Goal: Task Accomplishment & Management: Complete application form

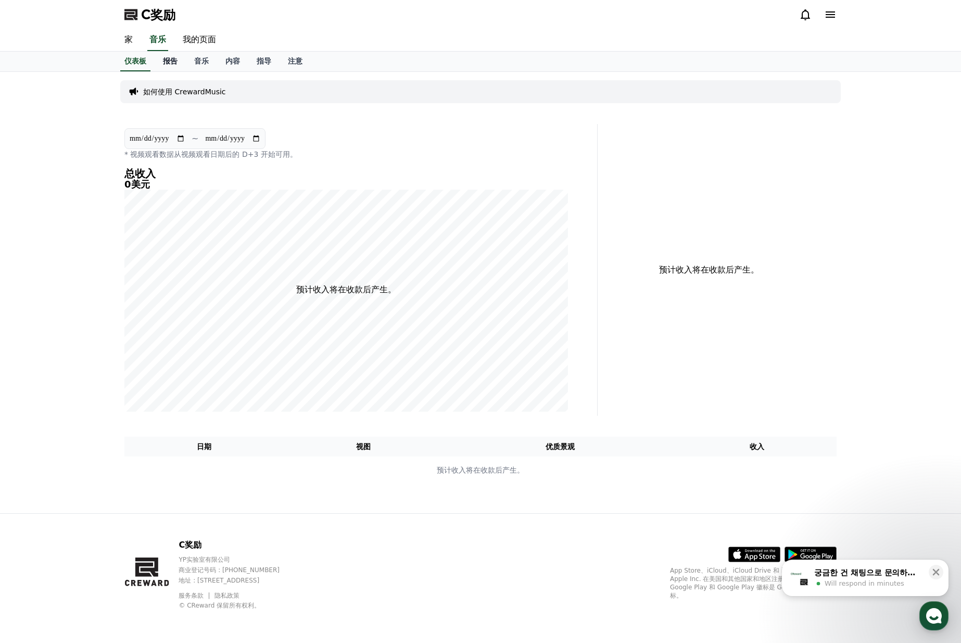
click at [169, 60] on font "报告" at bounding box center [170, 61] width 15 height 8
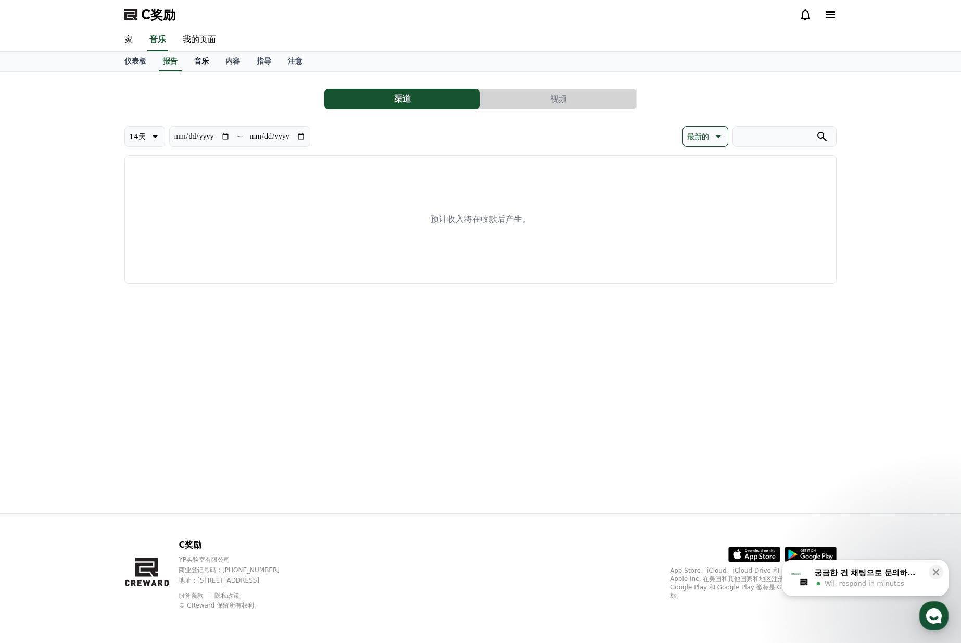
click at [199, 63] on font "音乐" at bounding box center [201, 61] width 15 height 8
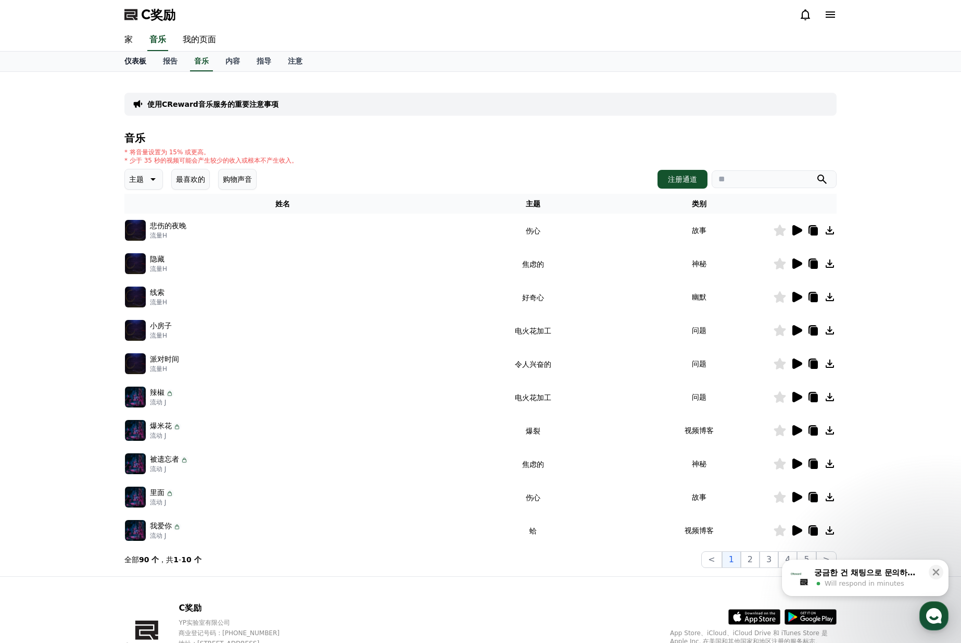
click at [136, 59] on font "仪表板" at bounding box center [135, 61] width 22 height 8
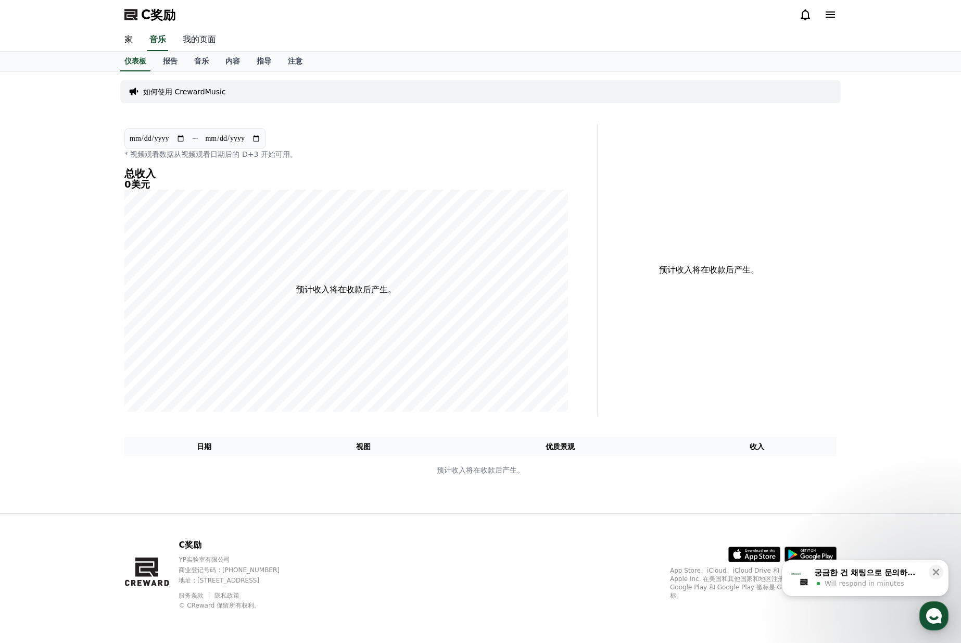
click at [201, 41] on font "我的页面" at bounding box center [199, 39] width 33 height 10
select select "**********"
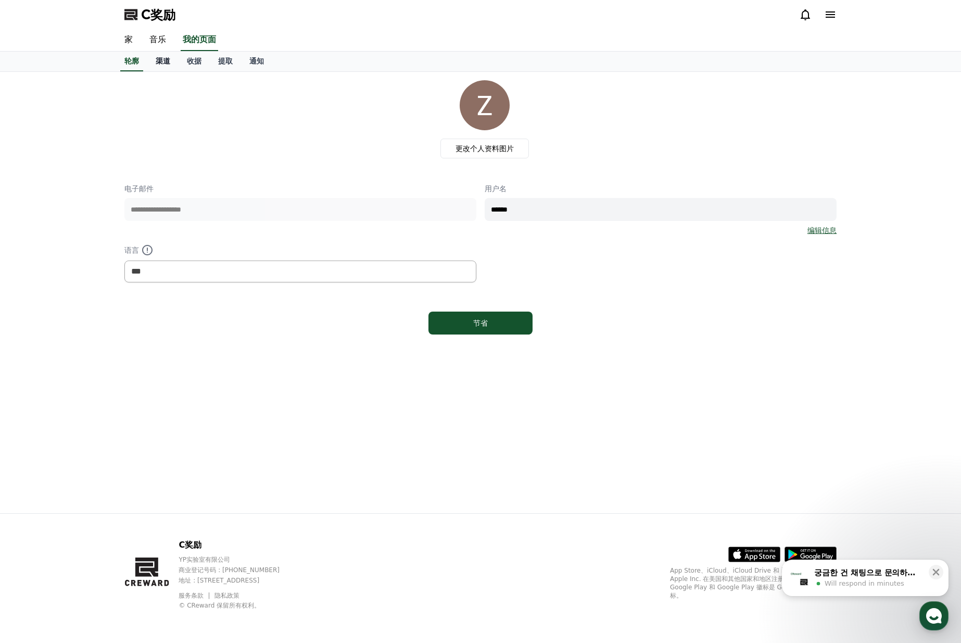
click at [155, 60] on link "渠道" at bounding box center [162, 62] width 31 height 20
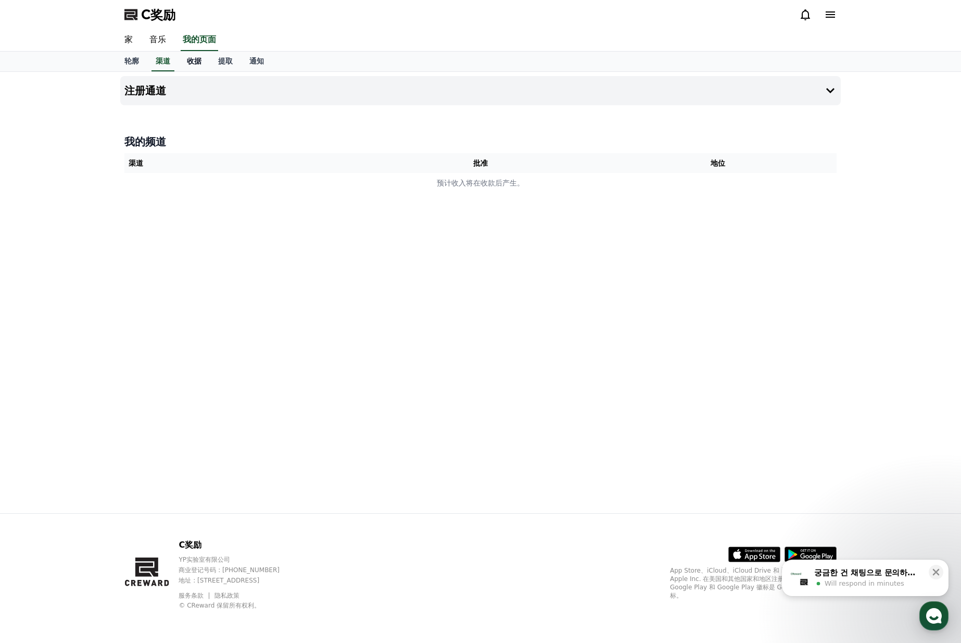
click at [182, 60] on link "收据" at bounding box center [194, 62] width 31 height 20
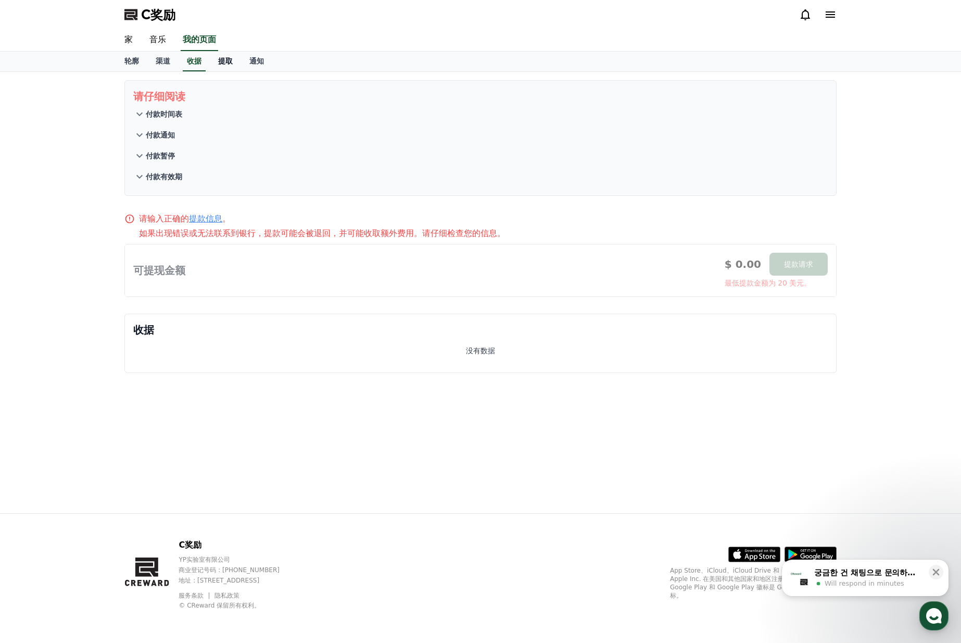
click at [228, 59] on font "提取" at bounding box center [225, 61] width 15 height 8
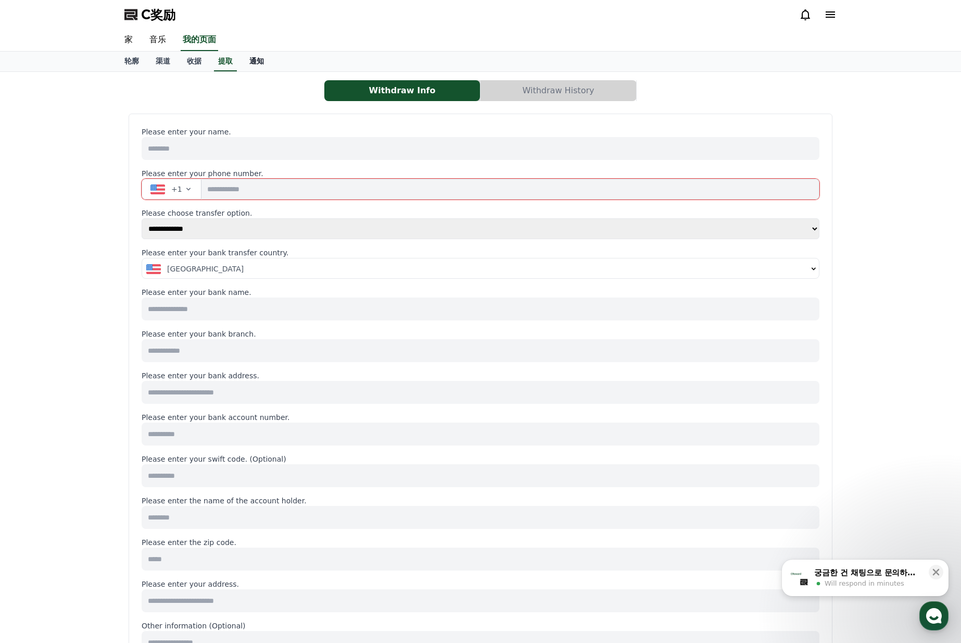
select select
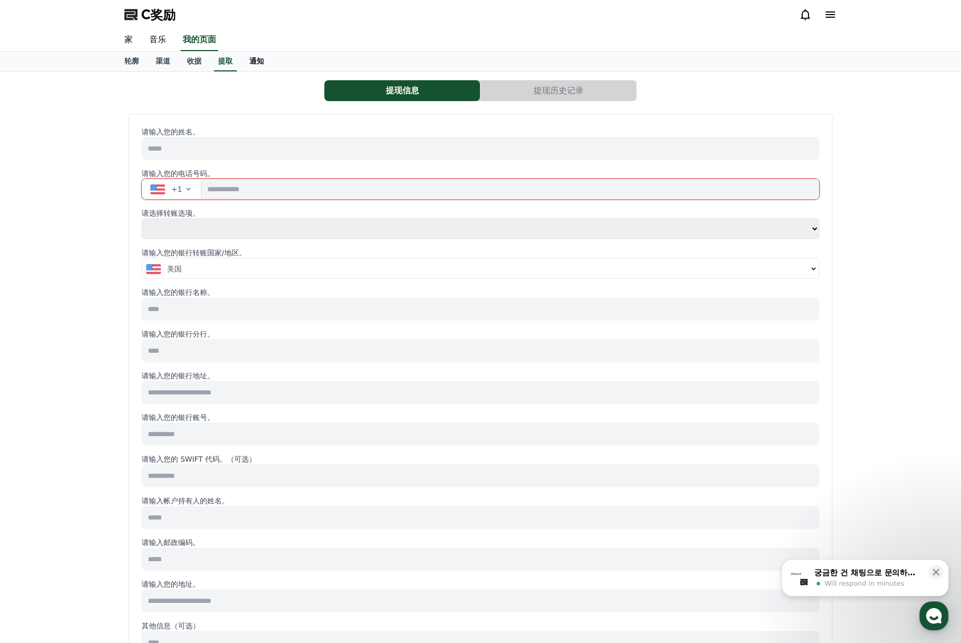
click at [255, 59] on font "通知" at bounding box center [256, 61] width 15 height 8
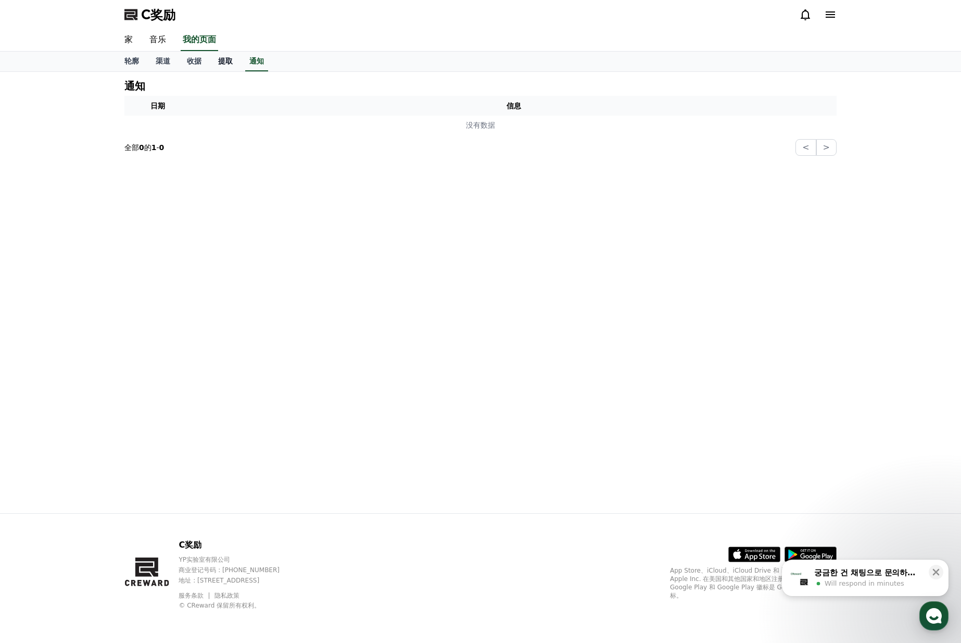
click at [229, 58] on font "提取" at bounding box center [225, 61] width 15 height 8
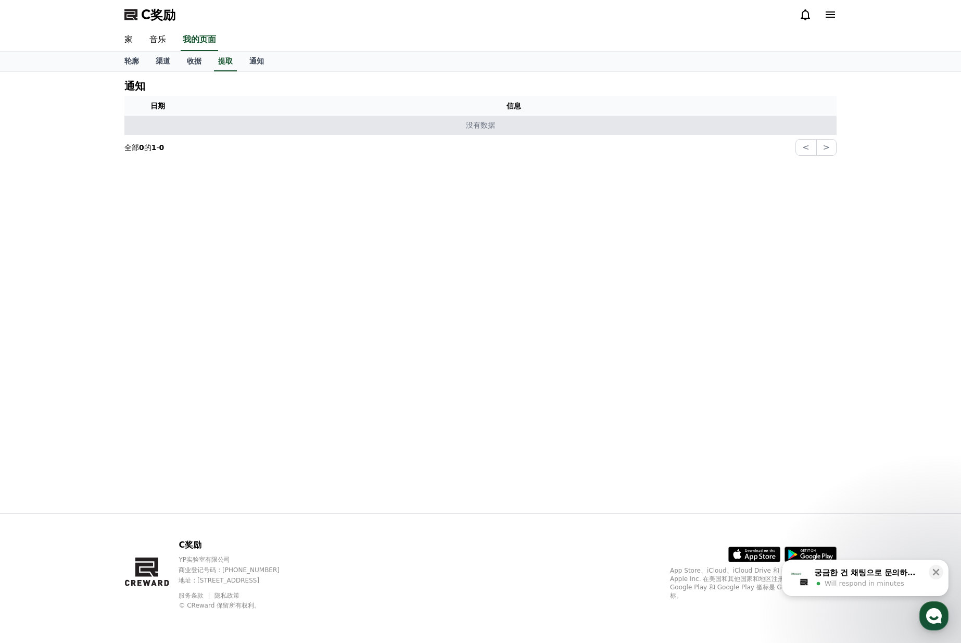
select select
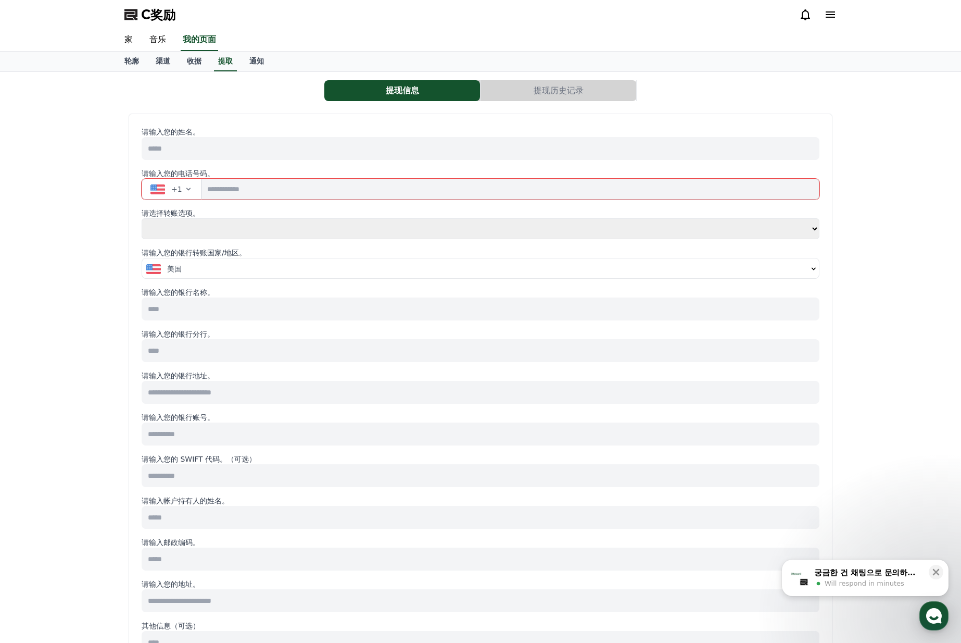
click at [176, 193] on font "+1" at bounding box center [176, 189] width 11 height 8
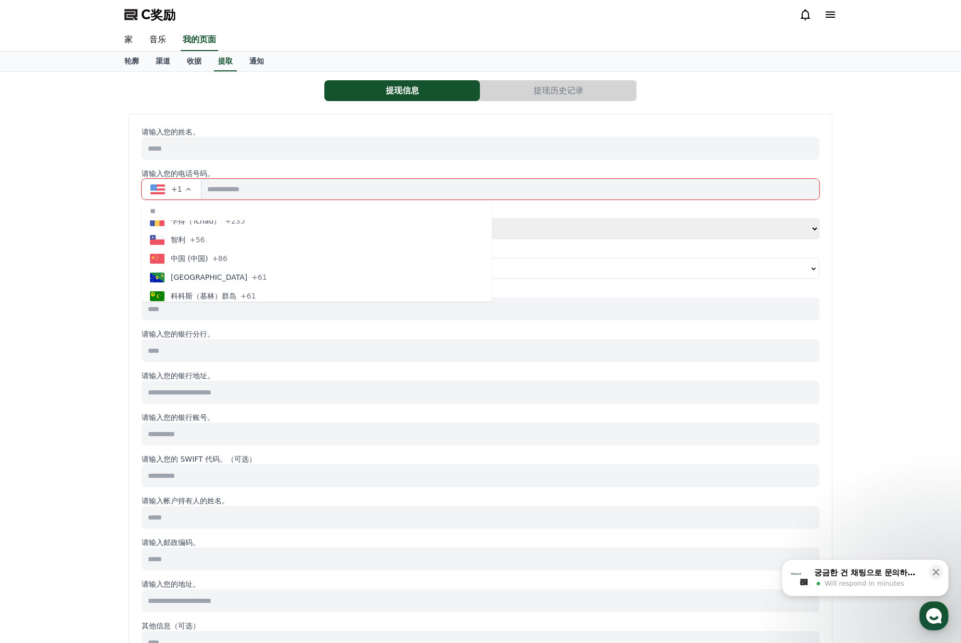
scroll to position [820, 0]
click at [203, 252] on font "中国 (中国)" at bounding box center [189, 253] width 37 height 8
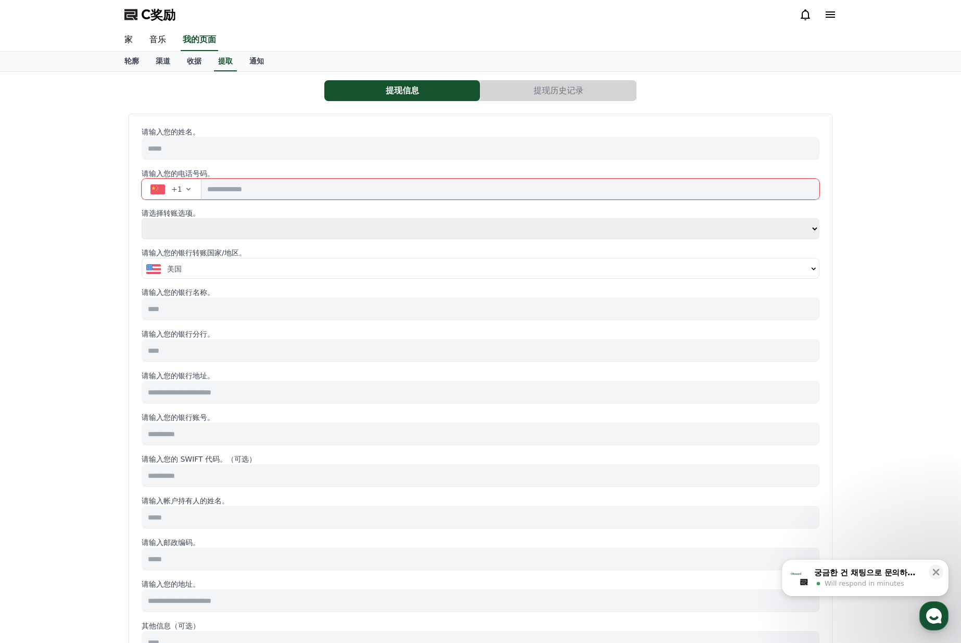
click at [253, 195] on input "tel" at bounding box center [511, 189] width 618 height 21
click at [224, 233] on select "**** **" at bounding box center [481, 228] width 678 height 21
select select "**********"
click at [142, 218] on select "**** **" at bounding box center [481, 228] width 678 height 21
click at [213, 272] on div "美国" at bounding box center [476, 269] width 661 height 10
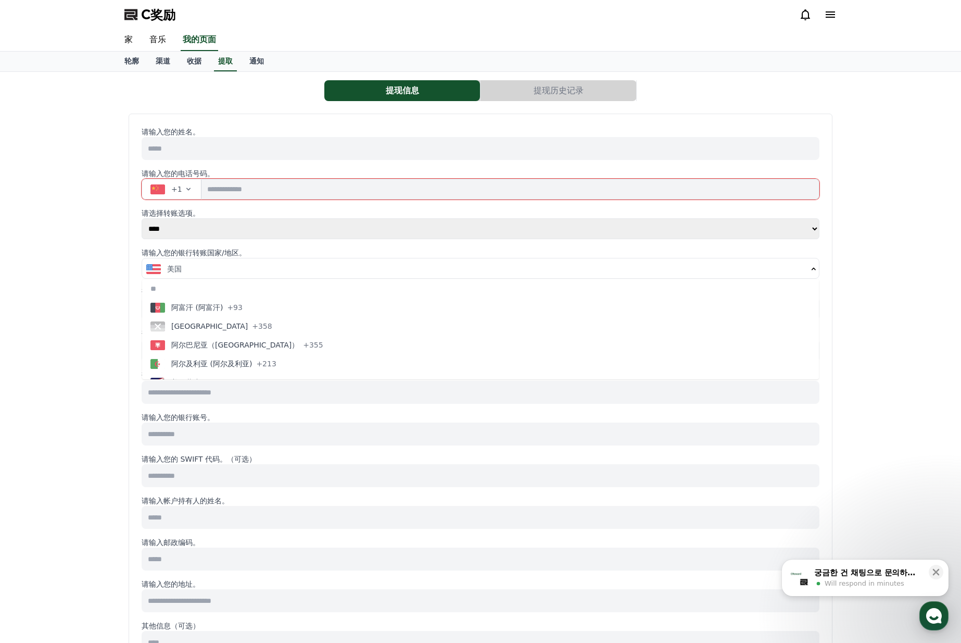
click at [217, 267] on div "美国" at bounding box center [476, 269] width 661 height 10
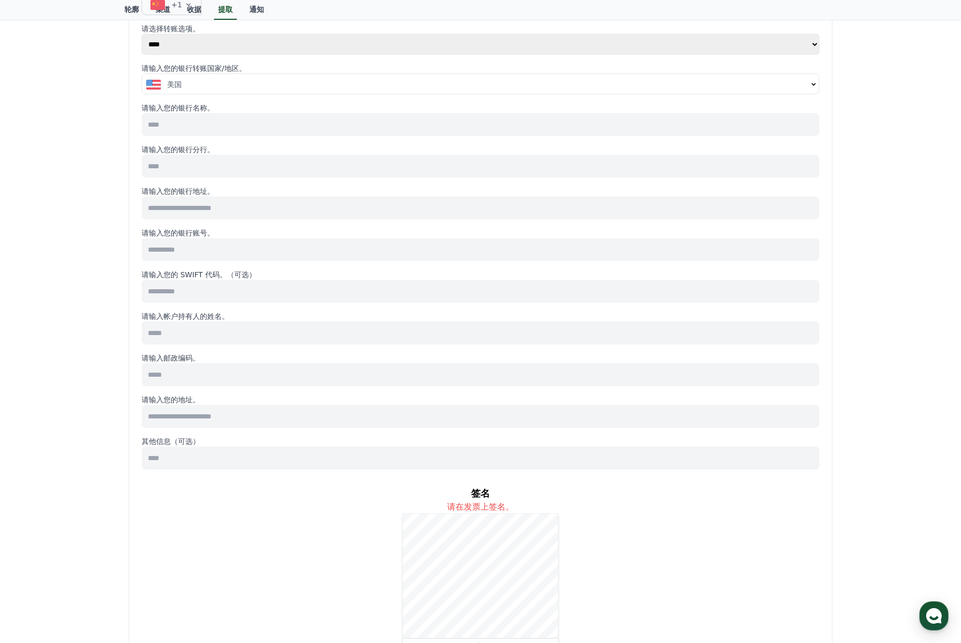
scroll to position [0, 0]
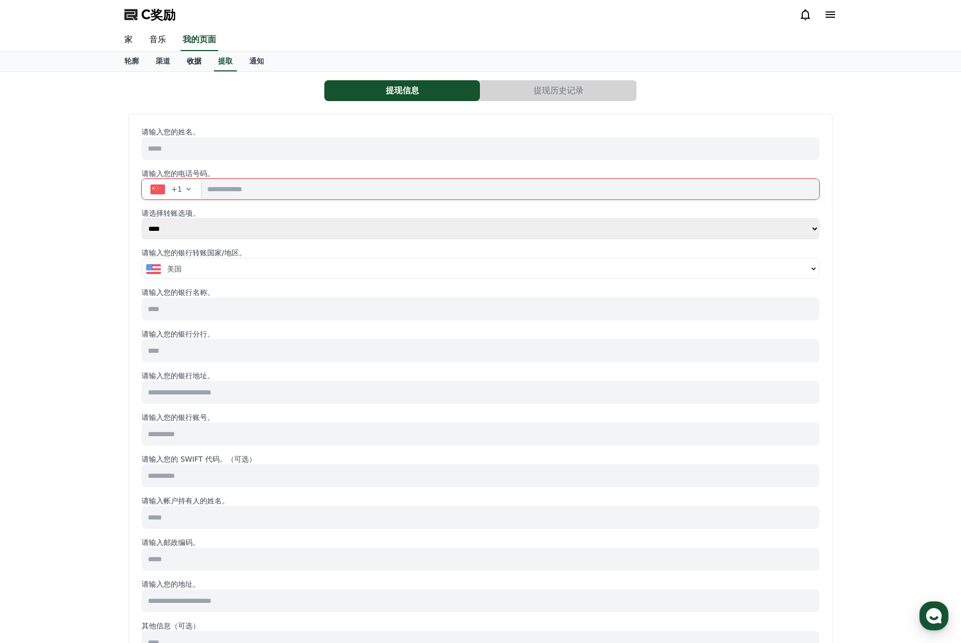
click at [204, 62] on link "收据" at bounding box center [194, 62] width 31 height 20
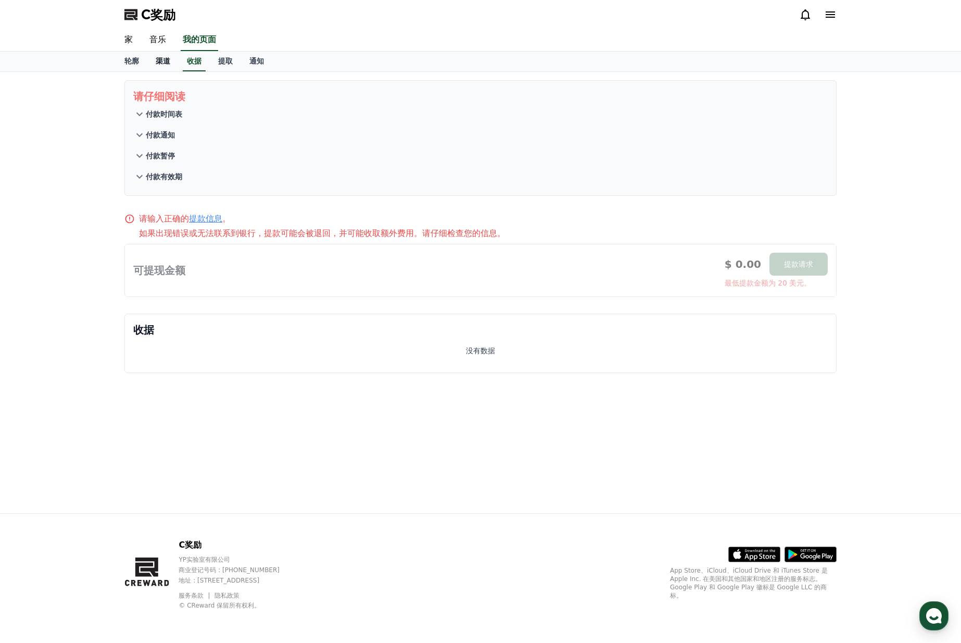
click at [166, 61] on font "渠道" at bounding box center [163, 61] width 15 height 8
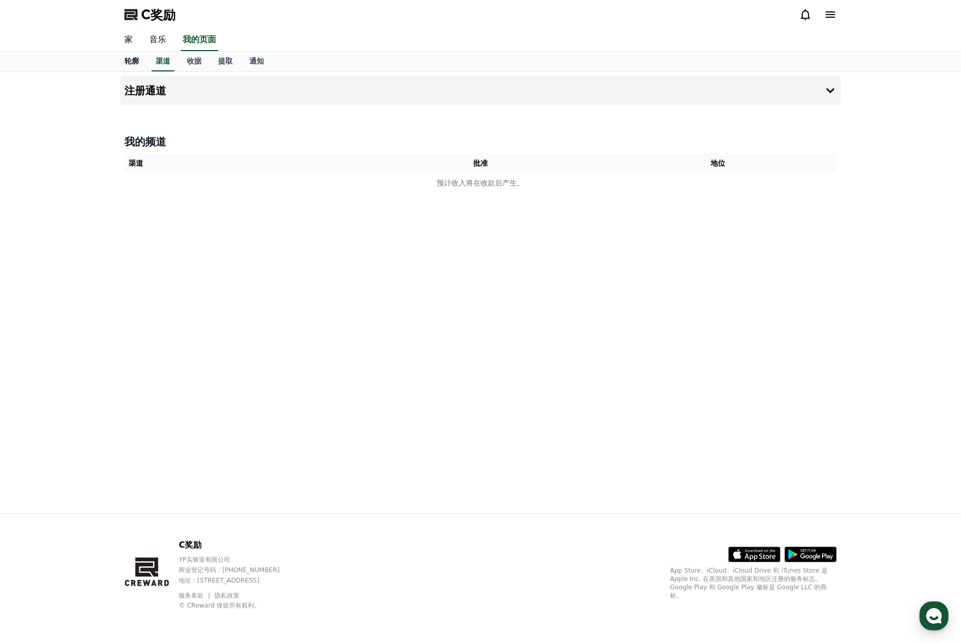
click at [132, 58] on font "轮廓" at bounding box center [131, 61] width 15 height 8
select select "**********"
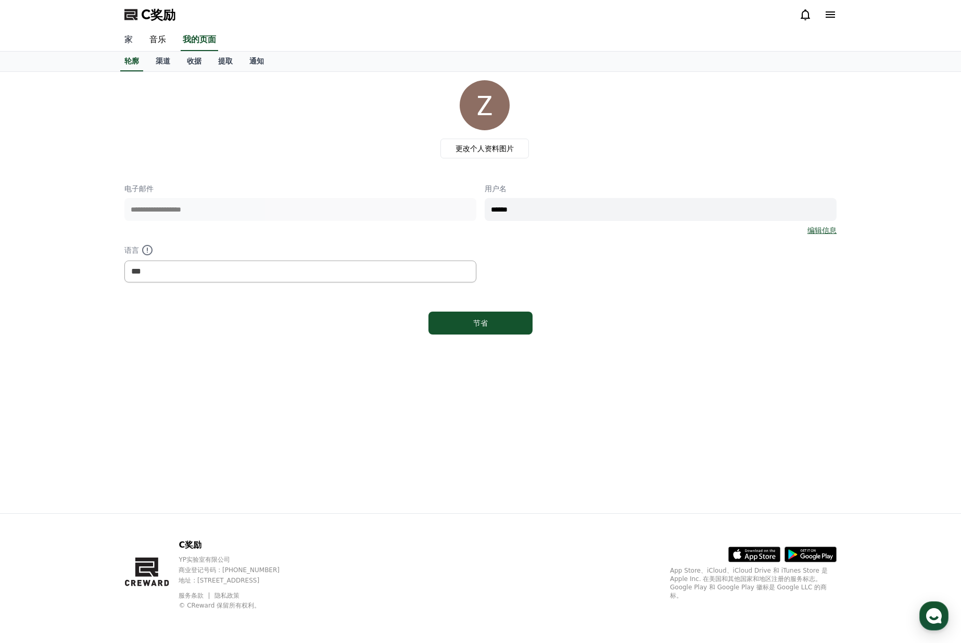
click at [132, 41] on font "家" at bounding box center [128, 39] width 8 height 10
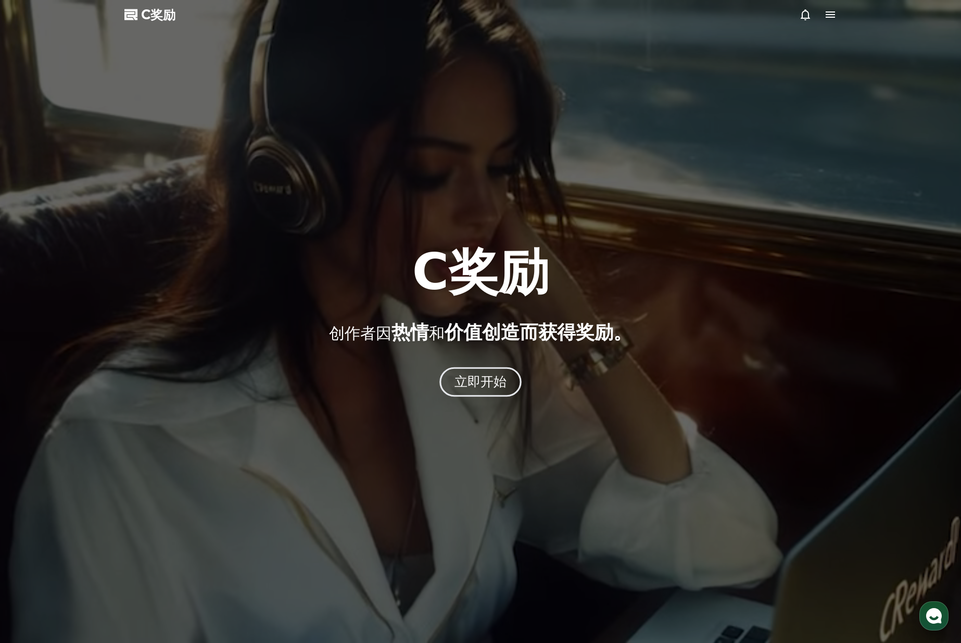
click at [489, 385] on font "立即开始" at bounding box center [481, 381] width 53 height 15
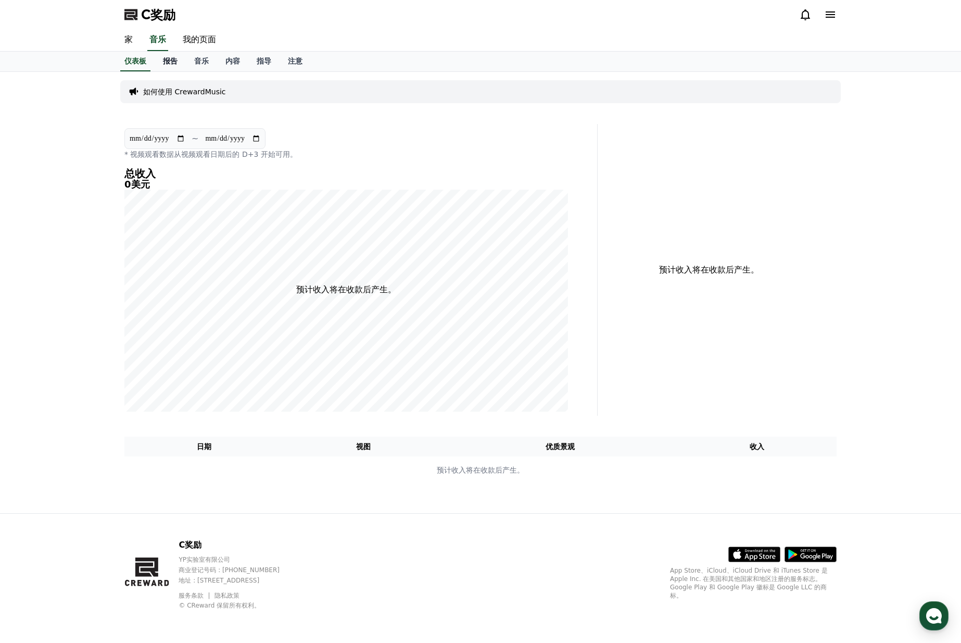
click at [159, 61] on link "报告" at bounding box center [170, 62] width 31 height 20
click at [186, 66] on link "音乐" at bounding box center [201, 62] width 31 height 20
click at [210, 62] on link "音乐" at bounding box center [201, 62] width 23 height 20
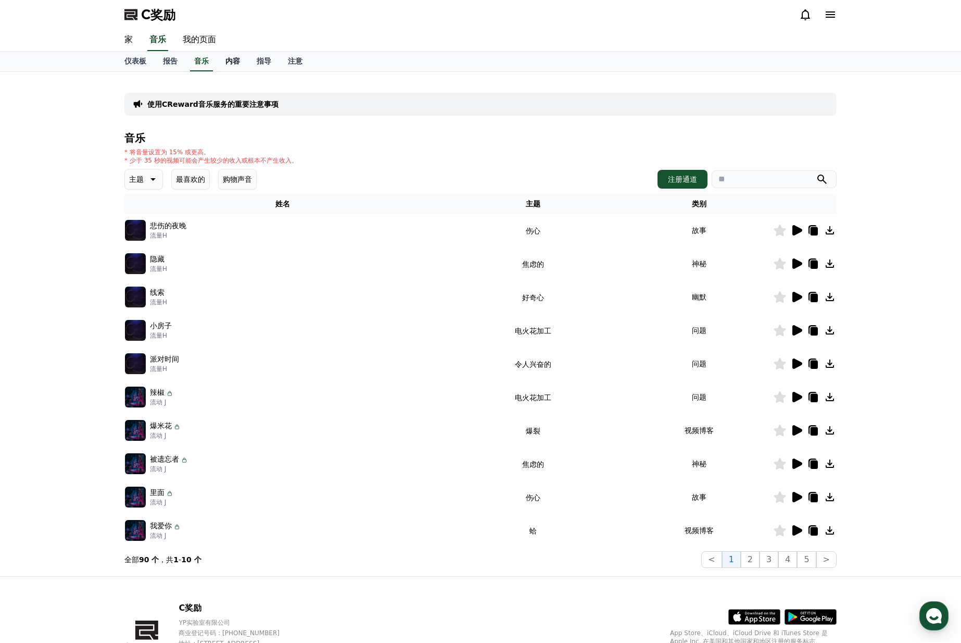
click at [239, 64] on font "内容" at bounding box center [233, 61] width 15 height 8
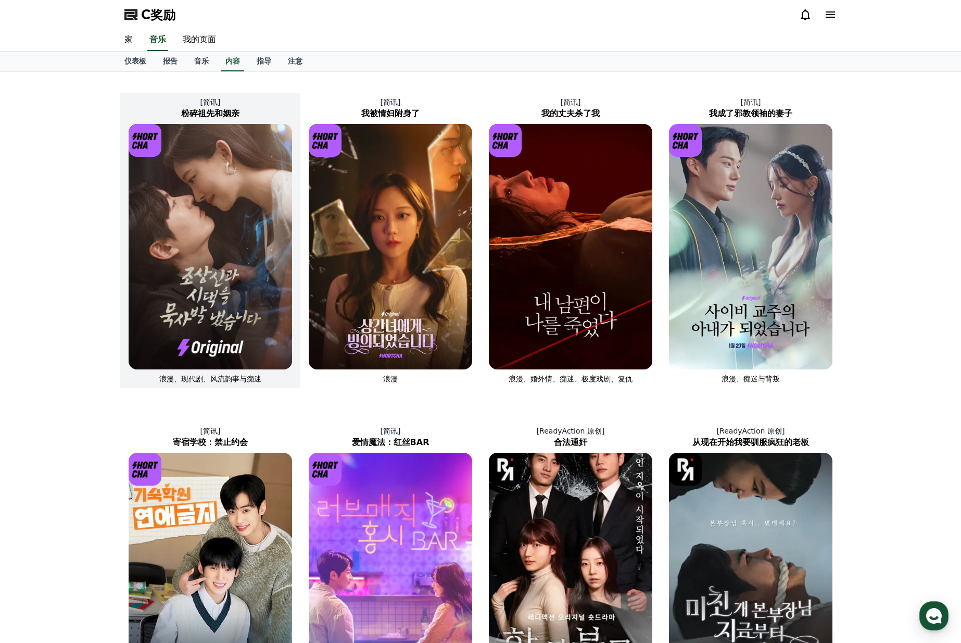
click at [222, 202] on img at bounding box center [211, 246] width 164 height 245
click at [264, 60] on font "指导" at bounding box center [264, 61] width 15 height 8
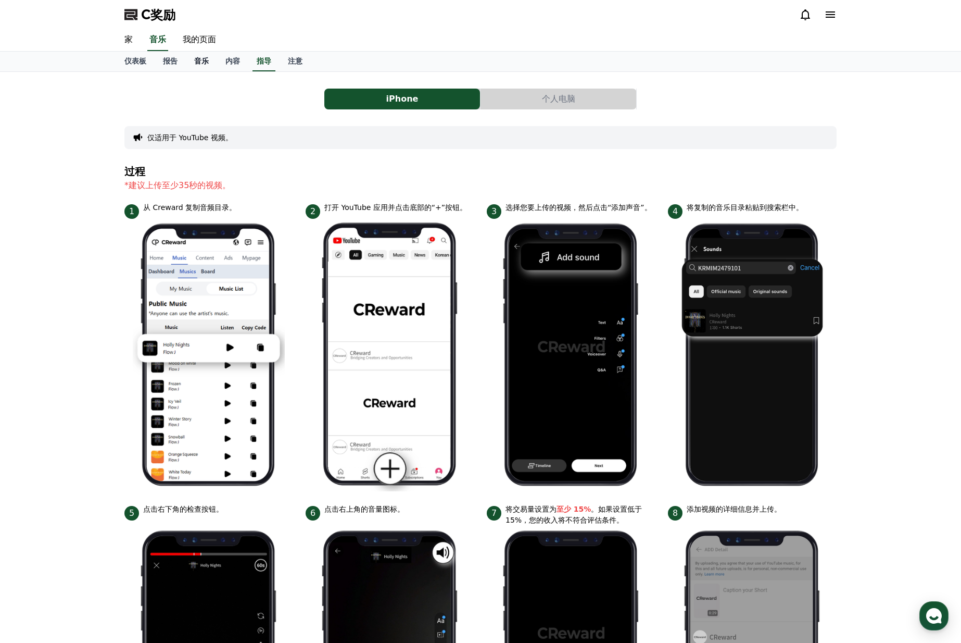
click at [204, 61] on font "音乐" at bounding box center [201, 61] width 15 height 8
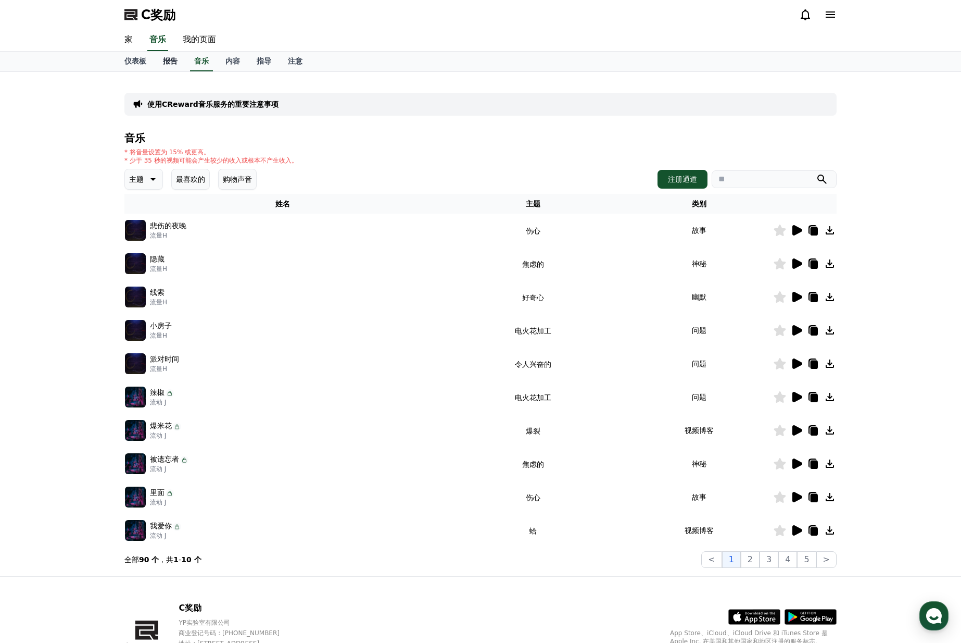
click at [172, 59] on font "报告" at bounding box center [170, 61] width 15 height 8
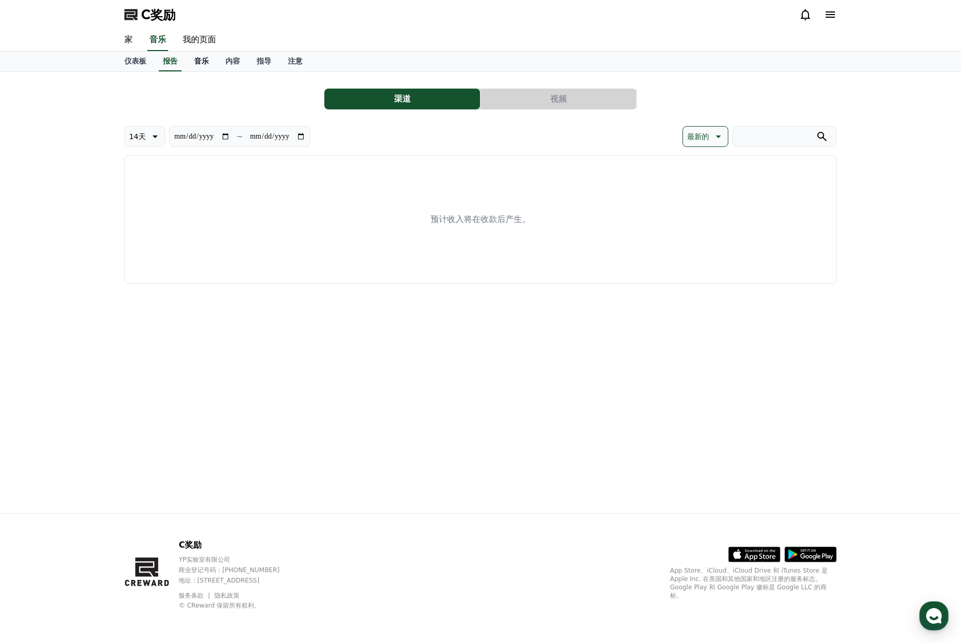
click at [195, 62] on font "音乐" at bounding box center [201, 61] width 15 height 8
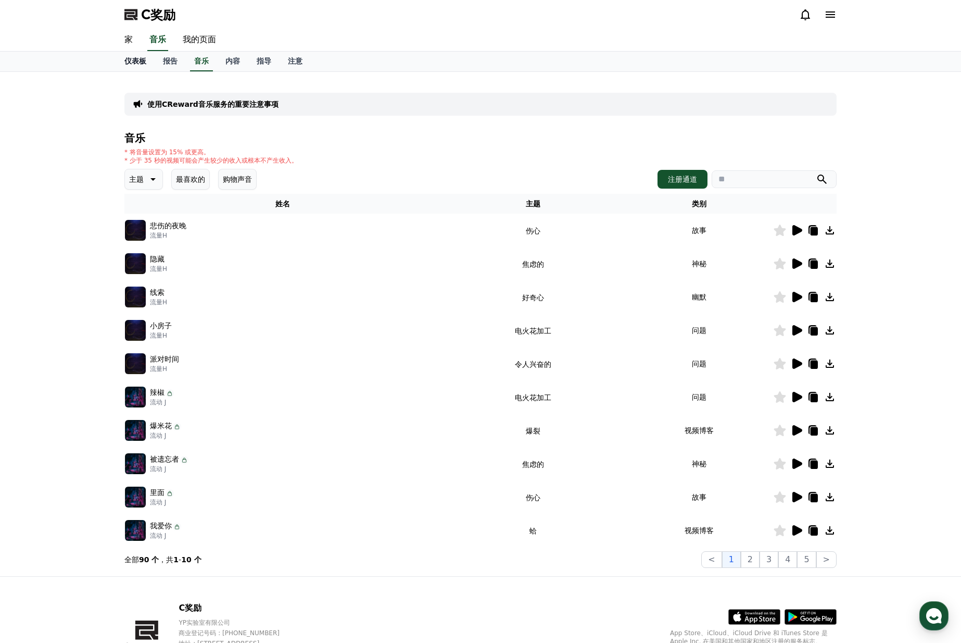
click at [141, 58] on font "仪表板" at bounding box center [135, 61] width 22 height 8
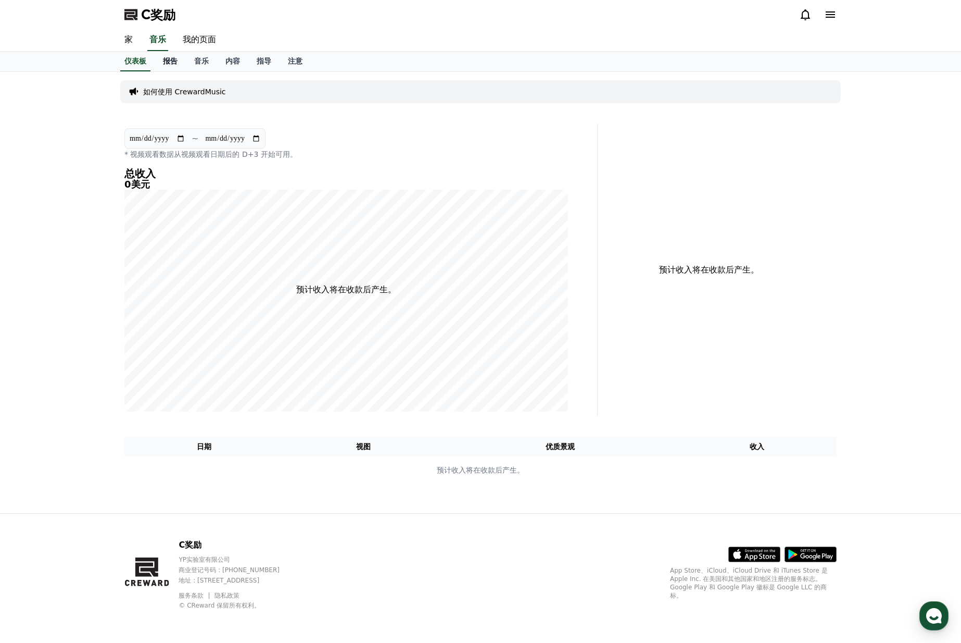
click at [172, 64] on font "报告" at bounding box center [170, 61] width 15 height 8
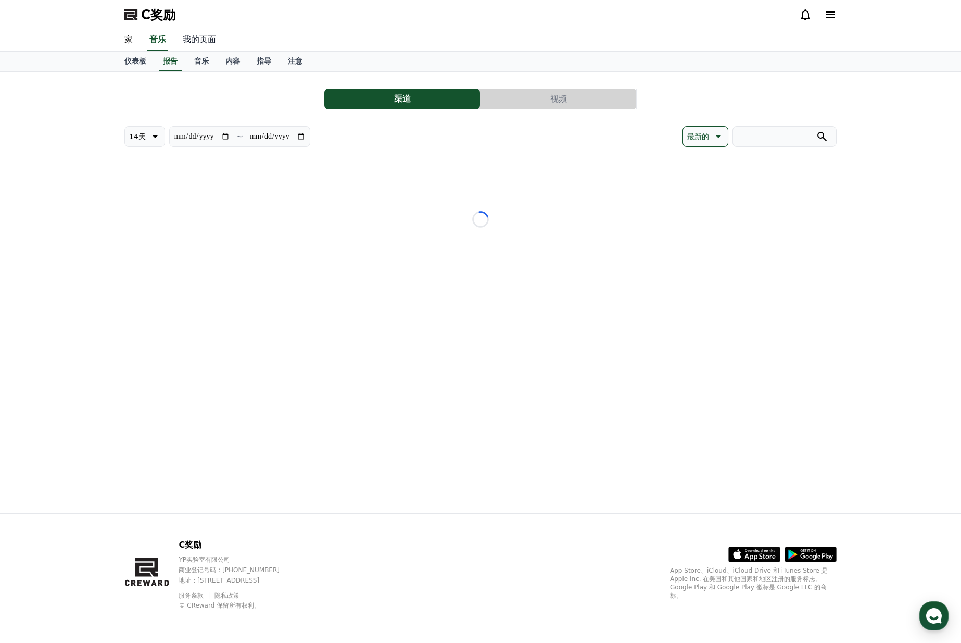
click at [188, 44] on font "我的页面" at bounding box center [199, 39] width 33 height 10
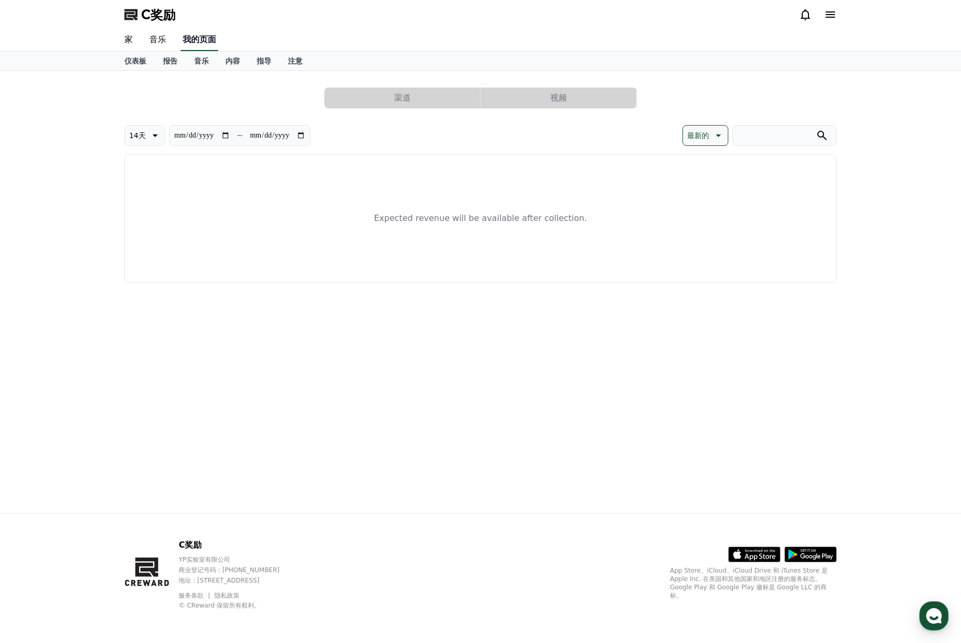
select select "**********"
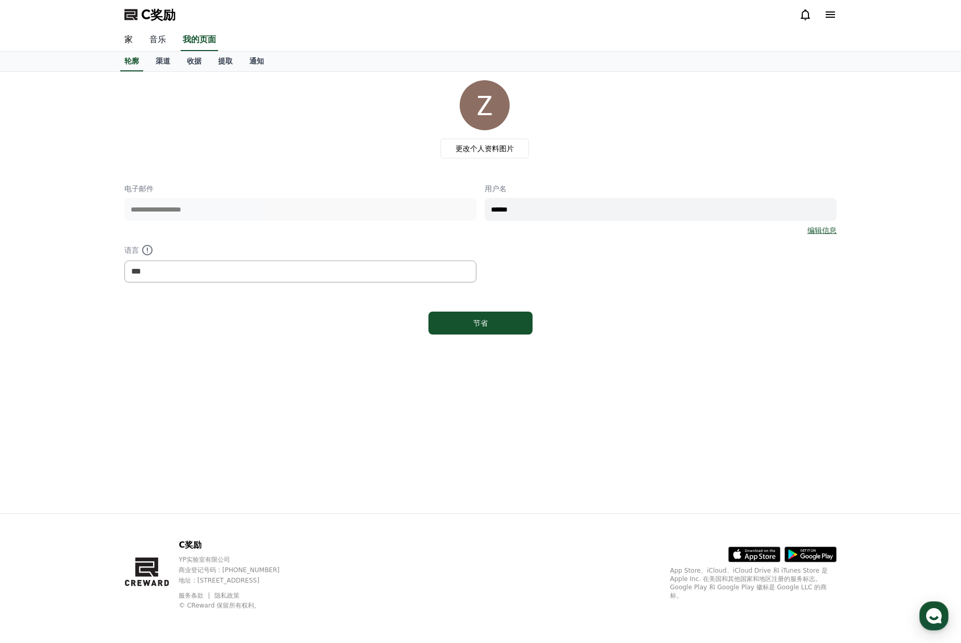
click at [164, 43] on font "音乐" at bounding box center [157, 39] width 17 height 10
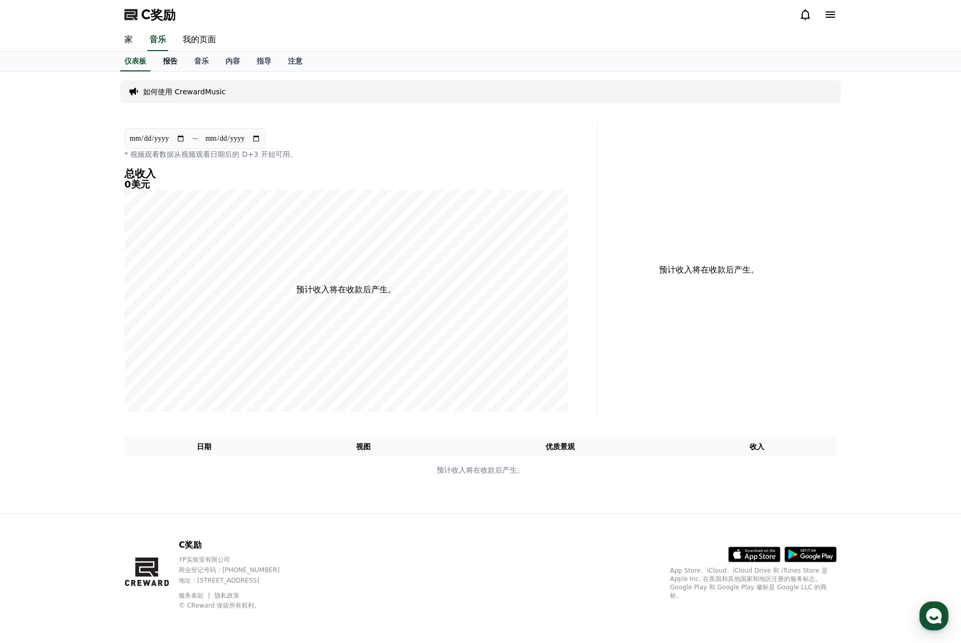
click at [173, 60] on font "报告" at bounding box center [170, 61] width 15 height 8
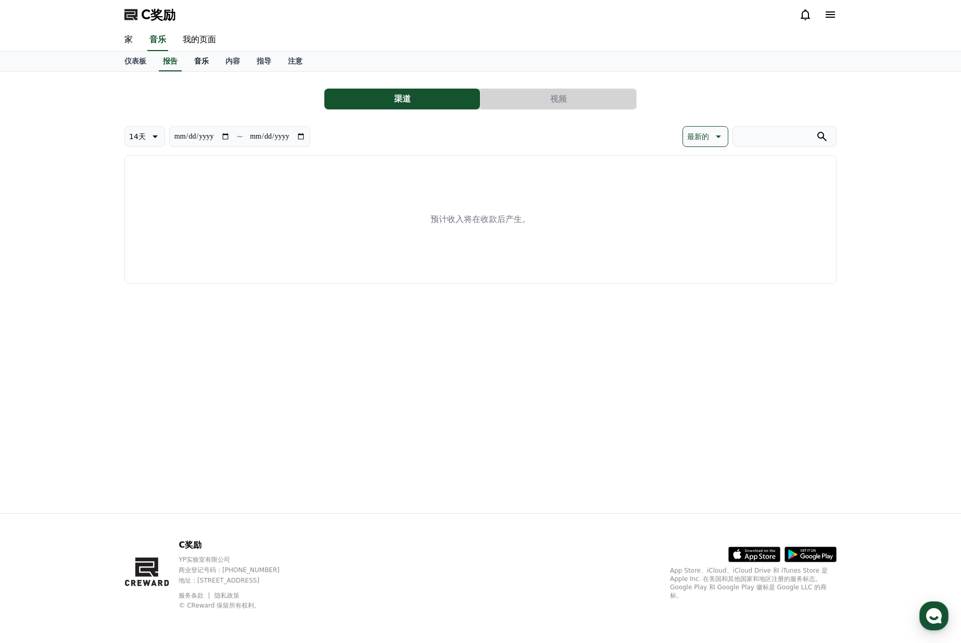
click at [213, 61] on link "音乐" at bounding box center [201, 62] width 31 height 20
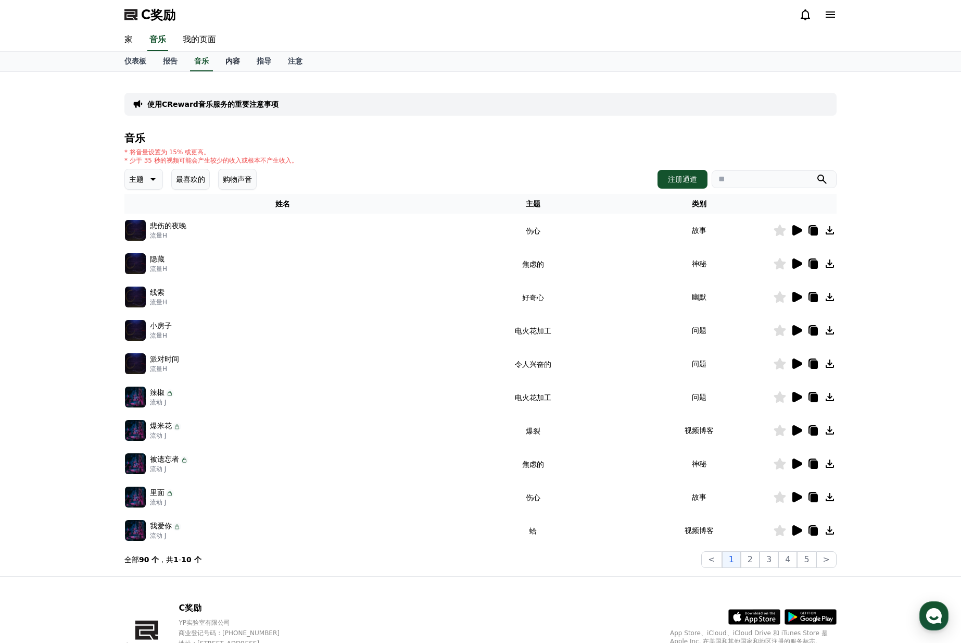
click at [234, 62] on font "内容" at bounding box center [233, 61] width 15 height 8
click at [260, 61] on font "指导" at bounding box center [264, 61] width 15 height 8
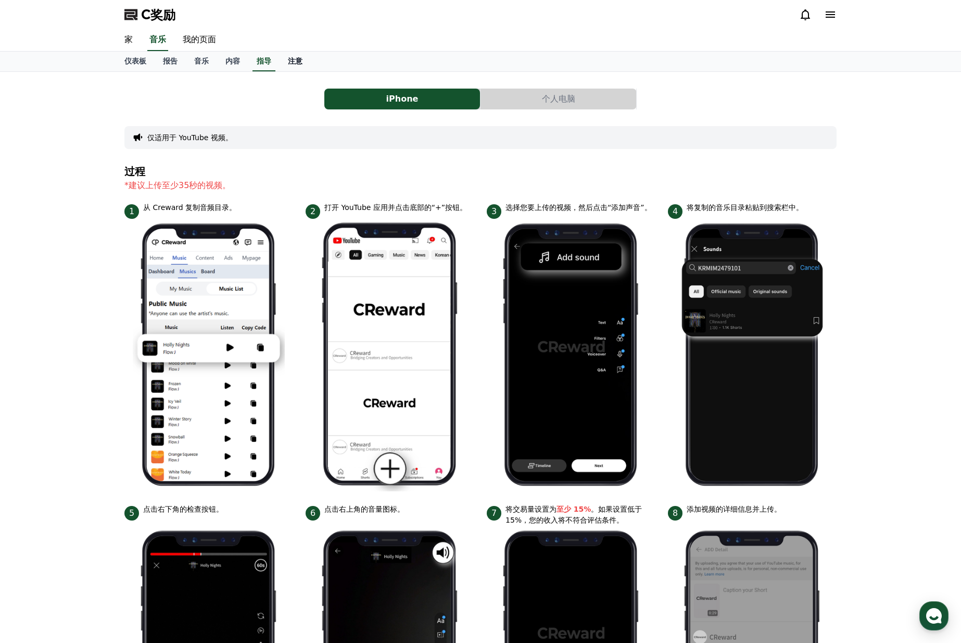
click at [291, 62] on font "注意" at bounding box center [295, 61] width 15 height 8
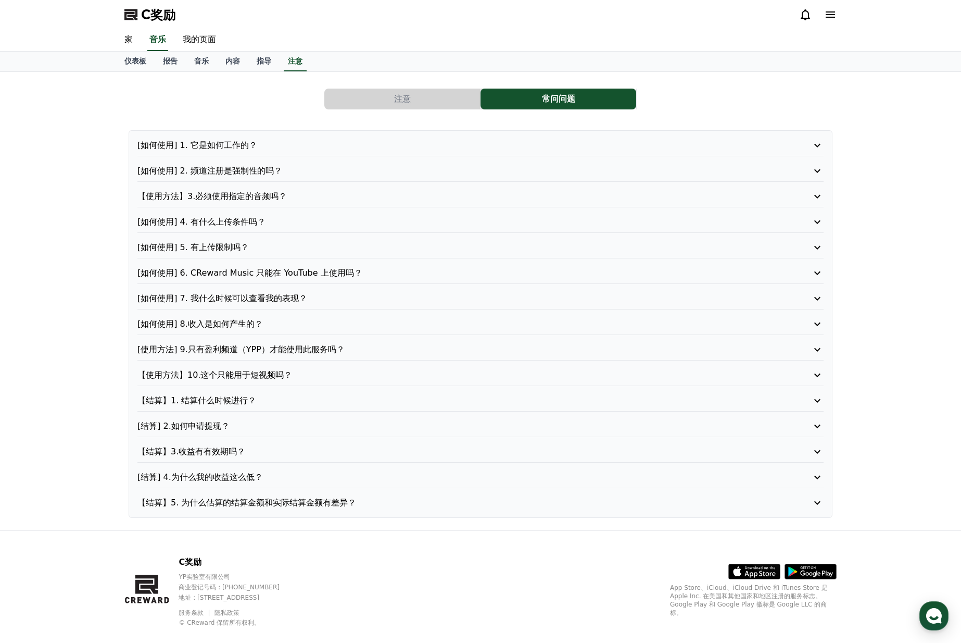
click at [388, 343] on p "[使用方法] 9.只有盈利频道（YPP）才能使用此服务吗？" at bounding box center [454, 349] width 632 height 13
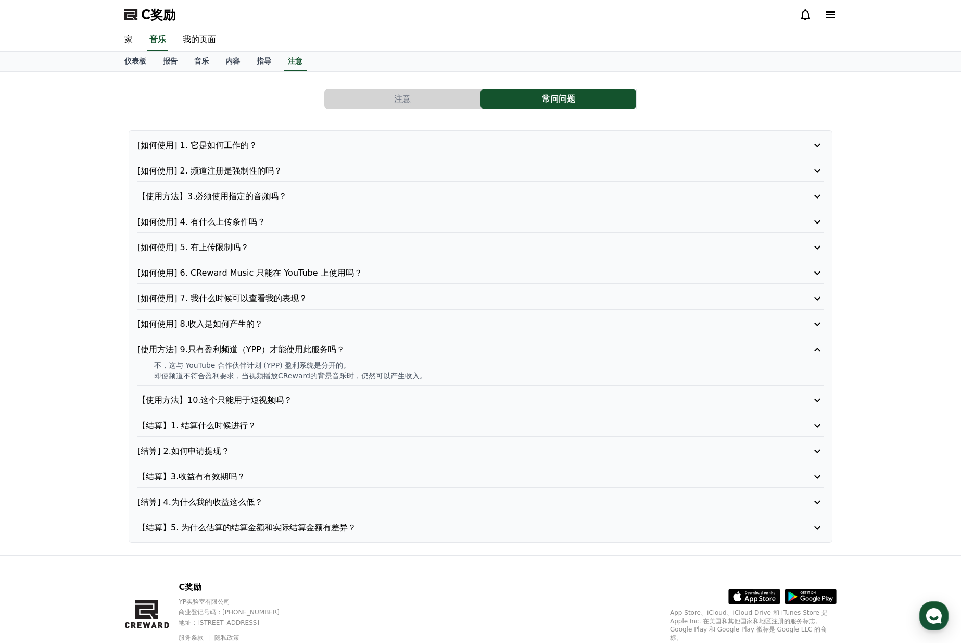
click at [364, 394] on p "【使用方法】10.这个只能用于短视频吗？" at bounding box center [454, 400] width 632 height 13
click at [338, 424] on p "【结算】1. 结算什么时候进行？" at bounding box center [454, 425] width 632 height 13
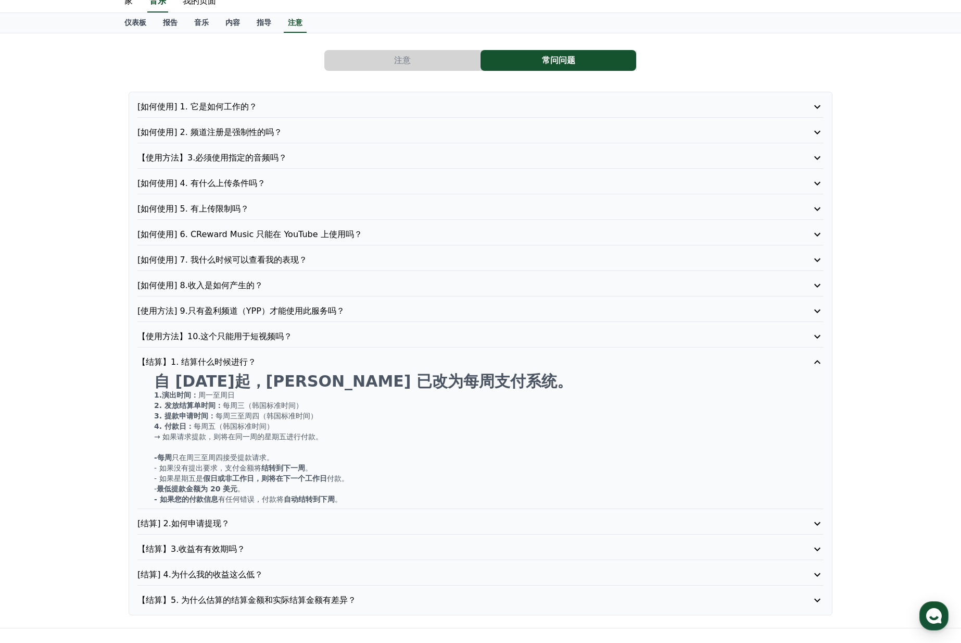
scroll to position [44, 0]
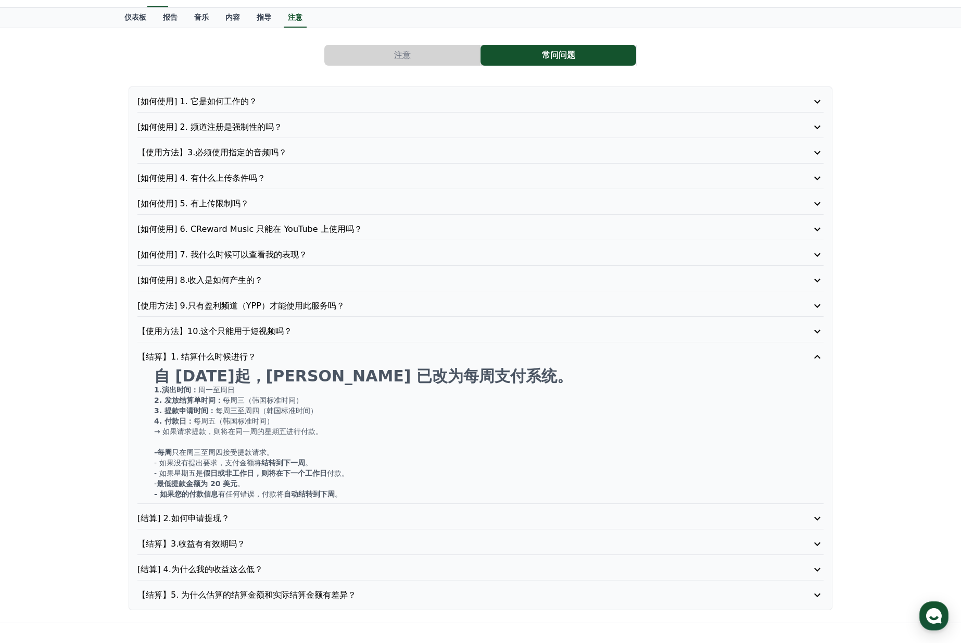
click at [298, 513] on p "[结算] 2.如何申请提现？" at bounding box center [454, 518] width 632 height 13
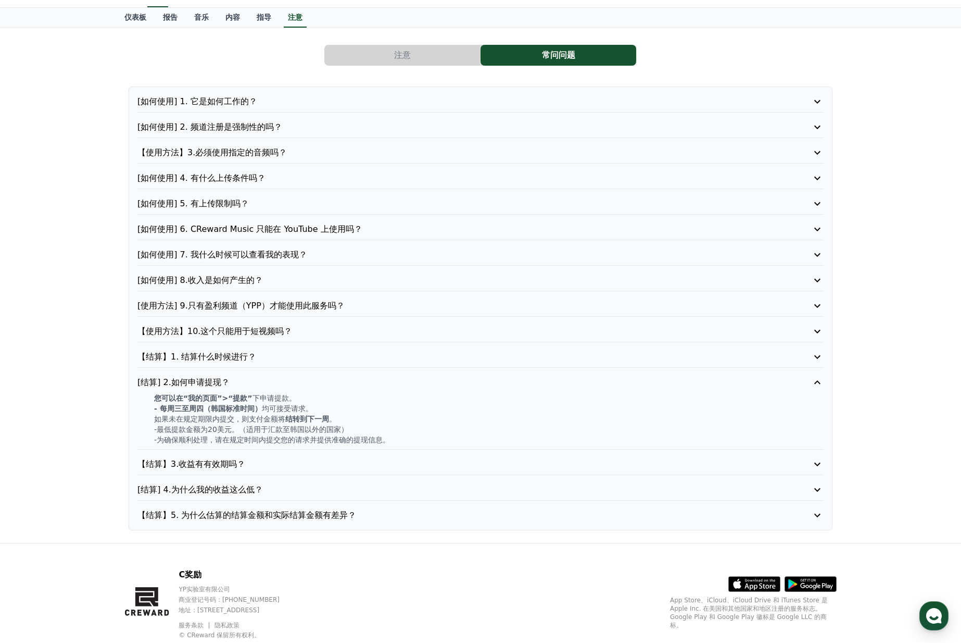
click at [304, 463] on p "【结算】3.收益有有效期吗？" at bounding box center [454, 464] width 632 height 13
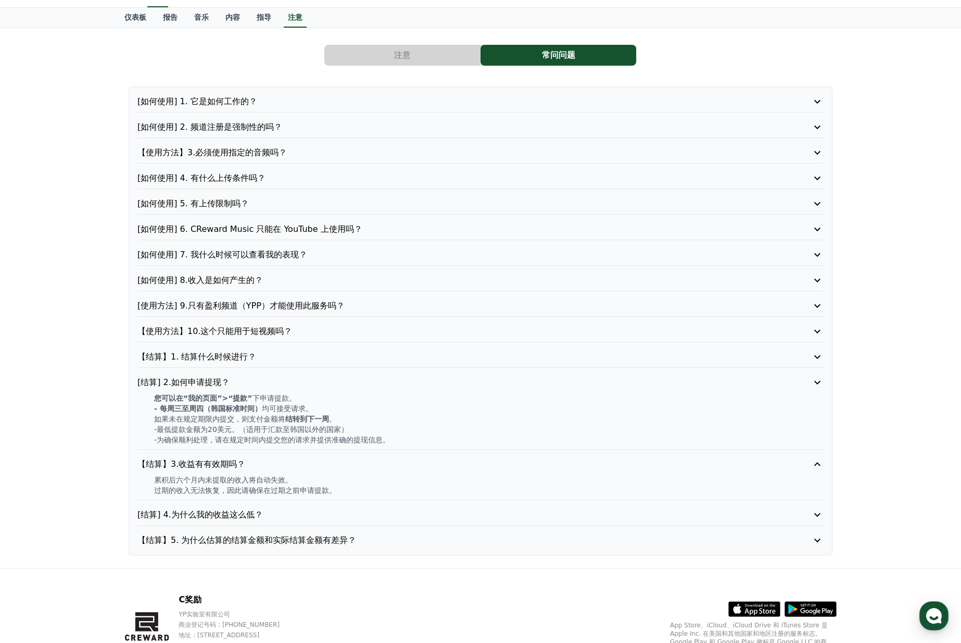
scroll to position [42, 0]
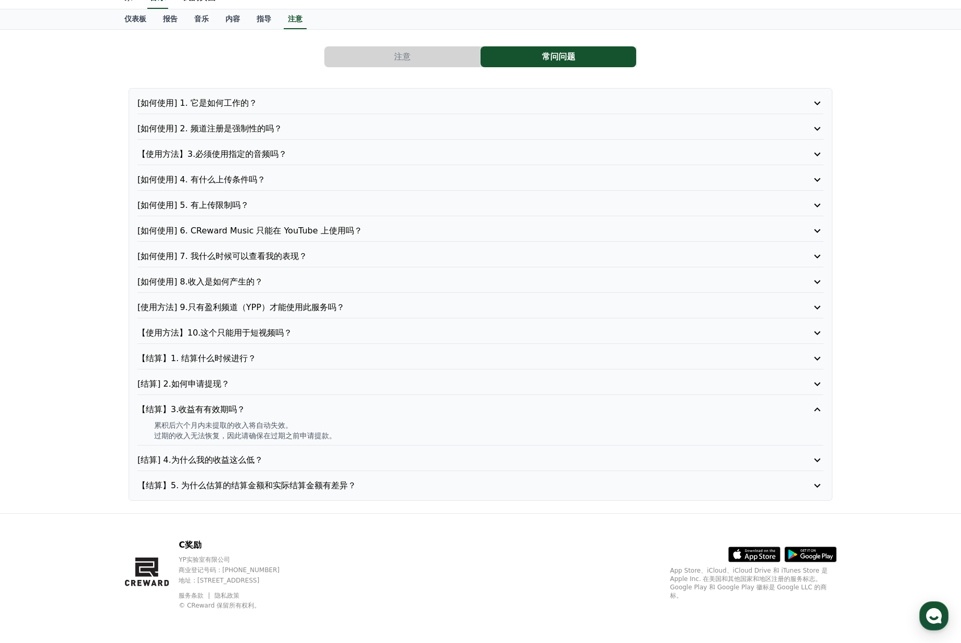
click at [304, 463] on p "[结算] 4.为什么我的收益这么低？" at bounding box center [454, 460] width 632 height 13
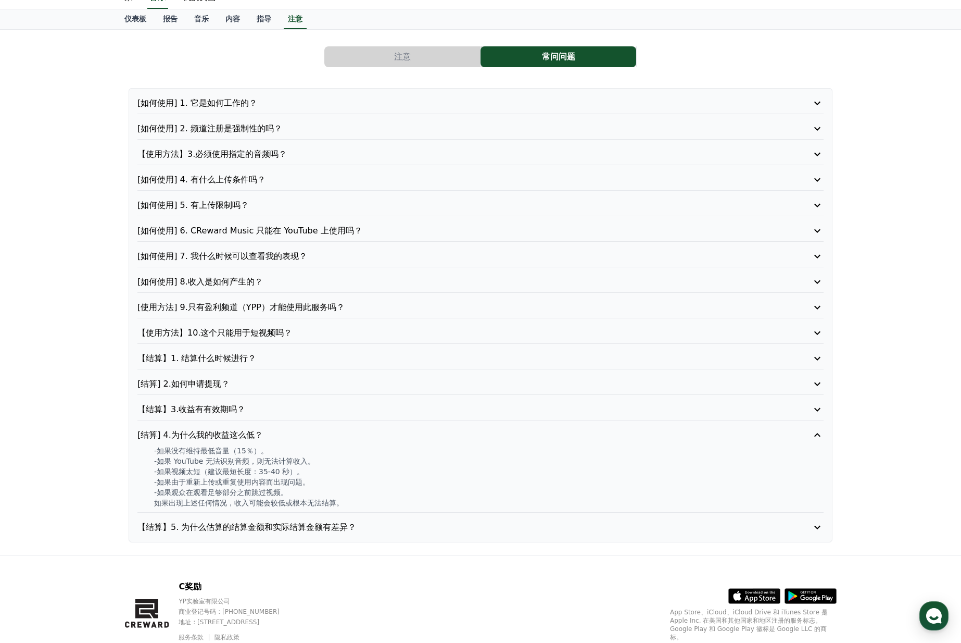
click at [321, 520] on div "[如何使用] 1. 它是如何工作的？ [如何使用] 2. 频道注册是强制性的吗？ 【使用方法】3.必须使用指定的音频吗？ [如何使用] 4. 有什么上传条件吗…" at bounding box center [481, 315] width 704 height 454
click at [373, 529] on p "【结算】5. 为什么估算的结算金额和实际结算金额有差异？" at bounding box center [454, 527] width 632 height 13
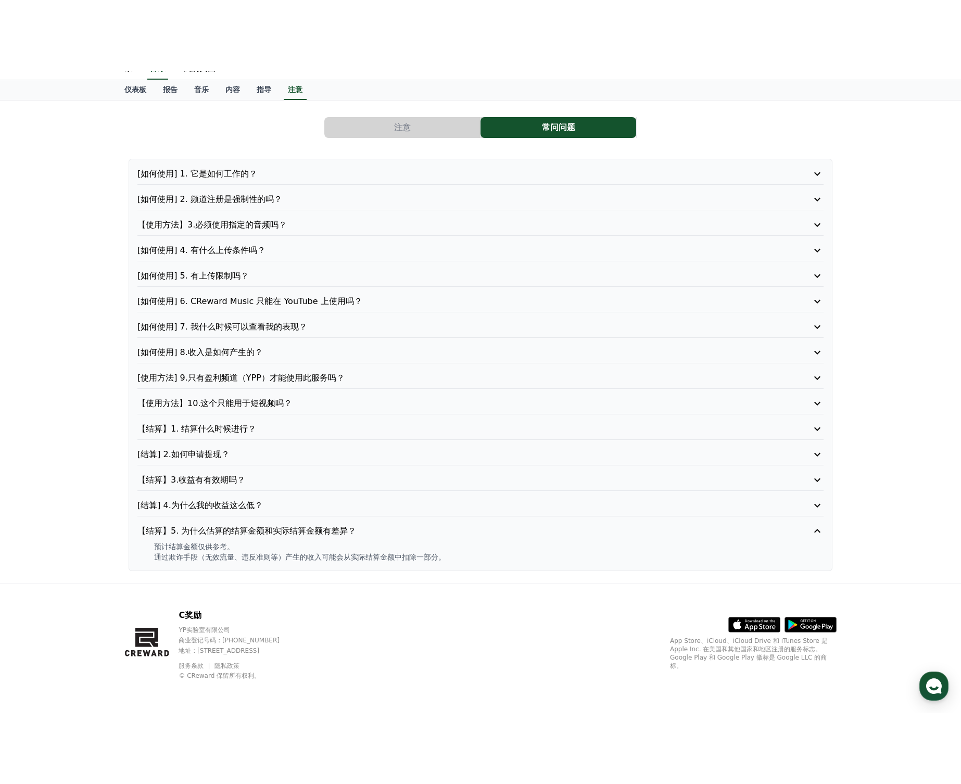
scroll to position [0, 0]
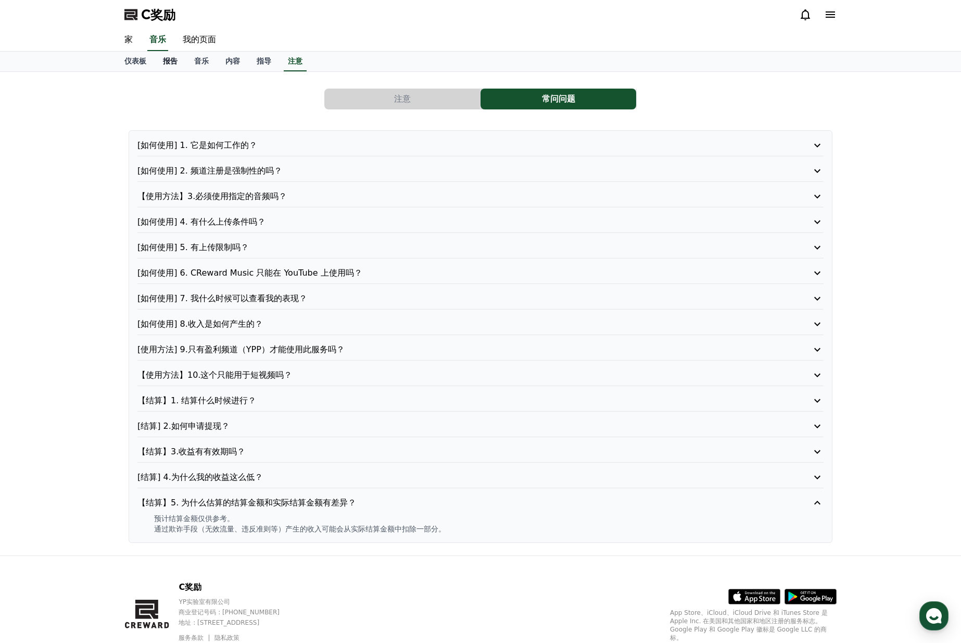
click at [168, 63] on font "报告" at bounding box center [170, 61] width 15 height 8
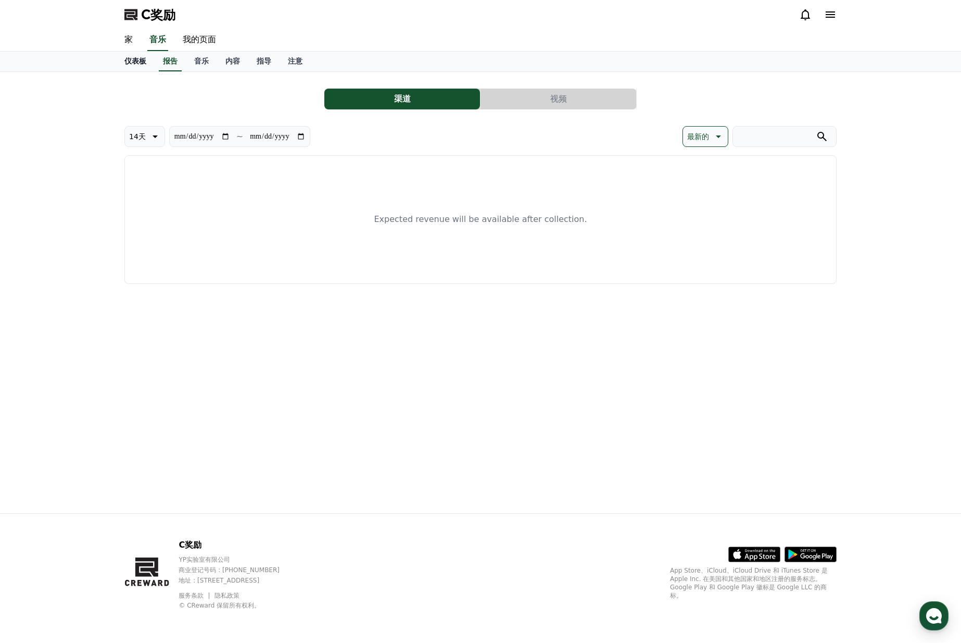
click at [142, 58] on font "仪表板" at bounding box center [135, 61] width 22 height 8
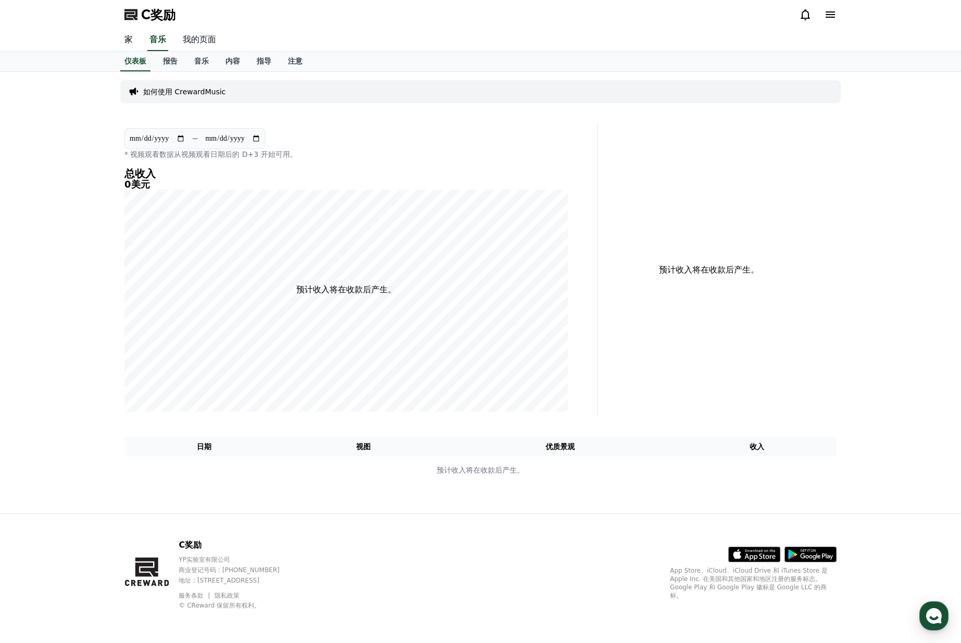
click at [203, 36] on font "我的页面" at bounding box center [199, 39] width 33 height 10
select select "**********"
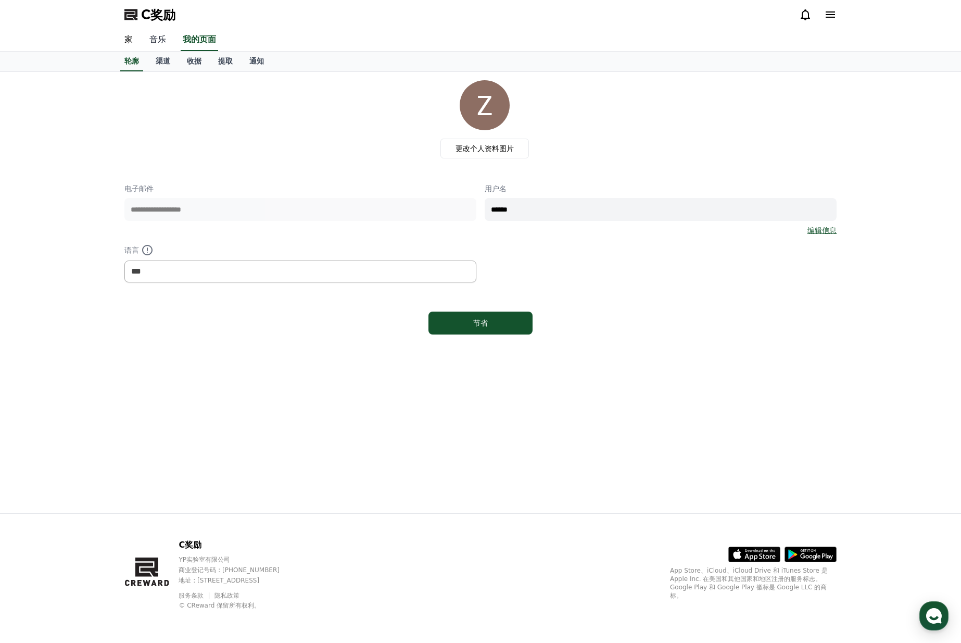
click at [160, 37] on font "音乐" at bounding box center [157, 39] width 17 height 10
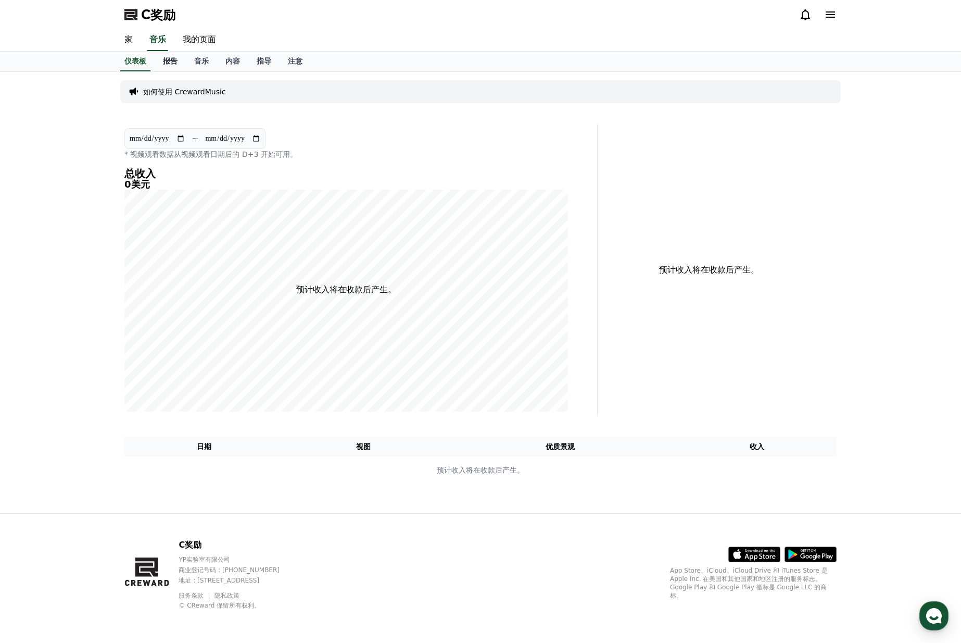
click at [166, 57] on font "报告" at bounding box center [170, 61] width 15 height 8
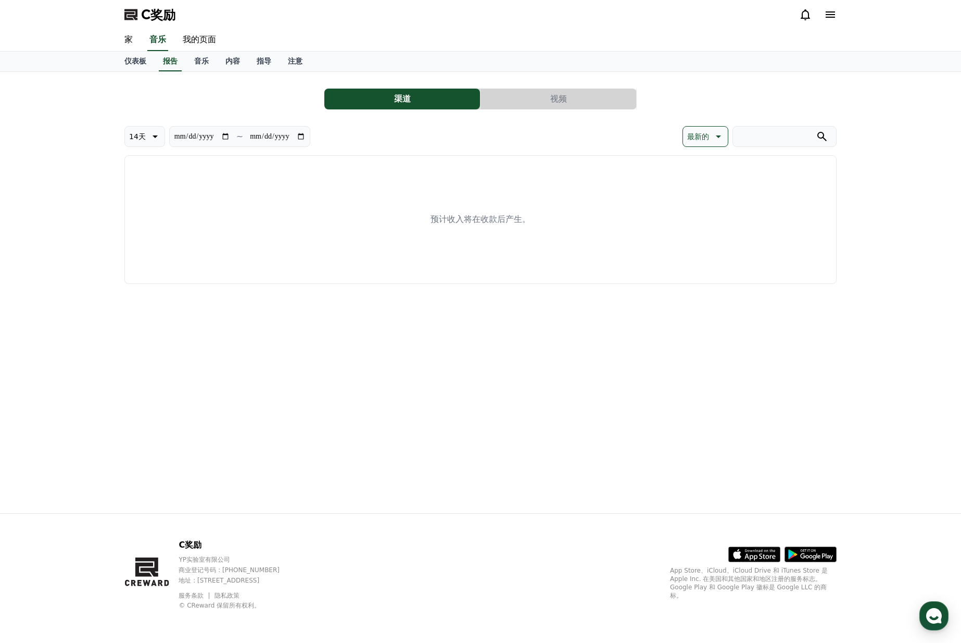
click at [185, 56] on div "仪表板 报告 音乐 内容 指导 注意" at bounding box center [480, 62] width 729 height 20
click at [203, 57] on font "音乐" at bounding box center [201, 61] width 15 height 8
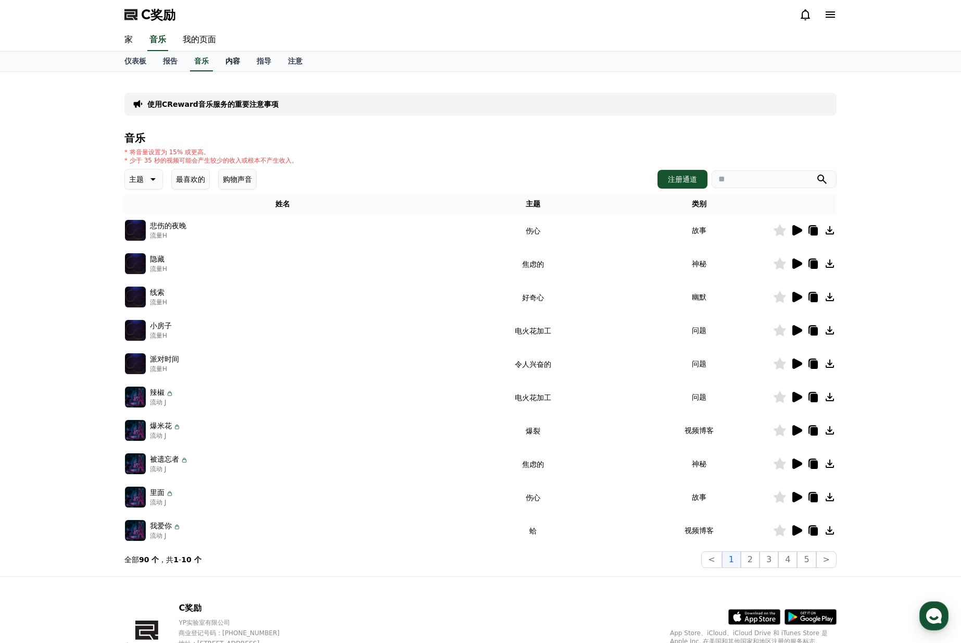
click at [232, 58] on font "内容" at bounding box center [233, 61] width 15 height 8
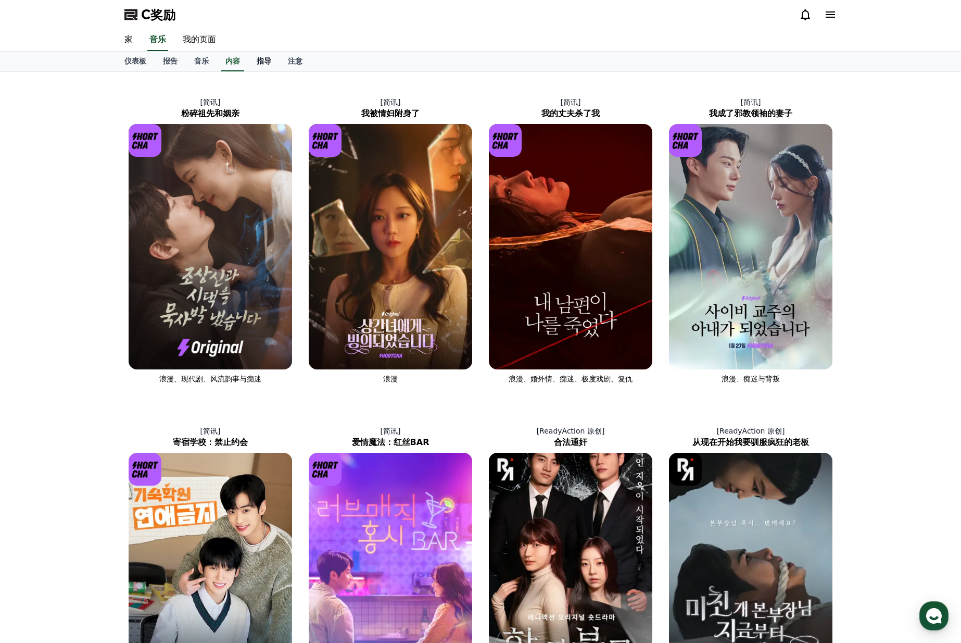
click at [259, 58] on font "指导" at bounding box center [264, 61] width 15 height 8
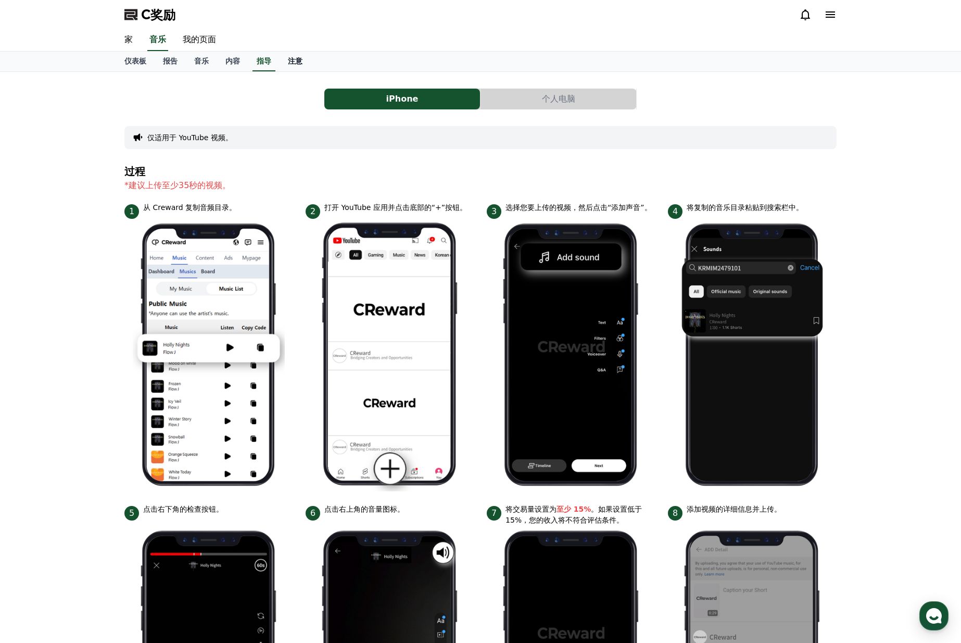
click at [299, 57] on font "注意" at bounding box center [295, 61] width 15 height 8
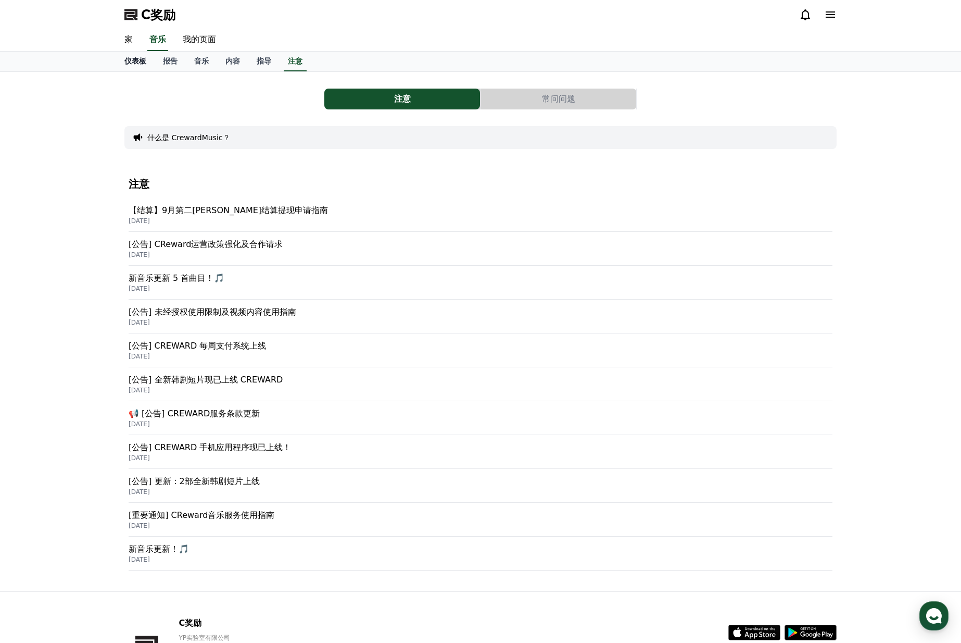
click at [139, 63] on font "仪表板" at bounding box center [135, 61] width 22 height 8
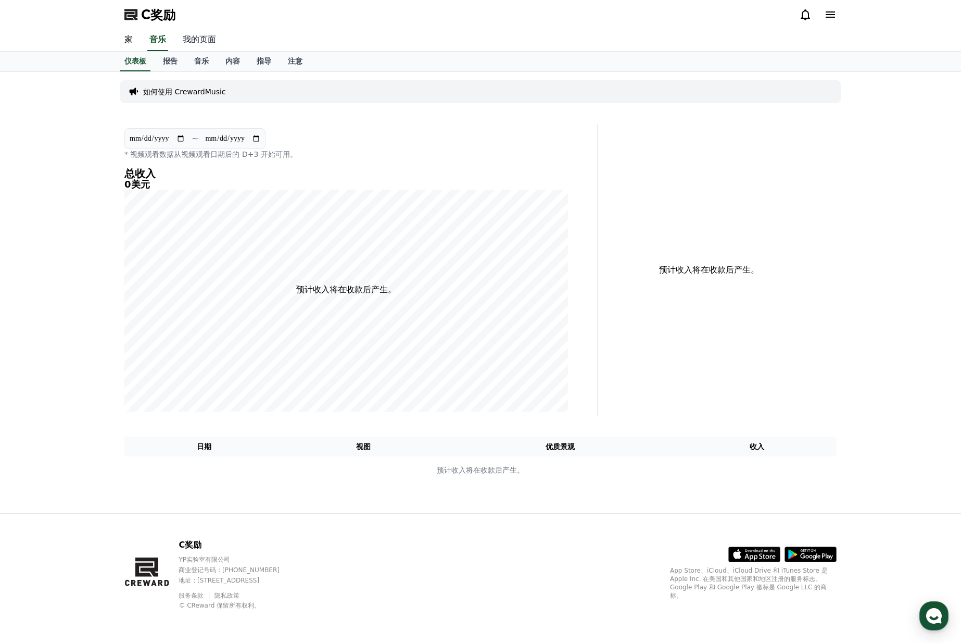
click at [189, 38] on font "我的页面" at bounding box center [199, 39] width 33 height 10
select select "**********"
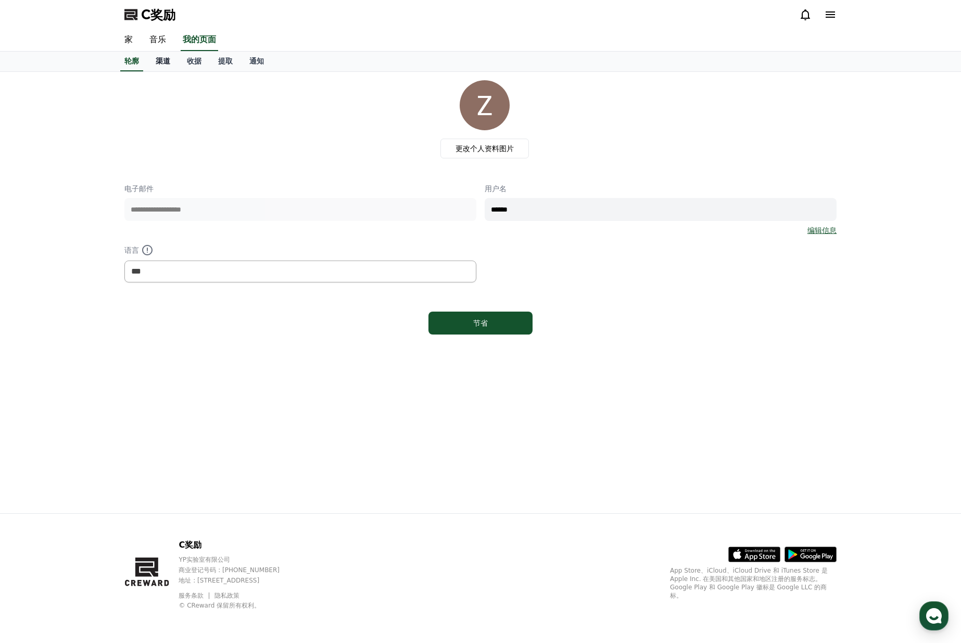
click at [160, 60] on font "渠道" at bounding box center [163, 61] width 15 height 8
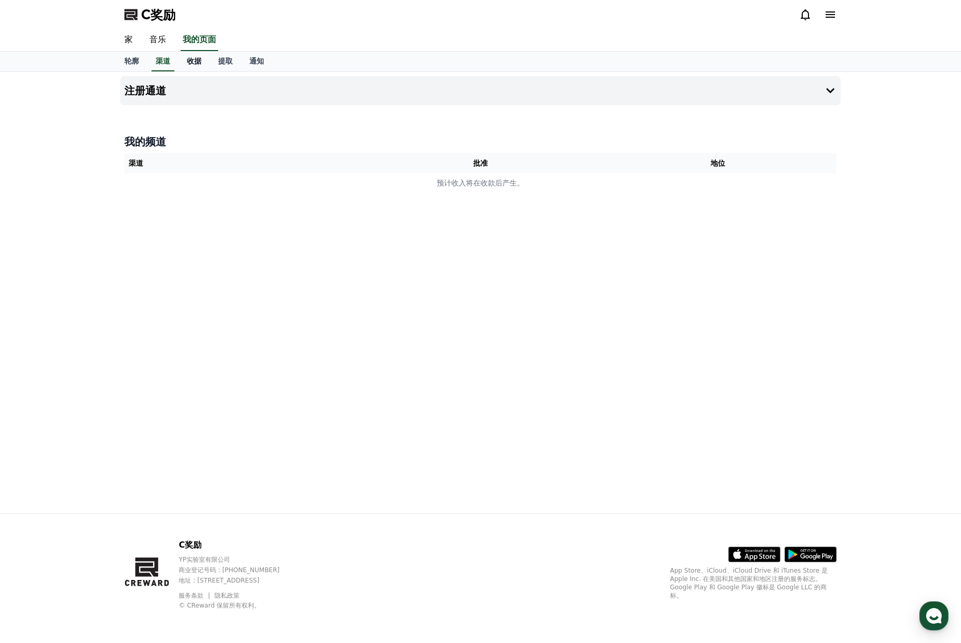
click at [193, 60] on font "收据" at bounding box center [194, 61] width 15 height 8
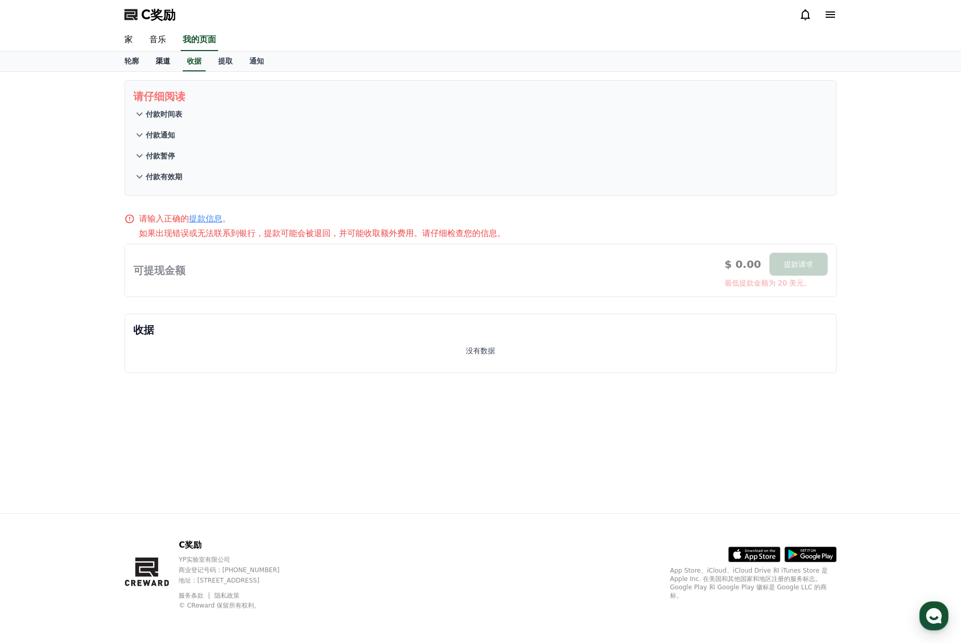
click at [159, 60] on font "渠道" at bounding box center [163, 61] width 15 height 8
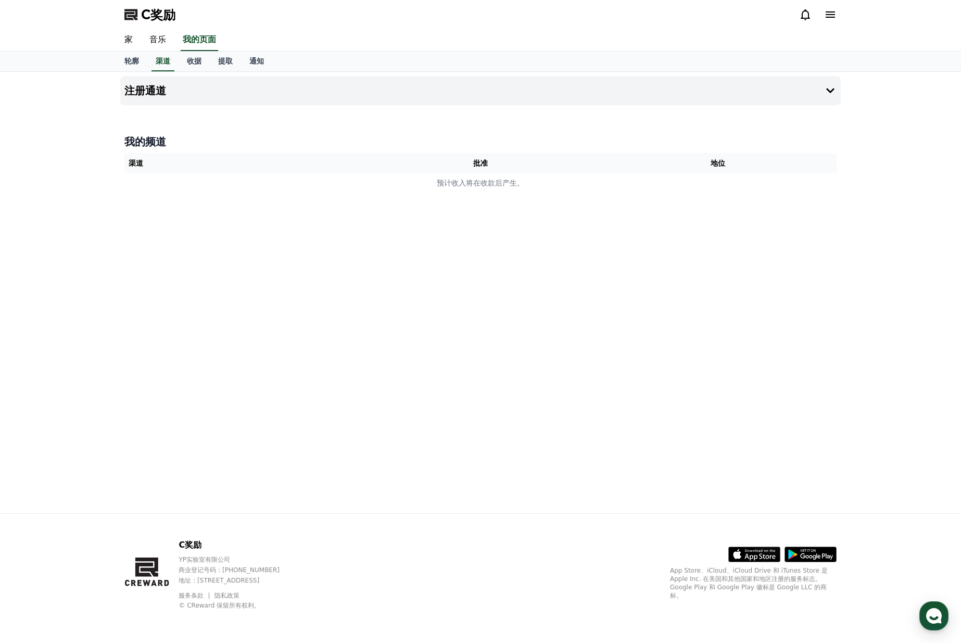
click at [424, 170] on th "批准" at bounding box center [481, 163] width 238 height 20
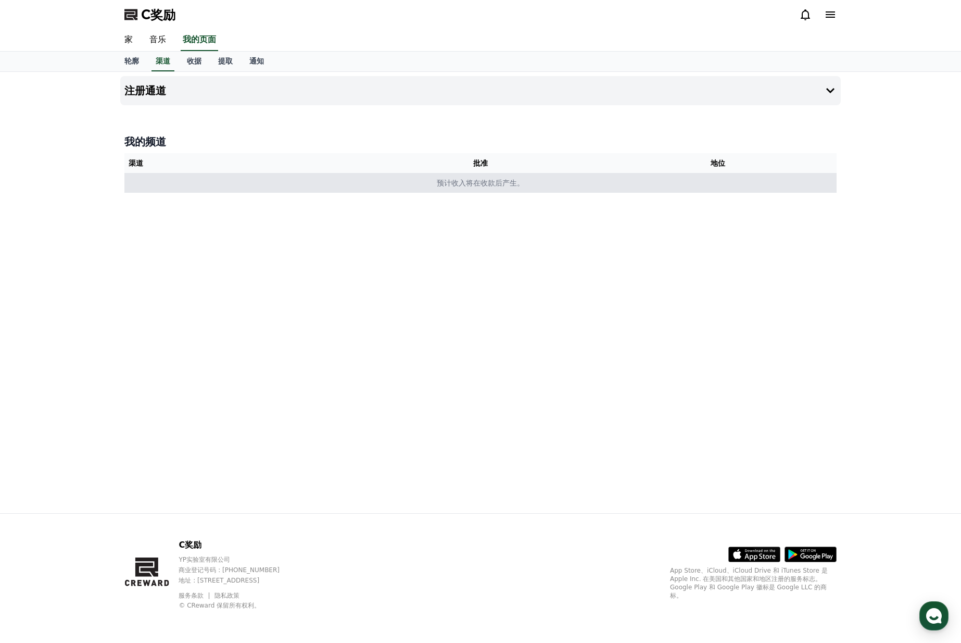
click at [490, 181] on font "预计收入将在收款后产生。" at bounding box center [481, 183] width 88 height 8
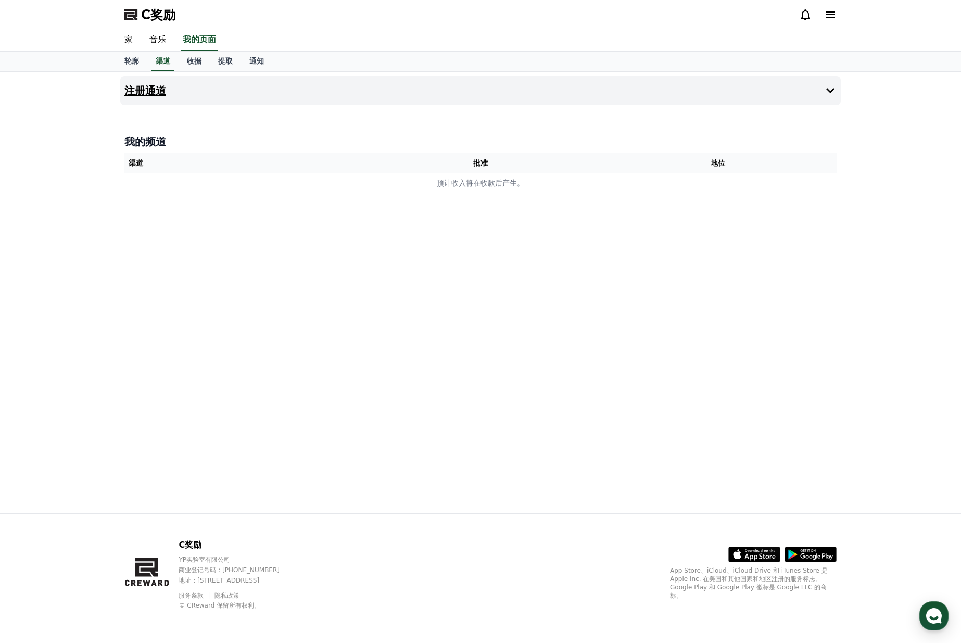
click at [813, 90] on button "注册通道" at bounding box center [480, 90] width 721 height 29
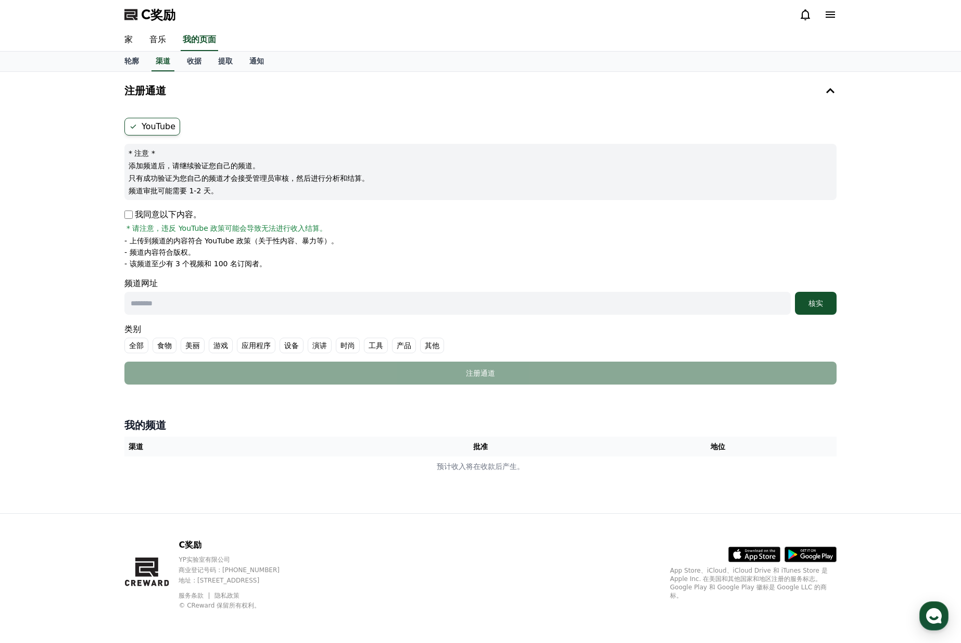
drag, startPoint x: 142, startPoint y: 237, endPoint x: 350, endPoint y: 243, distance: 208.4
click at [350, 243] on li "- 上传到频道的内容符合 YouTube 政策（关于性内容、暴力等）。" at bounding box center [480, 240] width 713 height 10
click at [341, 258] on ul "- 上传到频道的内容符合 YouTube 政策（关于性内容、暴力等）。 - 频道内容符合版权。 - 该频道至少有 3 个视频和 100 名订阅者。" at bounding box center [480, 251] width 713 height 33
drag, startPoint x: 185, startPoint y: 263, endPoint x: 282, endPoint y: 261, distance: 96.9
click at [282, 261] on li "- 该频道至少有 3 个视频和 100 名订阅者。" at bounding box center [480, 263] width 713 height 10
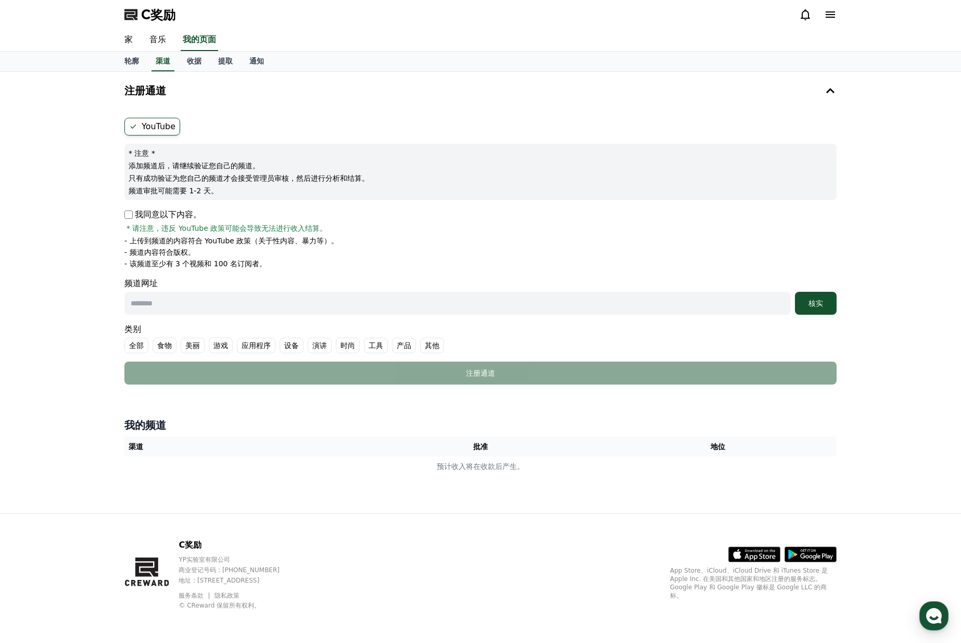
click at [338, 264] on li "- 该频道至少有 3 个视频和 100 名订阅者。" at bounding box center [480, 263] width 713 height 10
drag, startPoint x: 152, startPoint y: 166, endPoint x: 233, endPoint y: 168, distance: 81.3
click at [233, 168] on font "添加频道后，请继续验证您自己的频道。" at bounding box center [194, 165] width 131 height 8
click at [267, 172] on div "* 注意 * 添加频道后，请继续验证您自己的频道。 只有成功验证为您自己的频道才会接受管理员审核，然后进行分析和结算。 频道审批可能需要 1-2 天。" at bounding box center [480, 172] width 713 height 56
drag, startPoint x: 157, startPoint y: 174, endPoint x: 339, endPoint y: 179, distance: 181.8
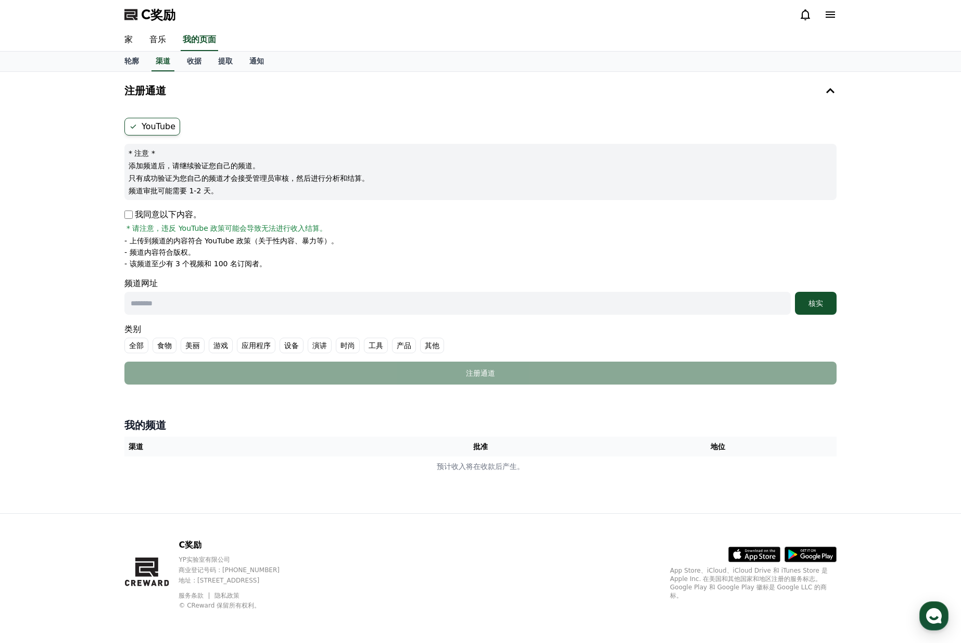
click at [336, 179] on font "只有成功验证为您自己的频道才会接受管理员审核，然后进行分析和结算。" at bounding box center [249, 178] width 241 height 8
click at [342, 179] on font "只有成功验证为您自己的频道才会接受管理员审核，然后进行分析和结算。" at bounding box center [249, 178] width 241 height 8
drag, startPoint x: 158, startPoint y: 184, endPoint x: 324, endPoint y: 192, distance: 166.8
click at [313, 192] on div "* 注意 * 添加频道后，请继续验证您自己的频道。 只有成功验证为您自己的频道才会接受管理员审核，然后进行分析和结算。 频道审批可能需要 1-2 天。" at bounding box center [480, 172] width 713 height 56
click at [367, 193] on p "频道审批可能需要 1-2 天。" at bounding box center [481, 190] width 704 height 10
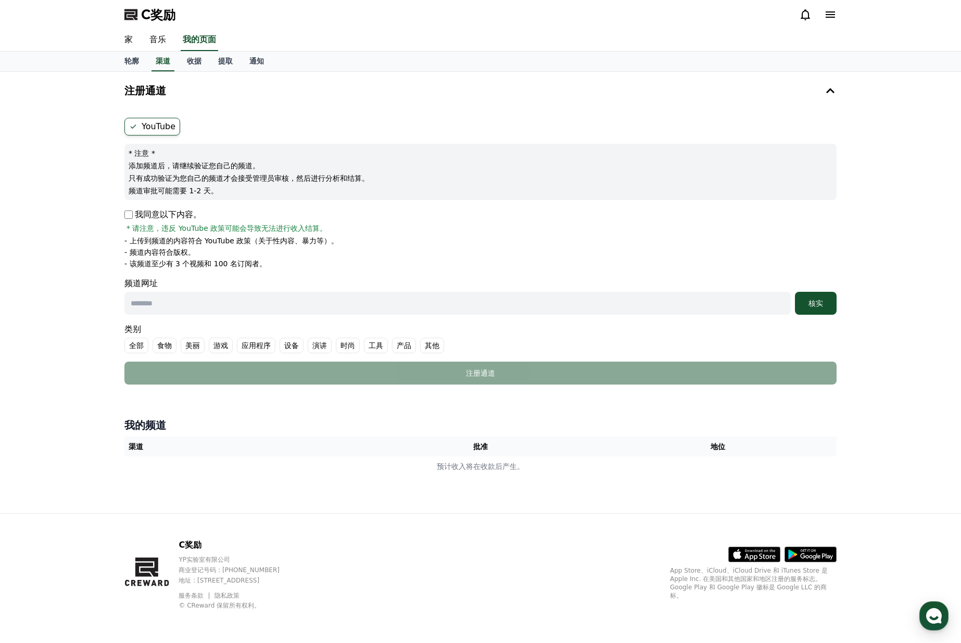
click at [425, 342] on font "其他" at bounding box center [432, 345] width 15 height 8
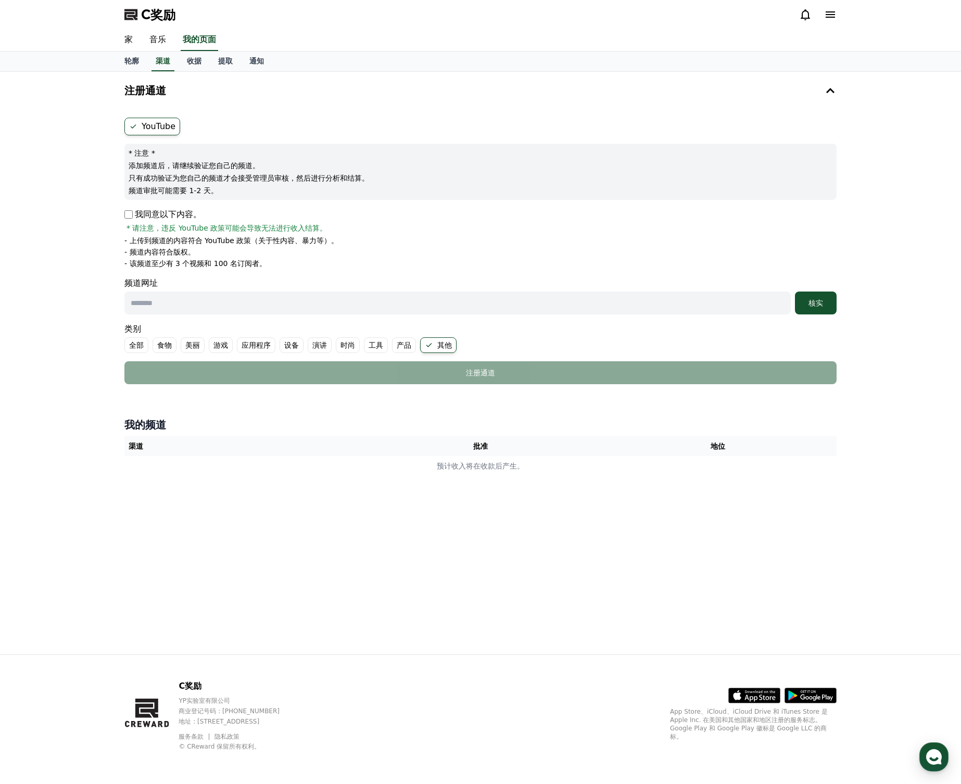
click at [835, 10] on icon at bounding box center [830, 14] width 13 height 13
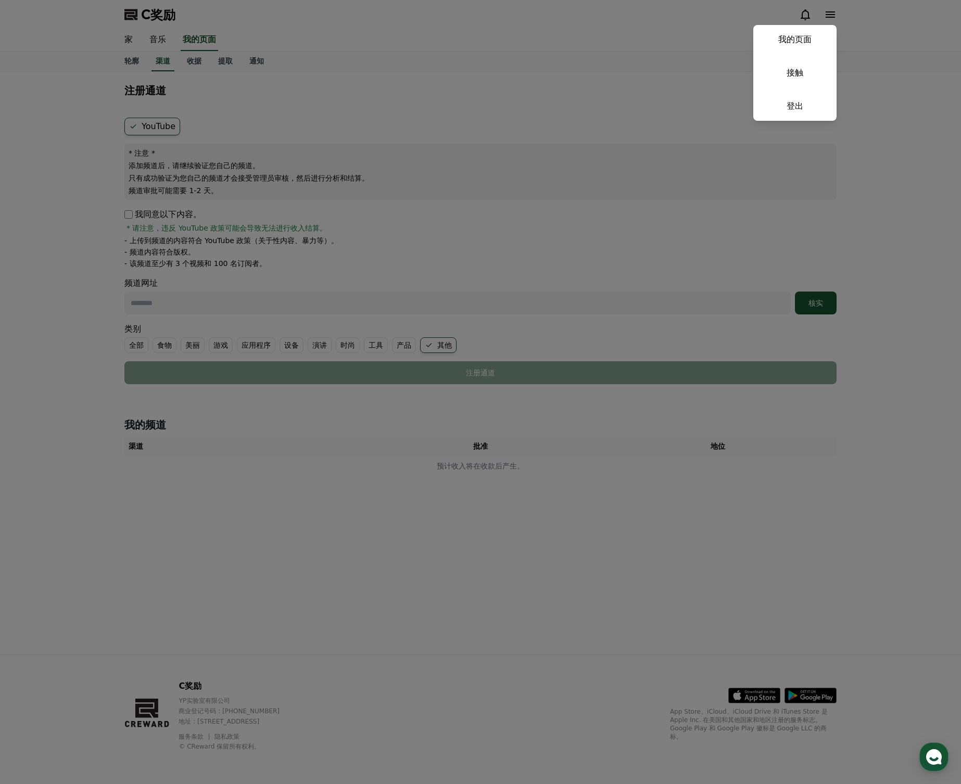
click at [849, 26] on button "关闭" at bounding box center [480, 392] width 961 height 784
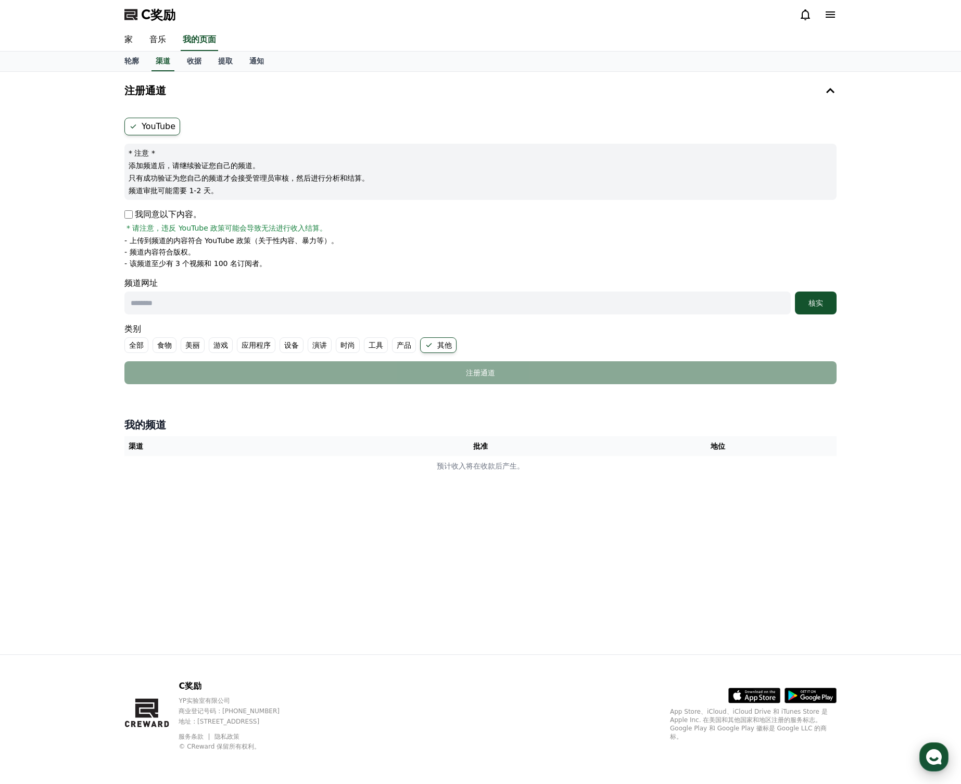
click at [928, 642] on use "button" at bounding box center [935, 757] width 16 height 16
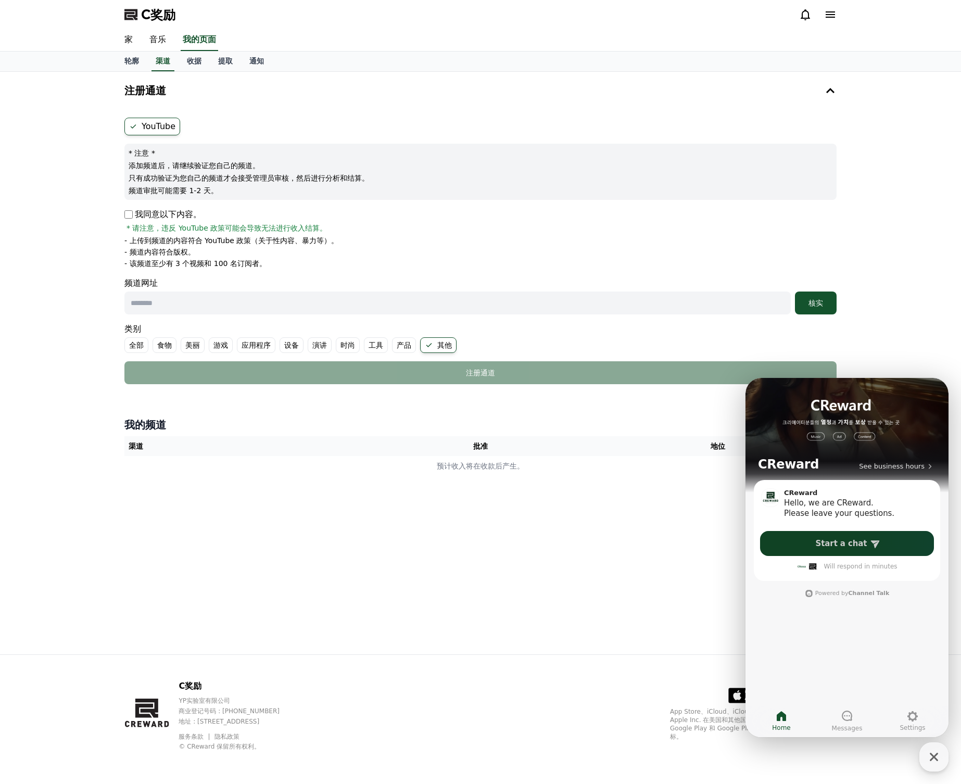
click at [830, 545] on span "Start a chat" at bounding box center [842, 544] width 52 height 10
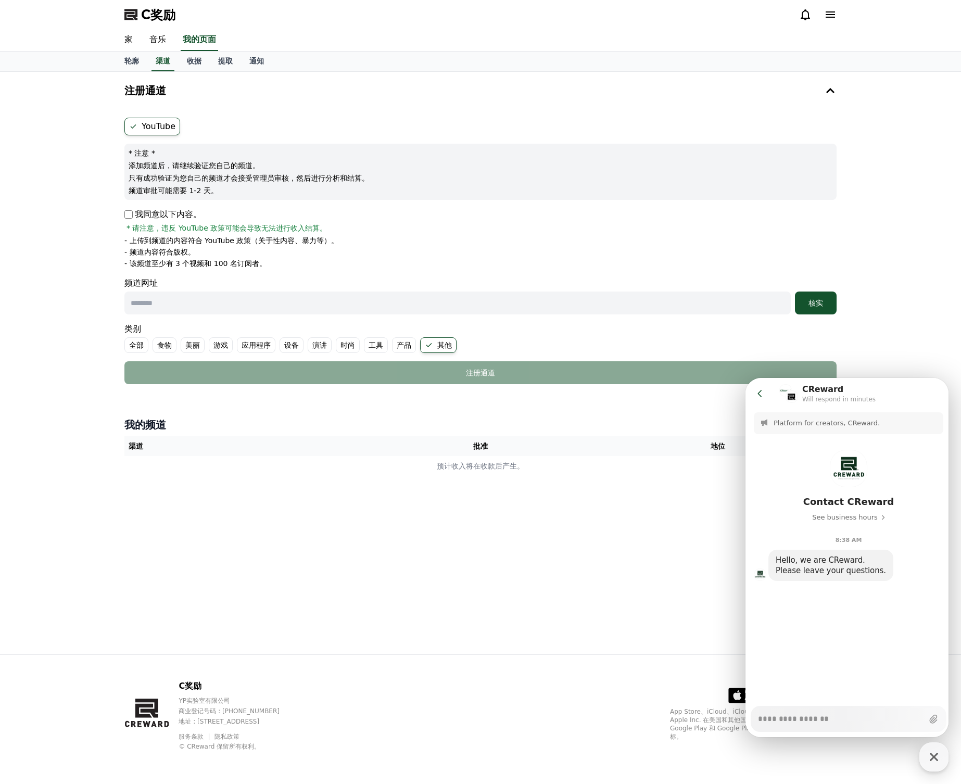
type textarea "*"
click at [838, 642] on textarea "Messenger Input Textarea" at bounding box center [840, 716] width 165 height 18
paste textarea "**********"
type textarea "**********"
type textarea "*"
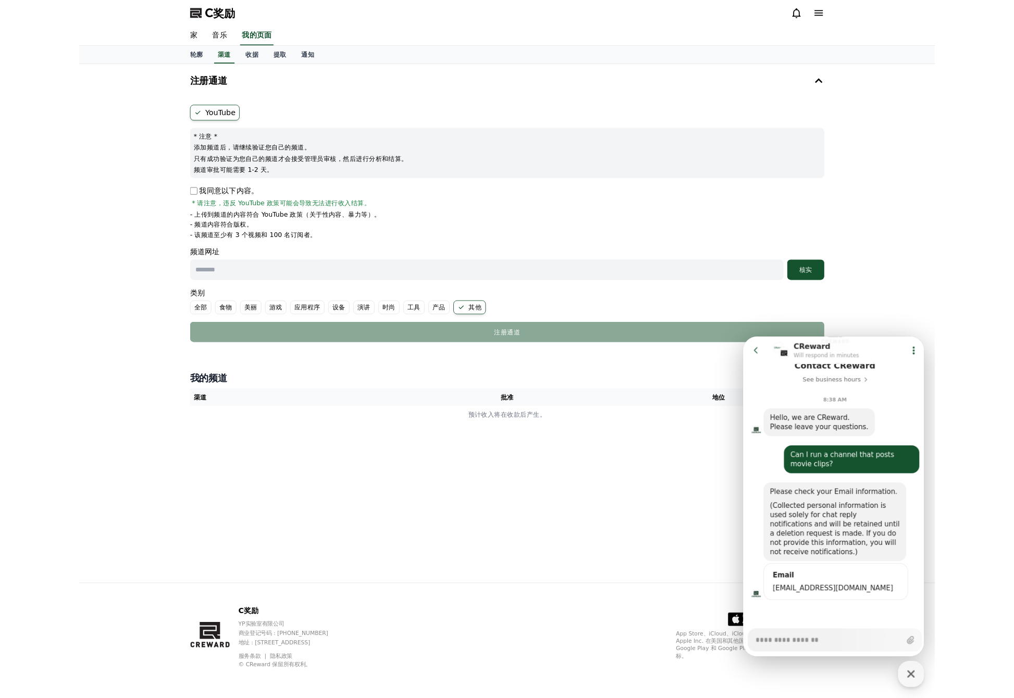
scroll to position [92, 0]
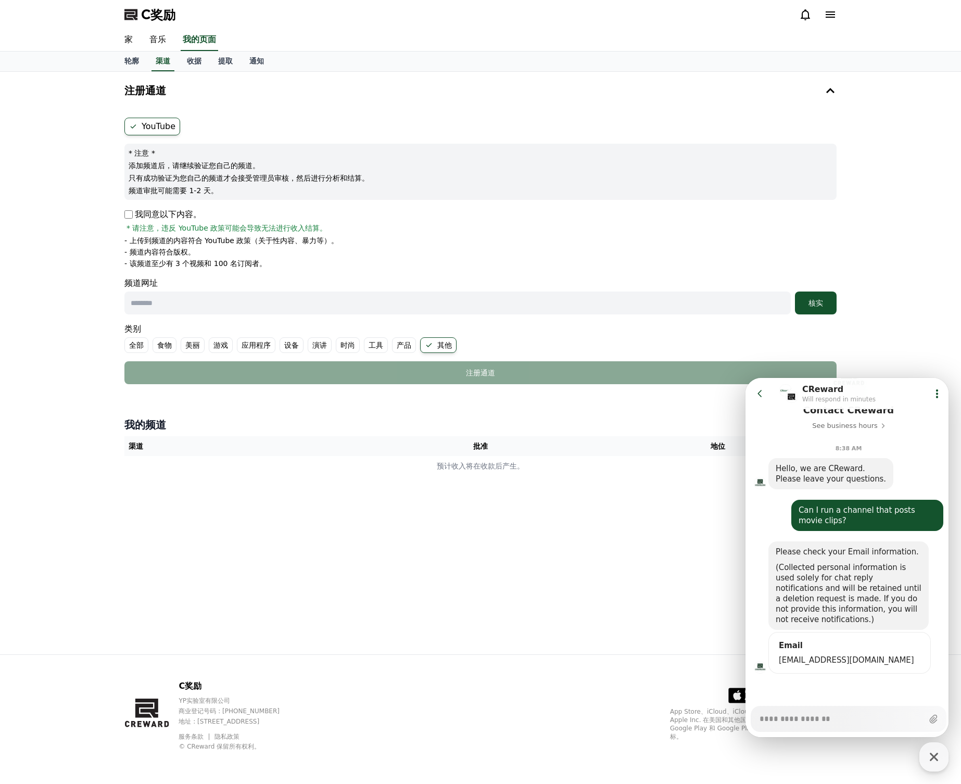
click at [802, 642] on textarea "Messenger Input Textarea" at bounding box center [841, 716] width 162 height 18
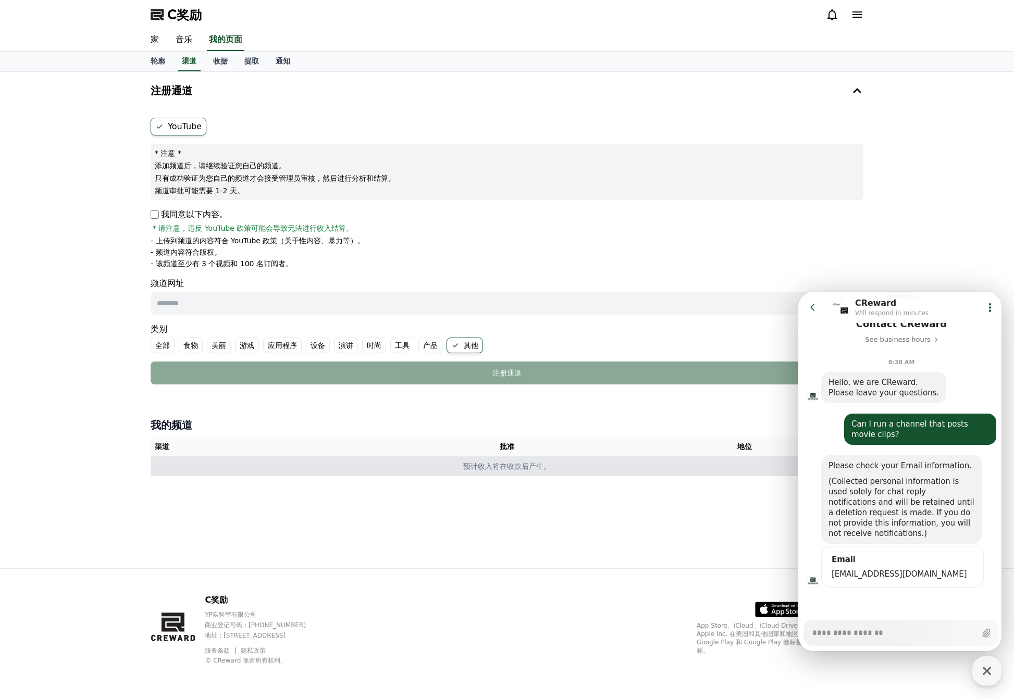
click at [483, 470] on font "预计收入将在收款后产生。" at bounding box center [507, 466] width 88 height 8
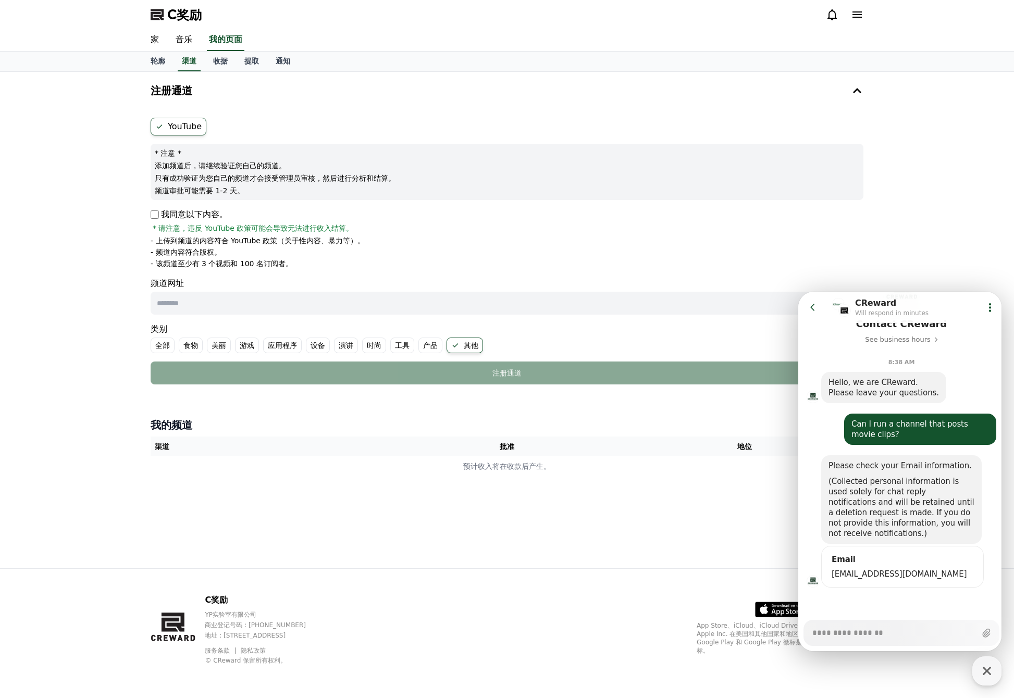
click at [896, 518] on div "(Collected personal information is used solely for chat reply notifications and…" at bounding box center [901, 507] width 146 height 63
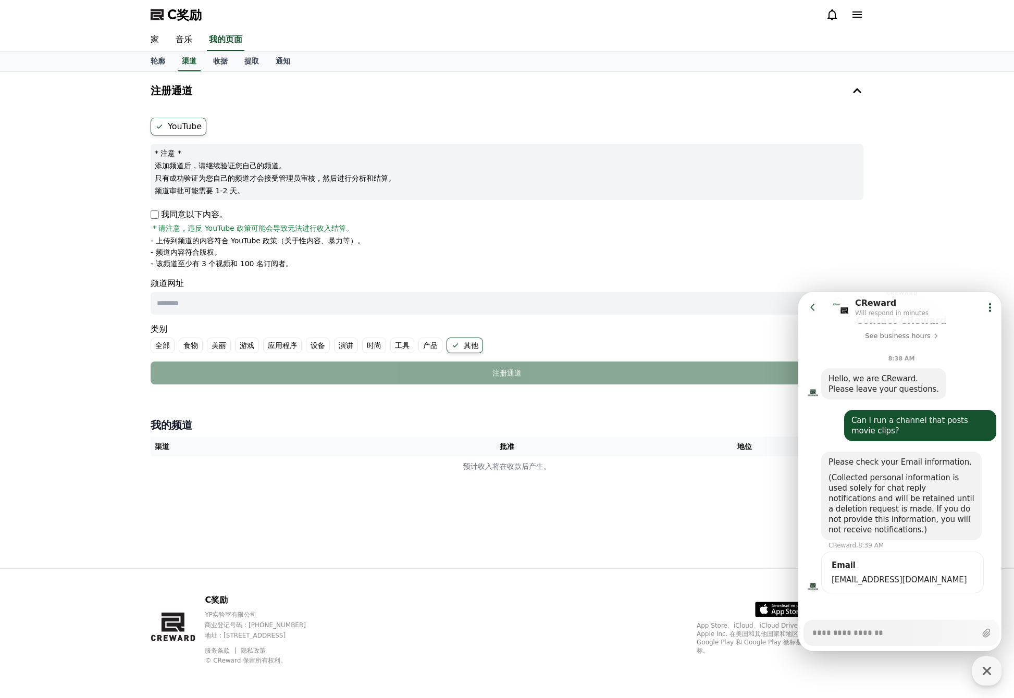
scroll to position [101, 0]
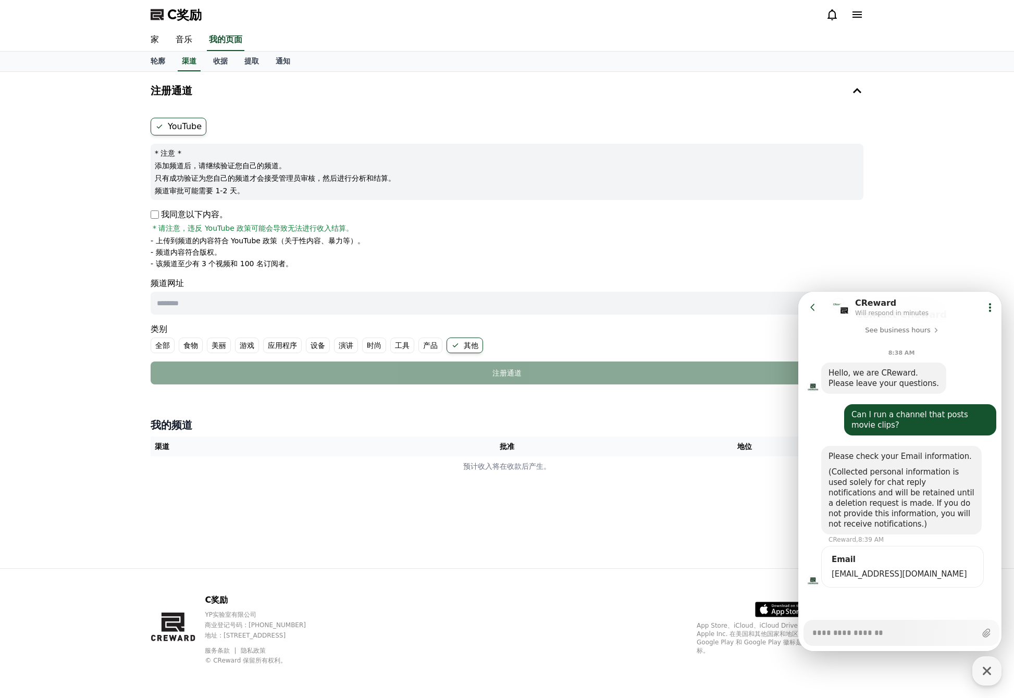
click at [883, 632] on textarea "Messenger Input Textarea" at bounding box center [893, 629] width 162 height 18
click at [808, 308] on icon at bounding box center [812, 307] width 10 height 10
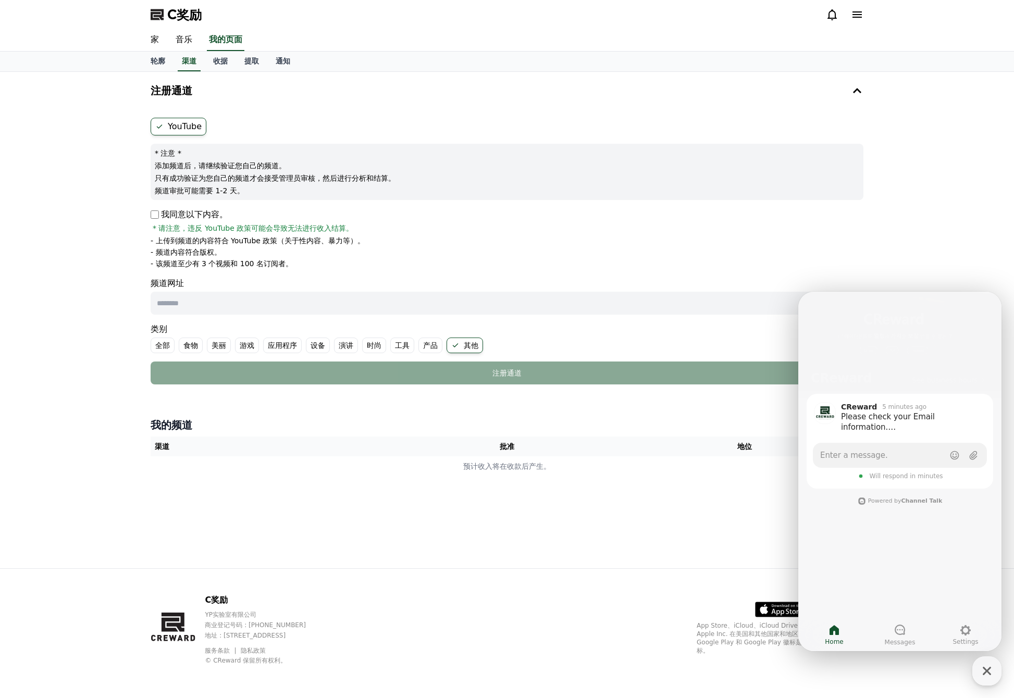
click at [903, 478] on span "Will respond in minutes" at bounding box center [905, 476] width 73 height 8
click at [899, 460] on link "Enter a message." at bounding box center [900, 455] width 174 height 25
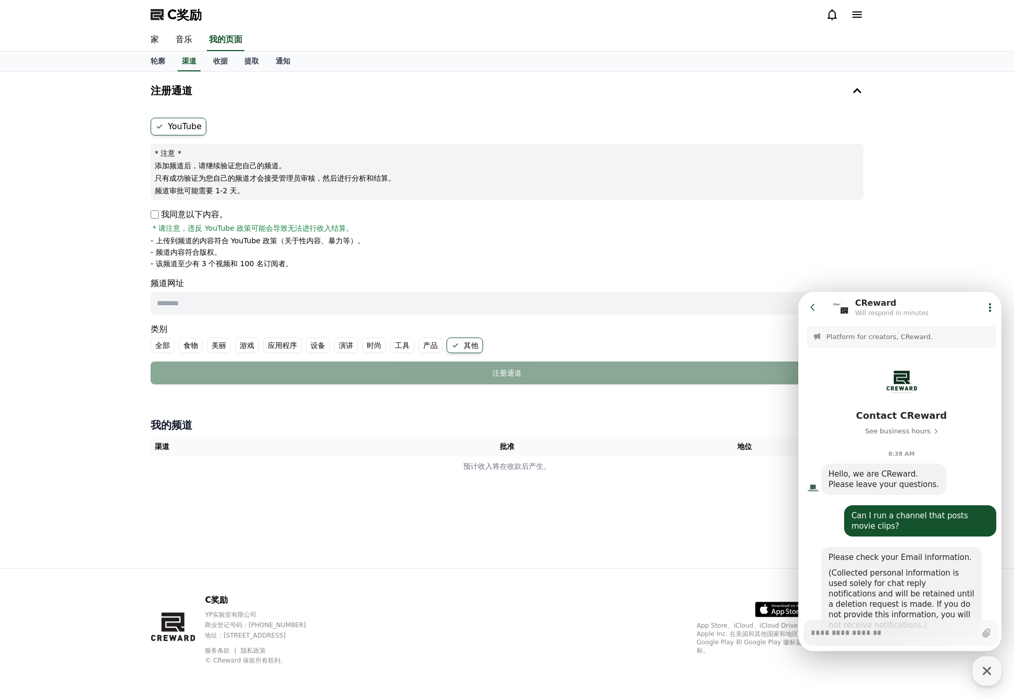
scroll to position [92, 0]
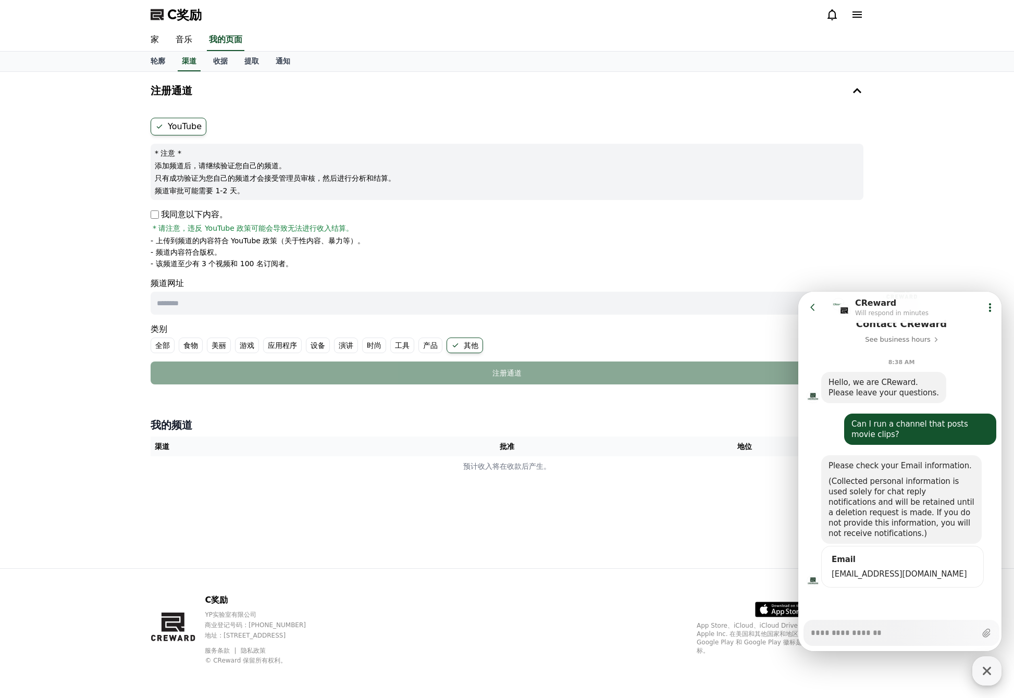
click at [961, 642] on icon "button" at bounding box center [986, 670] width 19 height 19
type textarea "*"
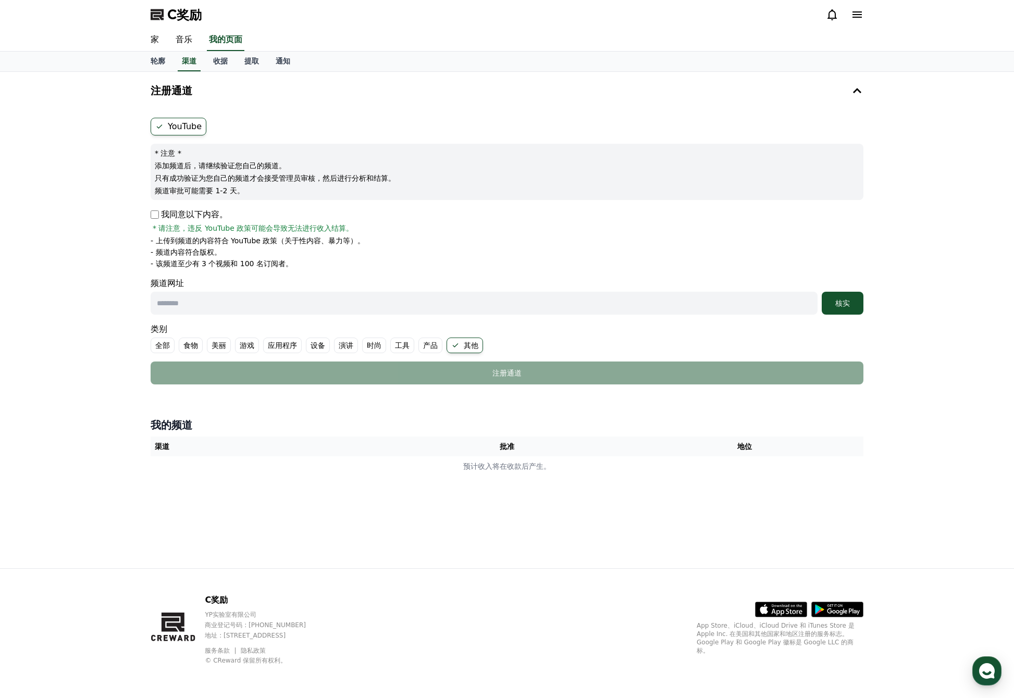
click at [254, 304] on input "text" at bounding box center [484, 303] width 667 height 23
click at [381, 478] on div "我的频道 渠道 批准 地位 预计收入将在收款后产生。" at bounding box center [506, 447] width 721 height 67
click at [849, 304] on div "核实" at bounding box center [842, 303] width 33 height 10
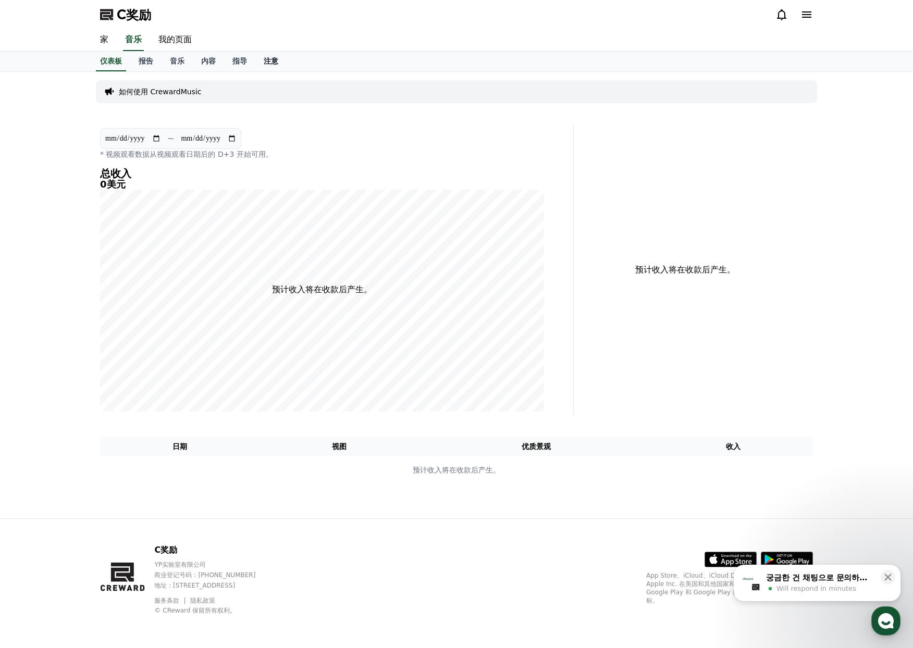
click at [268, 60] on font "注意" at bounding box center [271, 61] width 15 height 8
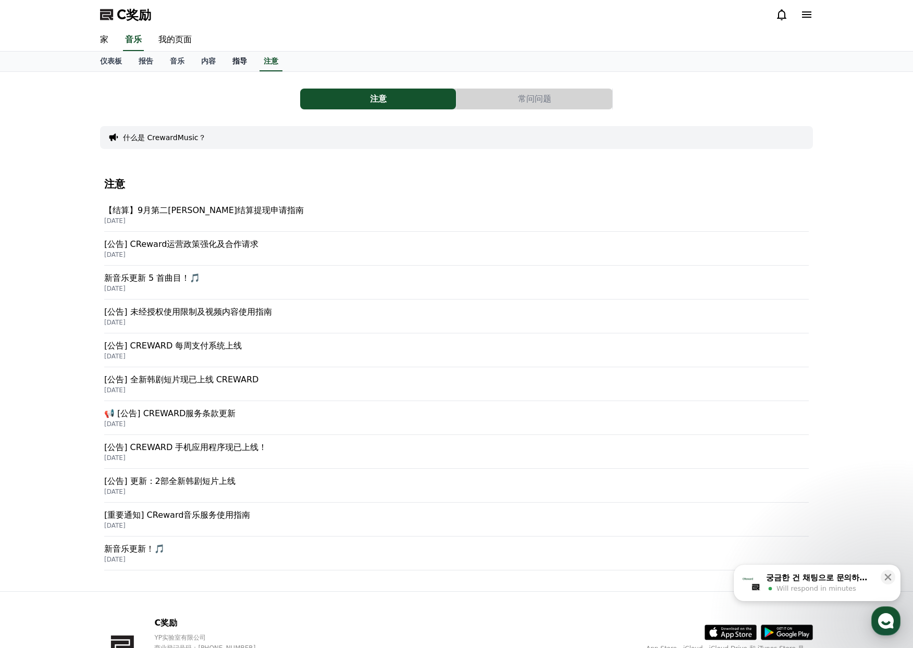
click at [239, 63] on font "指导" at bounding box center [239, 61] width 15 height 8
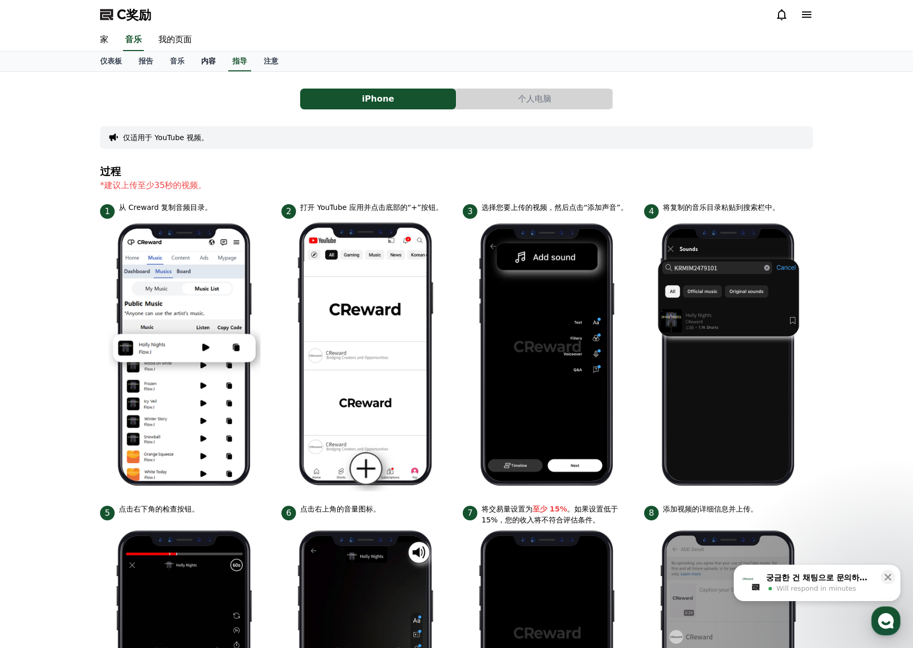
click at [217, 61] on link "内容" at bounding box center [208, 62] width 31 height 20
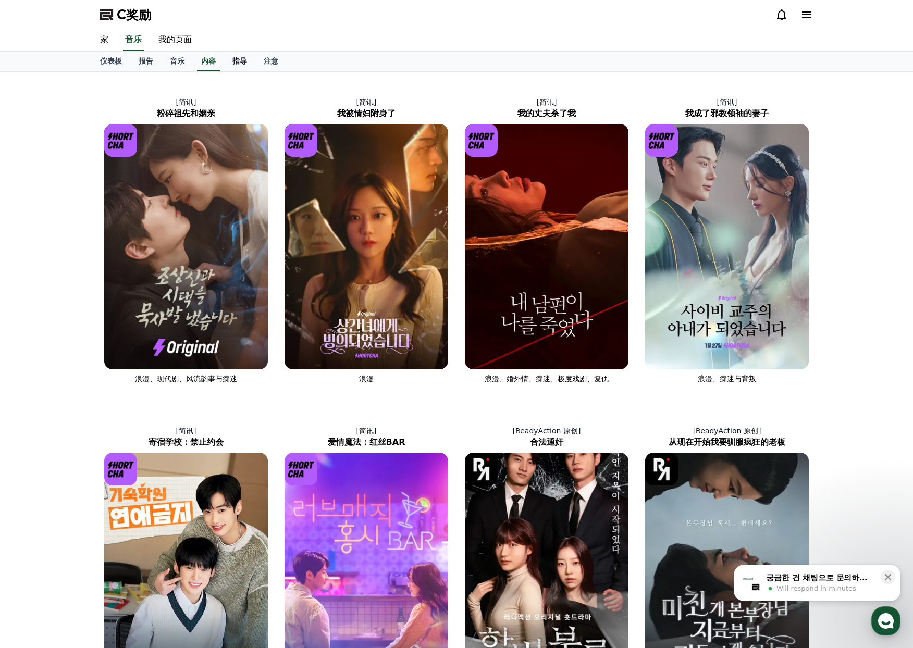
click at [232, 64] on link "指导" at bounding box center [239, 62] width 31 height 20
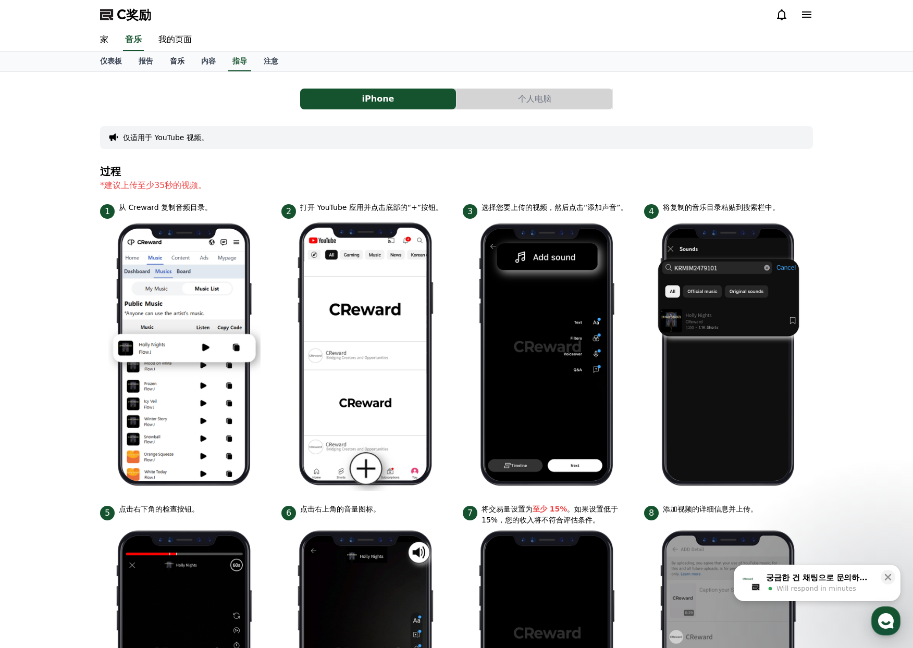
click at [187, 60] on link "音乐" at bounding box center [176, 62] width 31 height 20
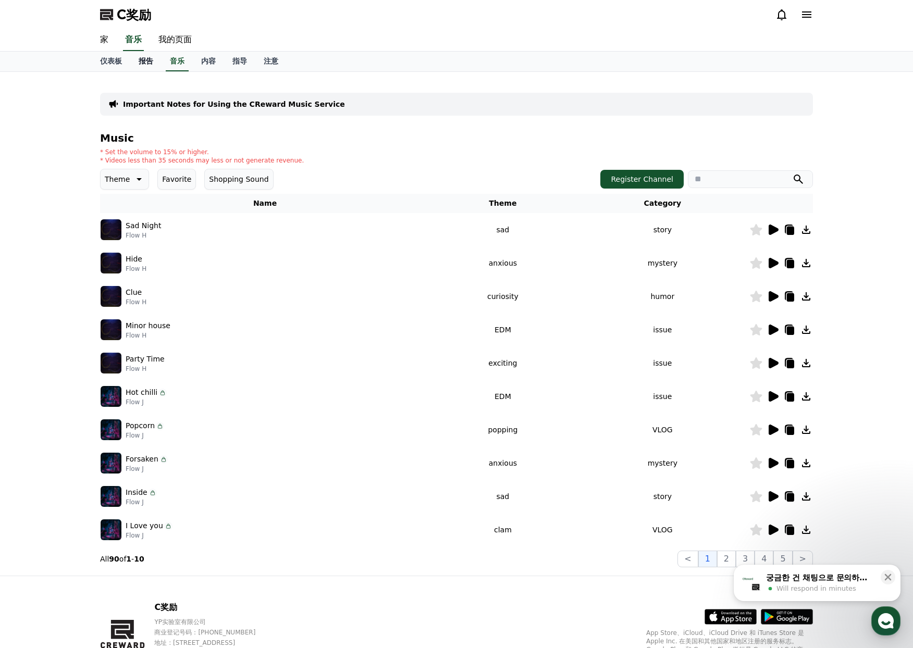
click at [153, 64] on link "报告" at bounding box center [145, 62] width 31 height 20
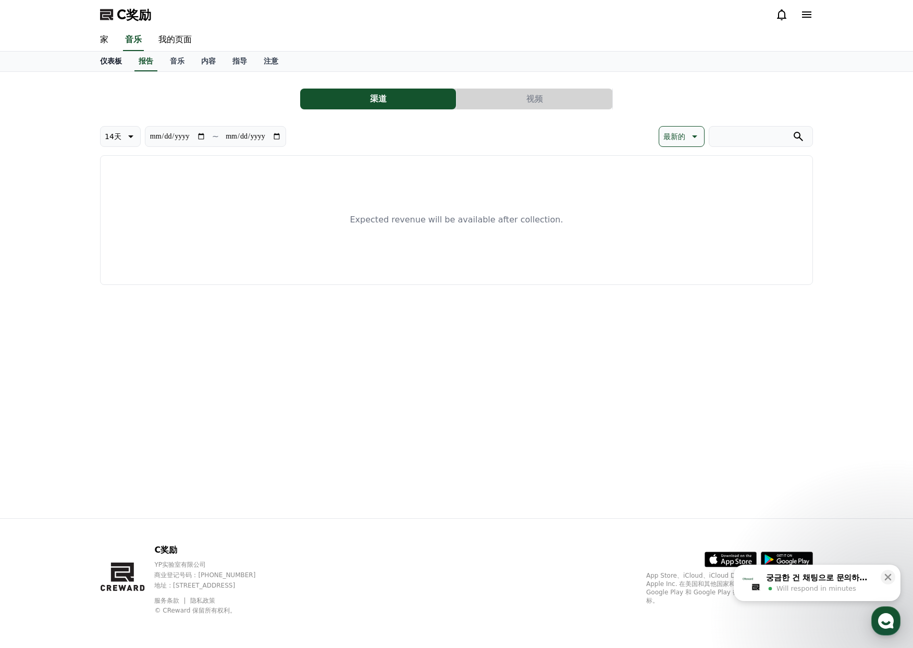
click at [122, 61] on link "仪表板" at bounding box center [111, 62] width 39 height 20
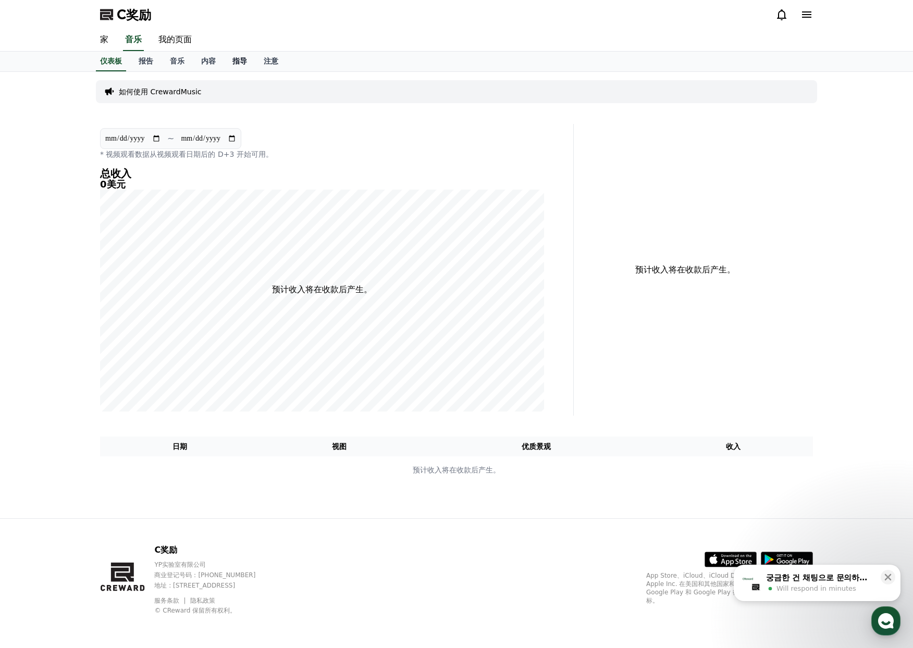
click at [241, 69] on link "指导" at bounding box center [239, 62] width 31 height 20
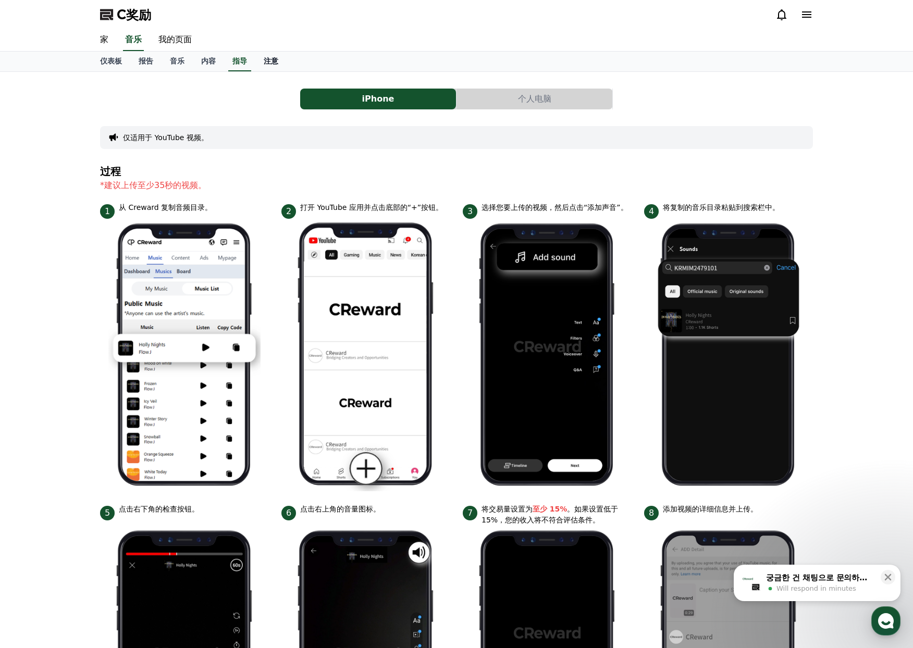
click at [276, 61] on font "注意" at bounding box center [271, 61] width 15 height 8
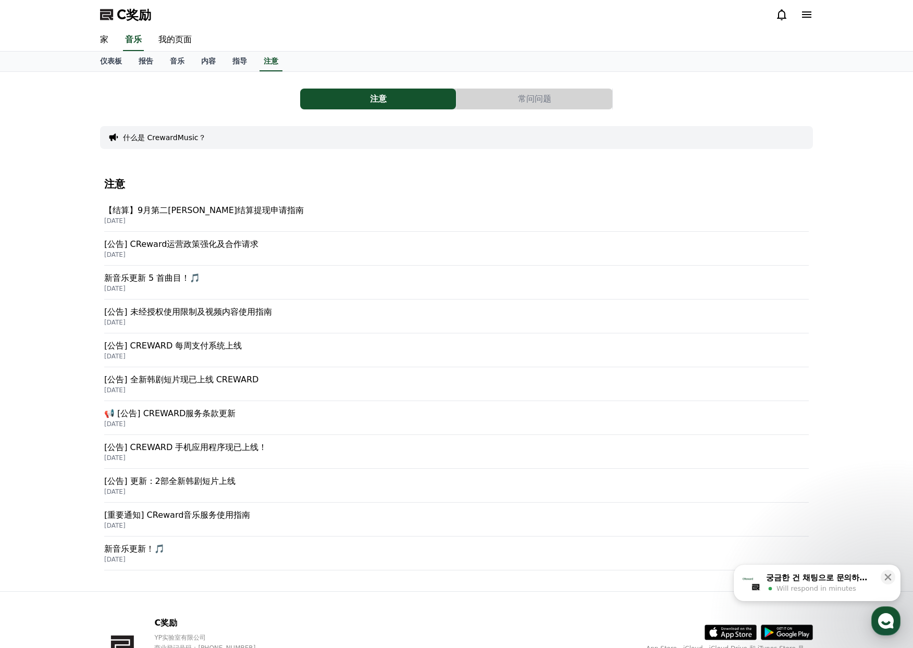
click at [216, 346] on font "[公告] CREWARD 每周支付系统上线" at bounding box center [173, 346] width 138 height 10
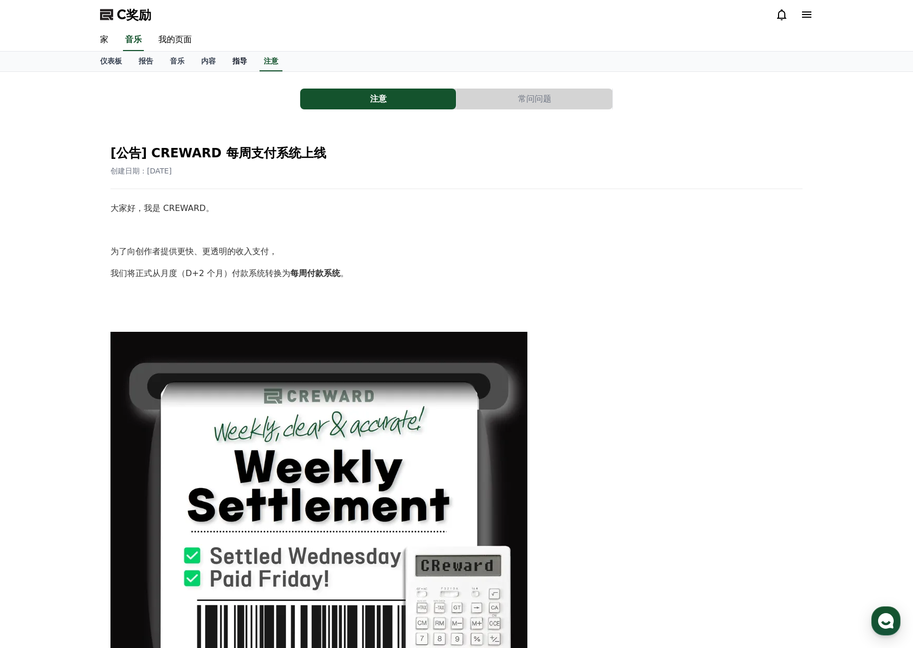
click at [247, 60] on link "指导" at bounding box center [239, 62] width 31 height 20
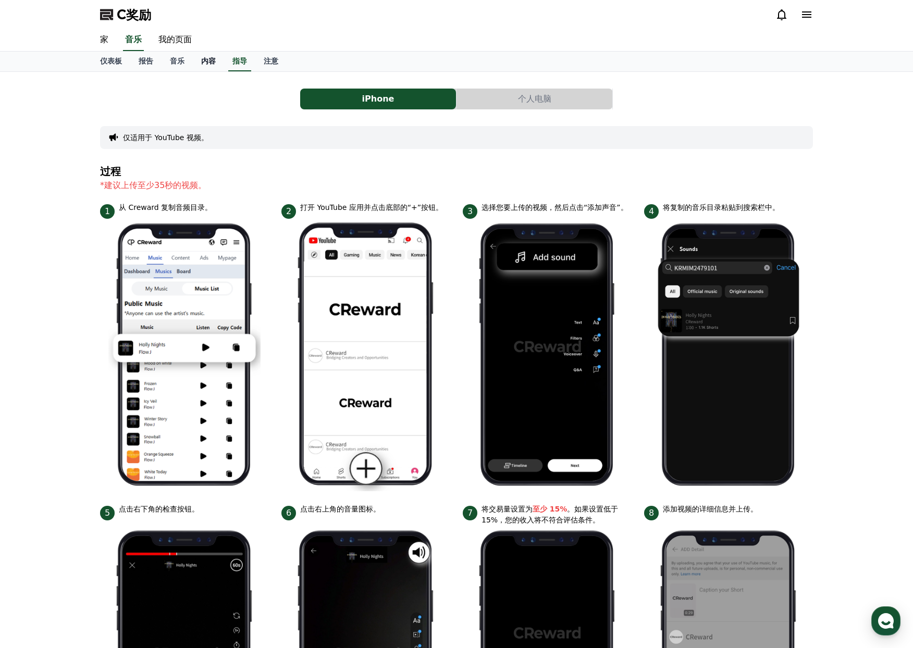
click at [215, 61] on font "内容" at bounding box center [208, 61] width 15 height 8
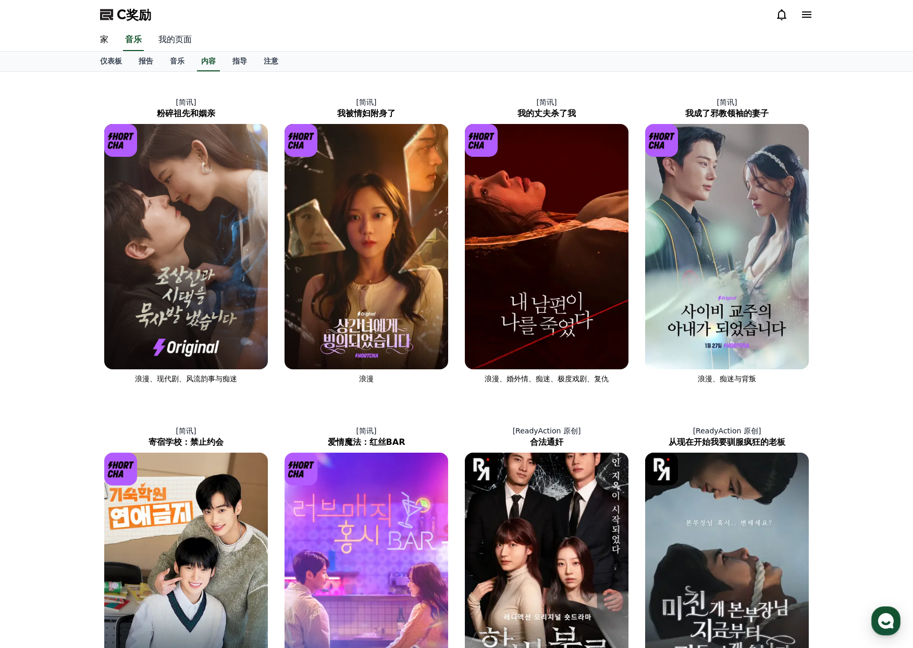
click at [172, 43] on font "我的页面" at bounding box center [174, 39] width 33 height 10
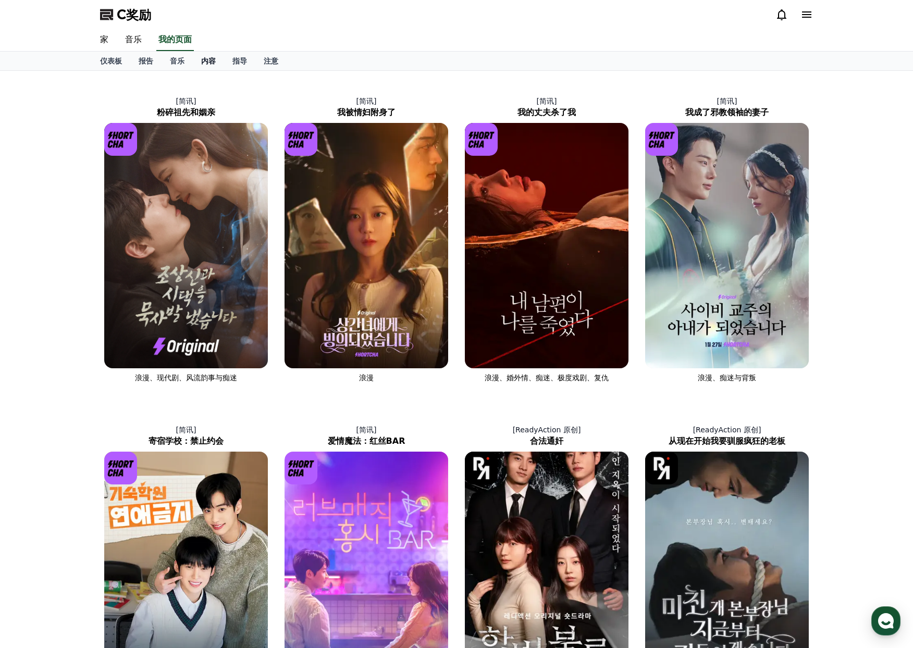
select select "**********"
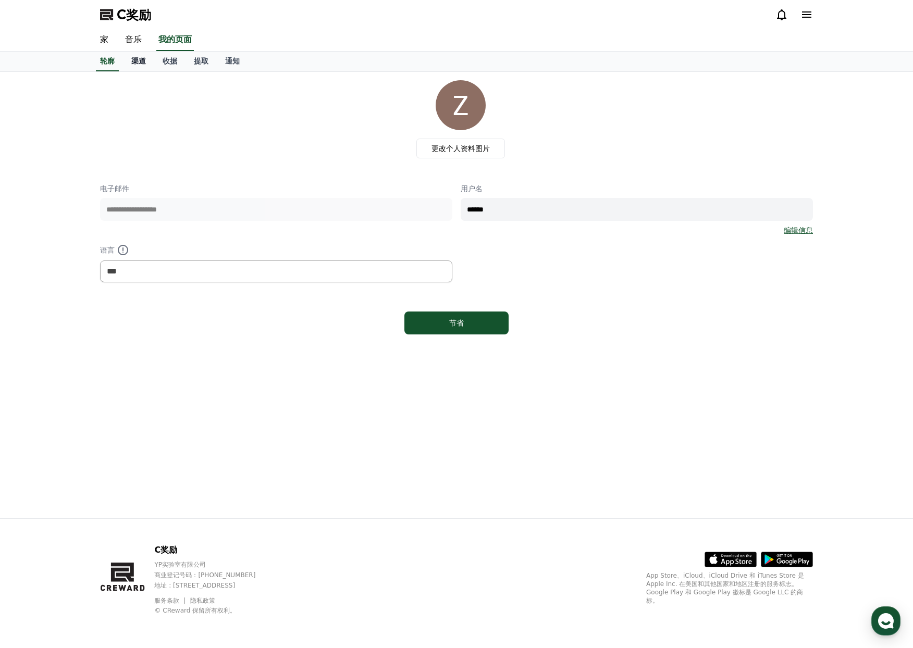
click at [147, 61] on link "渠道" at bounding box center [138, 62] width 31 height 20
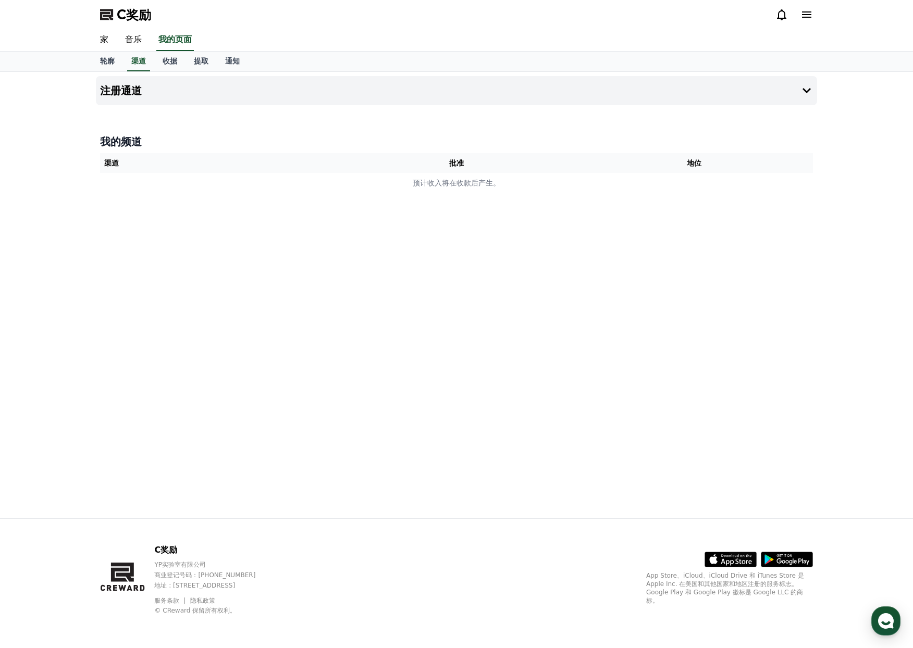
click at [203, 165] on th "渠道" at bounding box center [219, 163] width 238 height 20
click at [498, 147] on h4 "我的频道" at bounding box center [456, 141] width 713 height 15
click at [504, 85] on button "注册通道" at bounding box center [456, 90] width 721 height 29
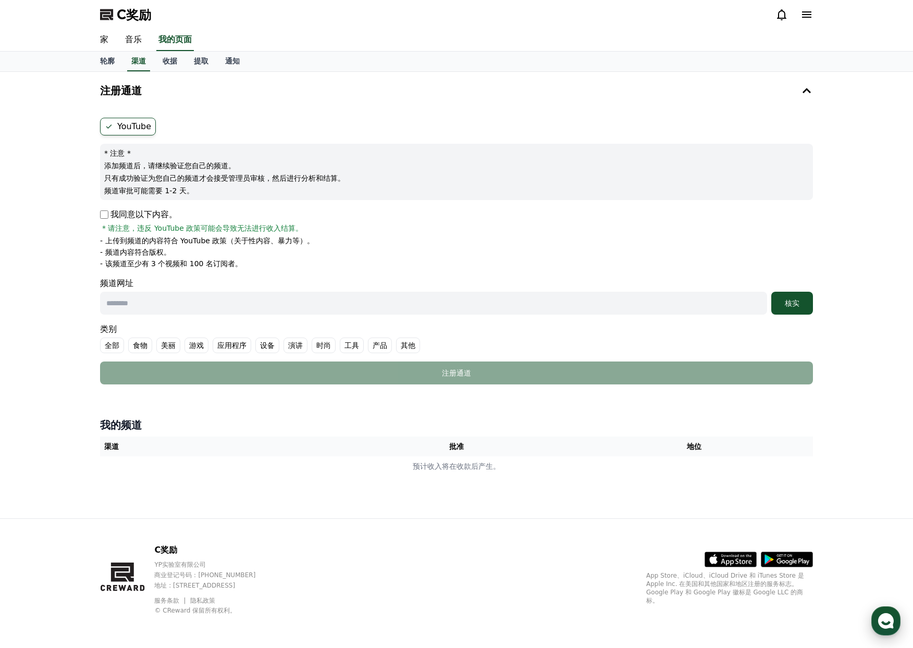
click at [888, 623] on icon "button" at bounding box center [885, 620] width 19 height 19
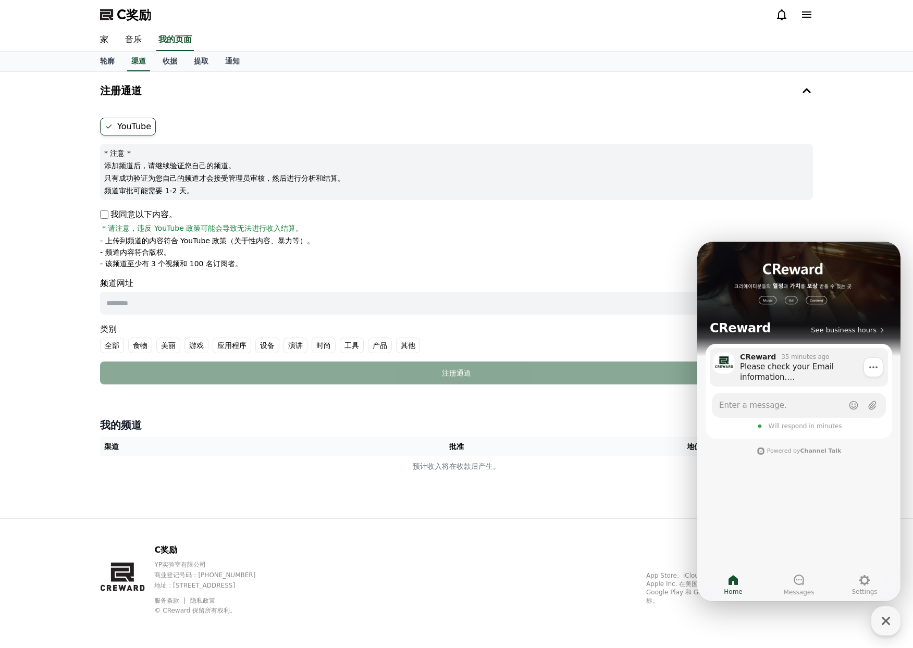
click at [787, 374] on div "Please check your Email information. (Collected personal information is used so…" at bounding box center [810, 371] width 141 height 21
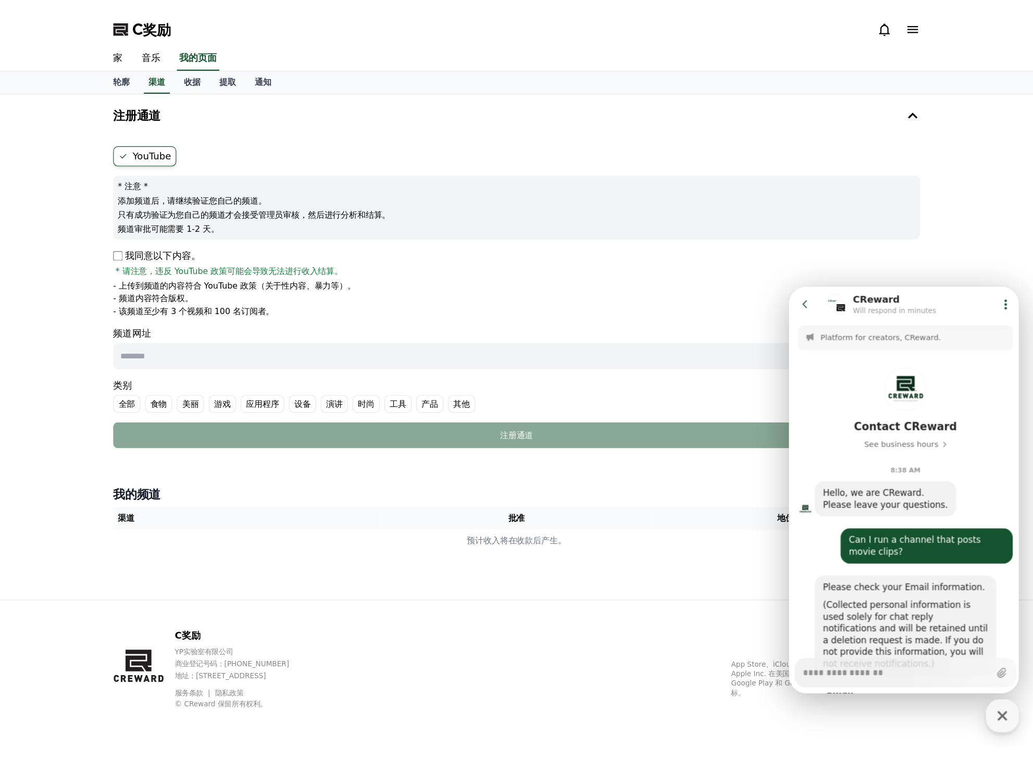
scroll to position [92, 0]
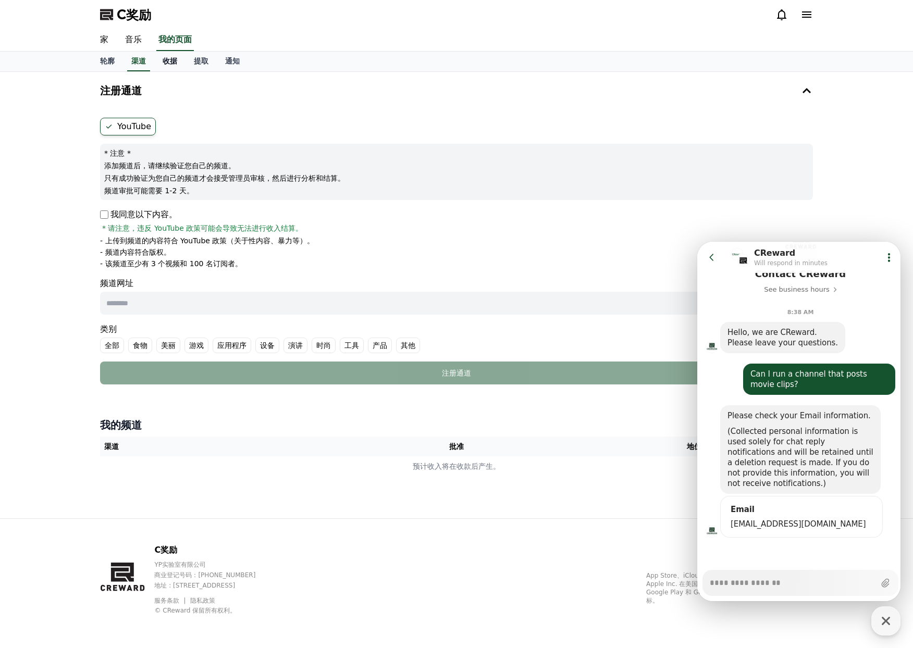
type textarea "*"
click at [172, 57] on font "收据" at bounding box center [170, 61] width 15 height 8
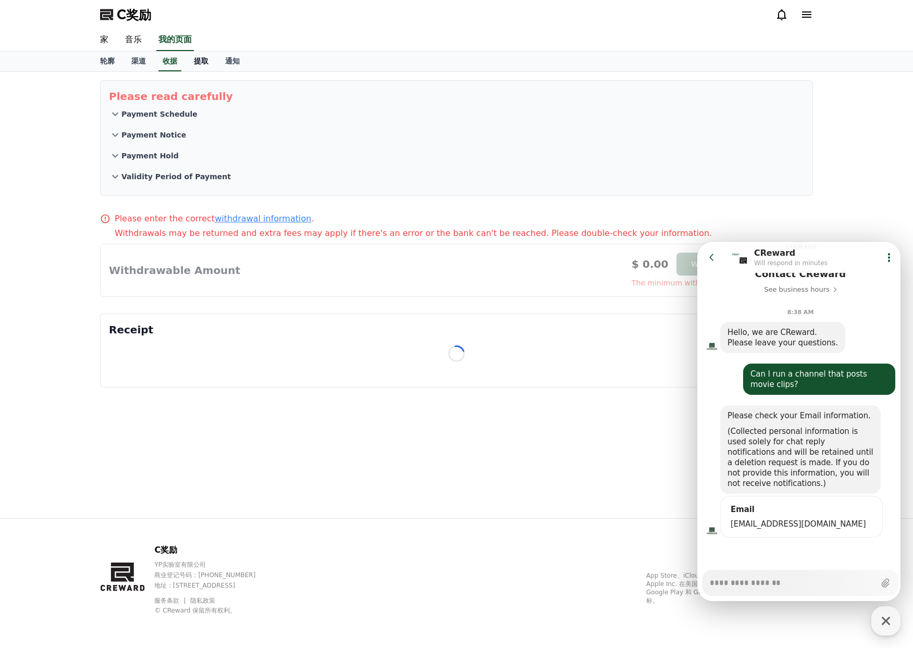
click at [200, 59] on font "提取" at bounding box center [201, 61] width 15 height 8
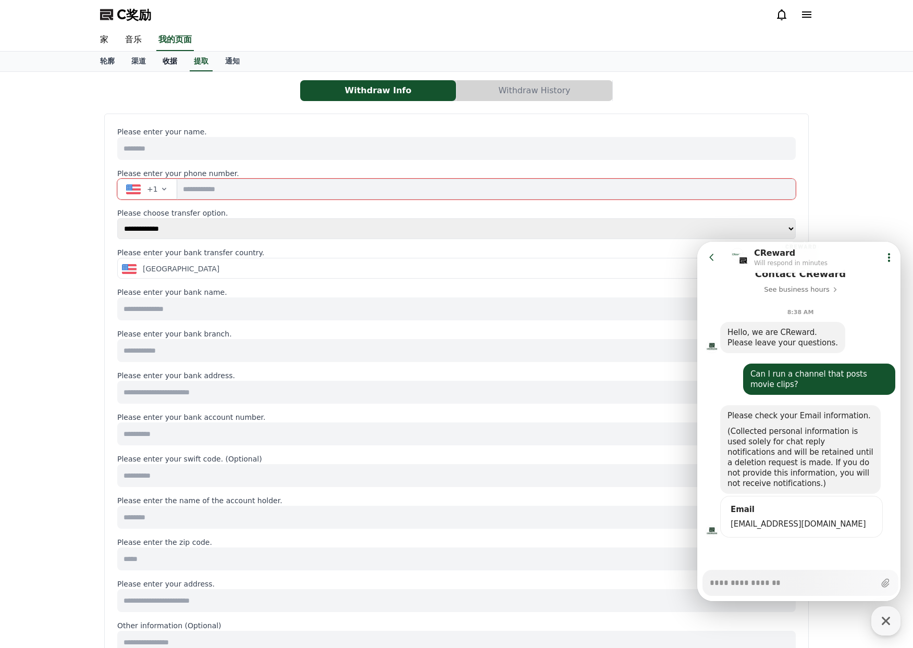
select select
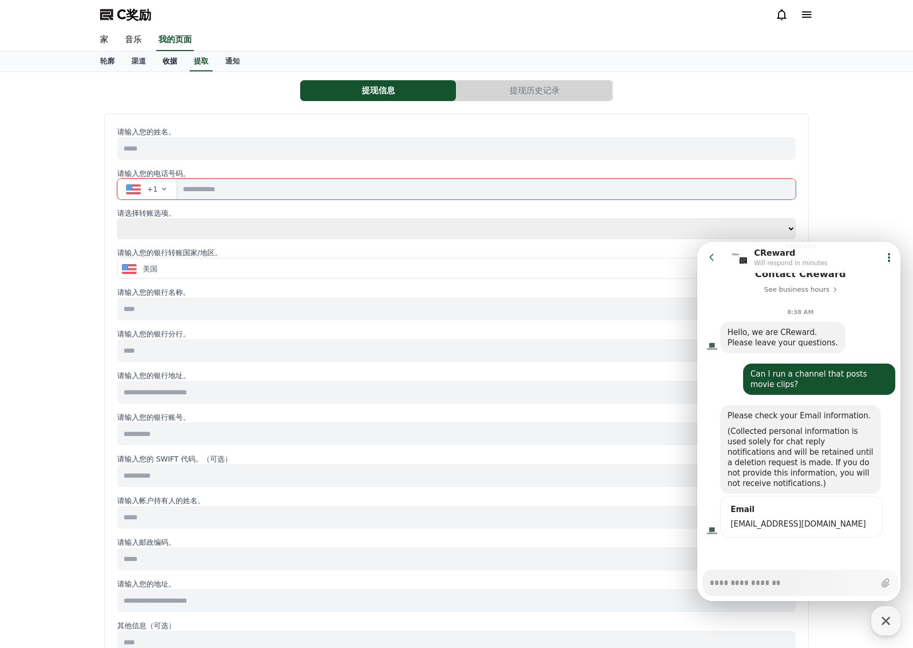
click at [168, 62] on font "收据" at bounding box center [170, 61] width 15 height 8
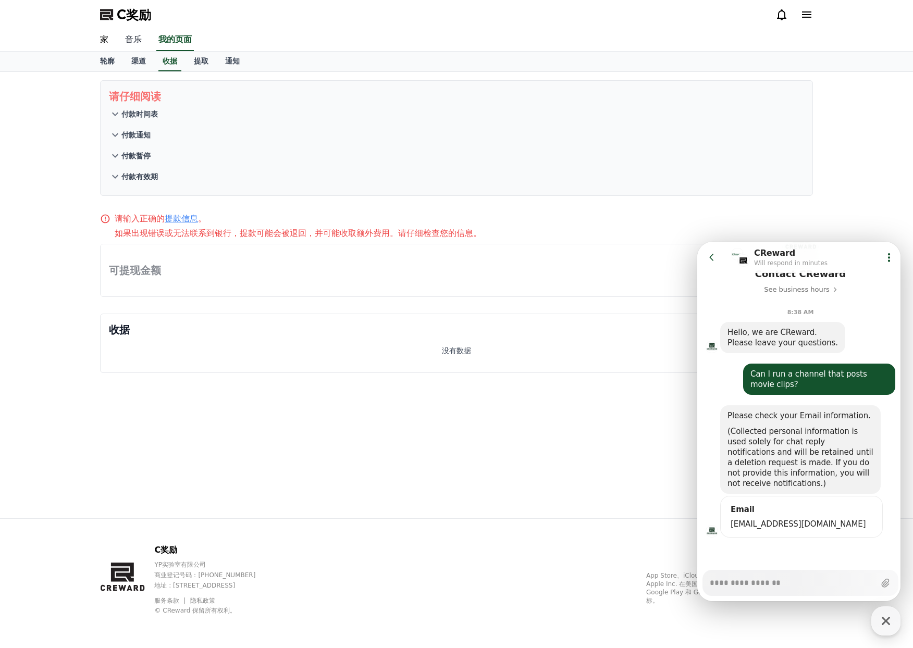
click at [132, 40] on font "音乐" at bounding box center [133, 39] width 17 height 10
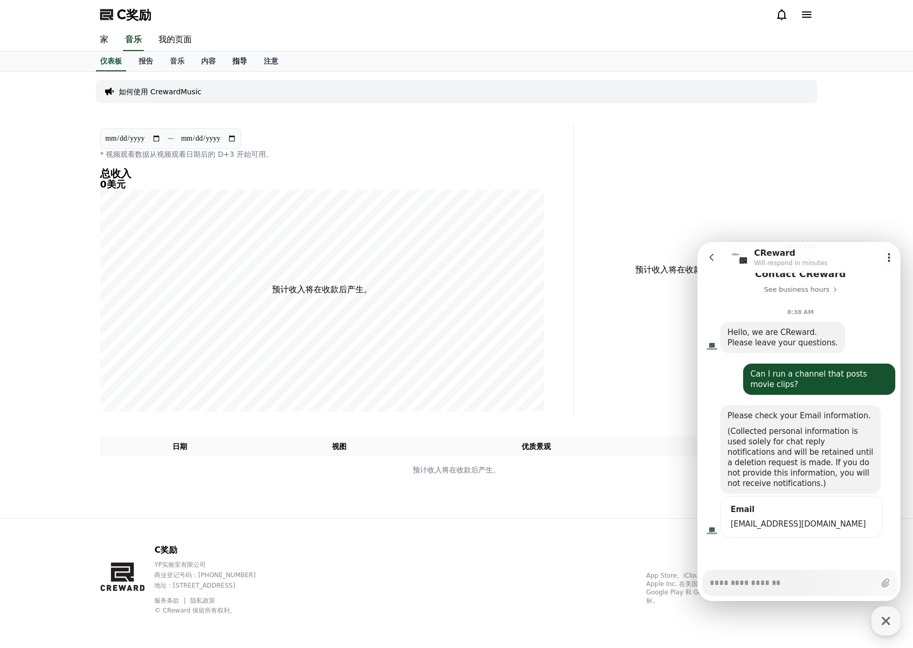
click at [229, 61] on link "指导" at bounding box center [239, 62] width 31 height 20
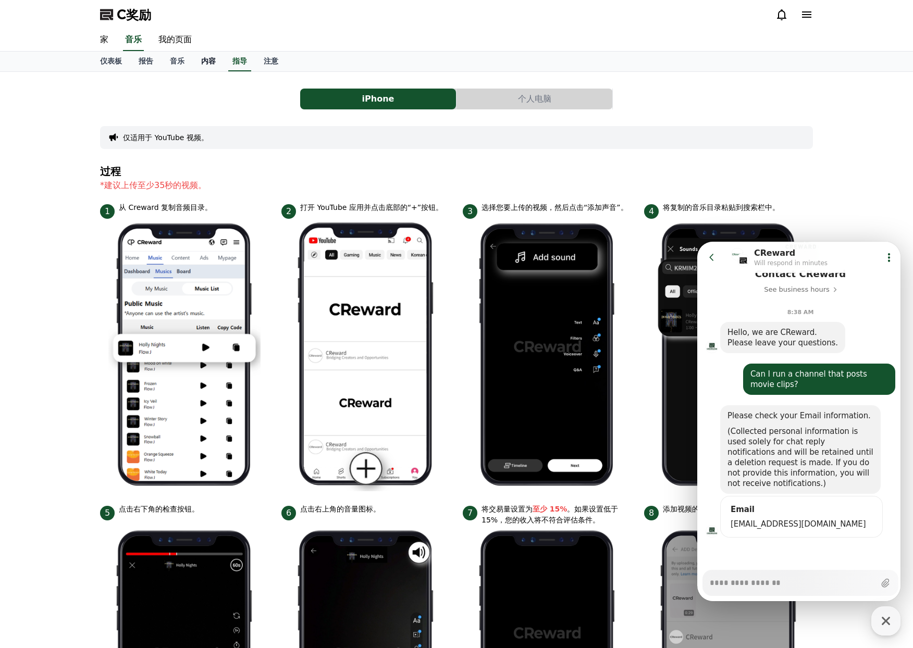
click at [207, 60] on font "内容" at bounding box center [208, 61] width 15 height 8
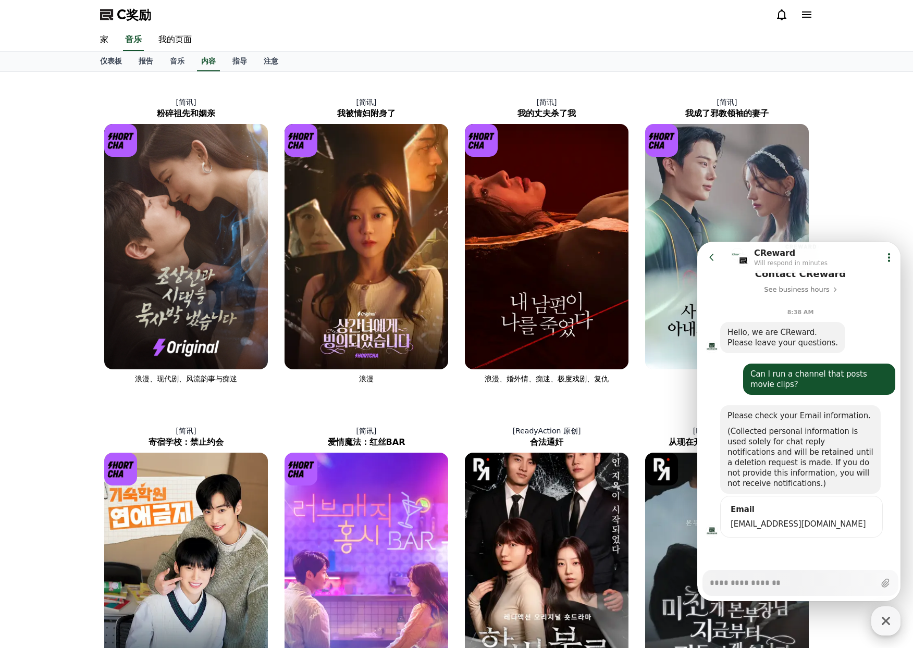
click at [886, 617] on icon "button" at bounding box center [885, 620] width 19 height 19
type textarea "*"
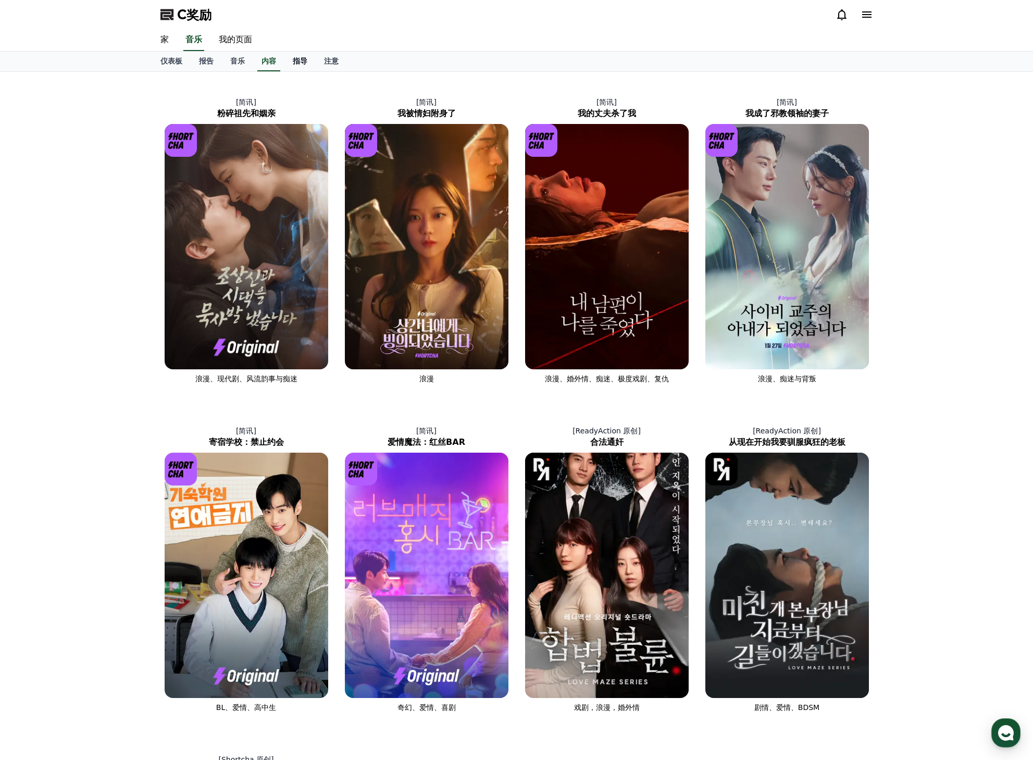
click at [298, 53] on link "指导" at bounding box center [299, 62] width 31 height 20
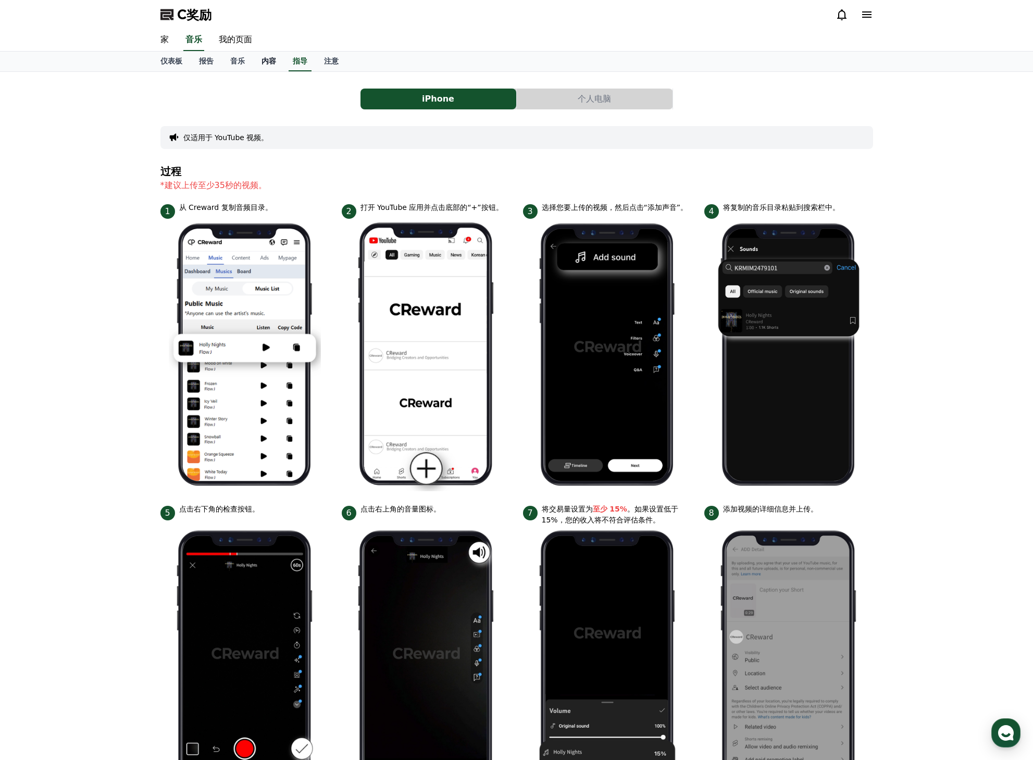
click at [276, 60] on font "内容" at bounding box center [268, 61] width 15 height 8
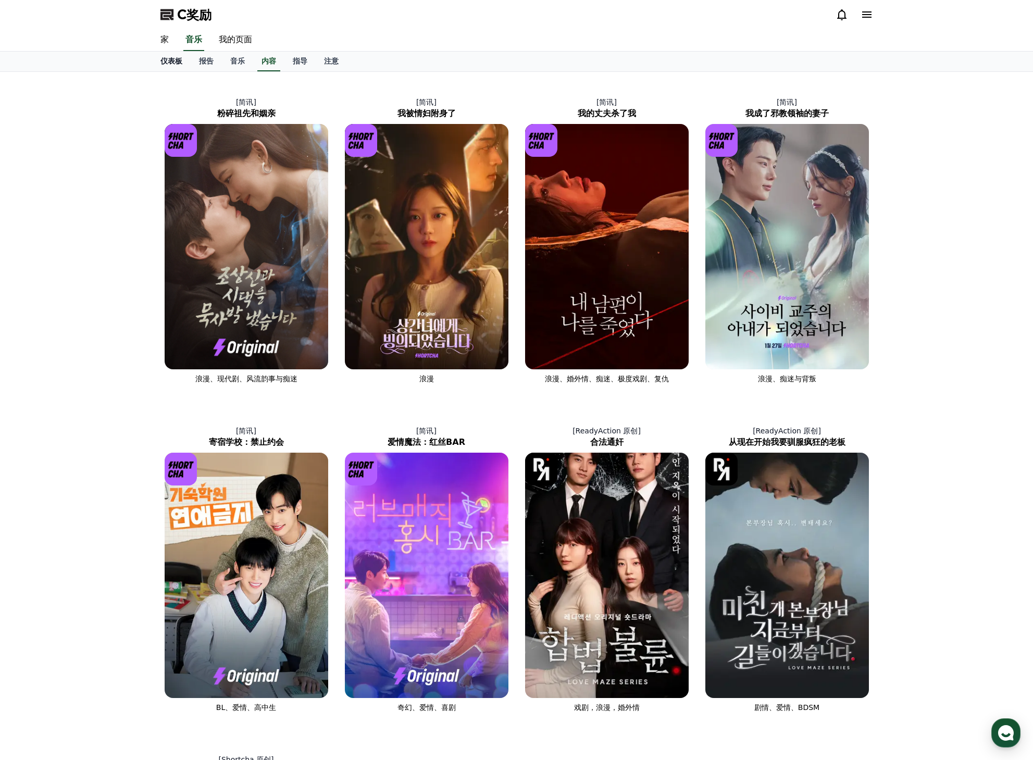
click at [182, 61] on link "仪表板" at bounding box center [171, 62] width 39 height 20
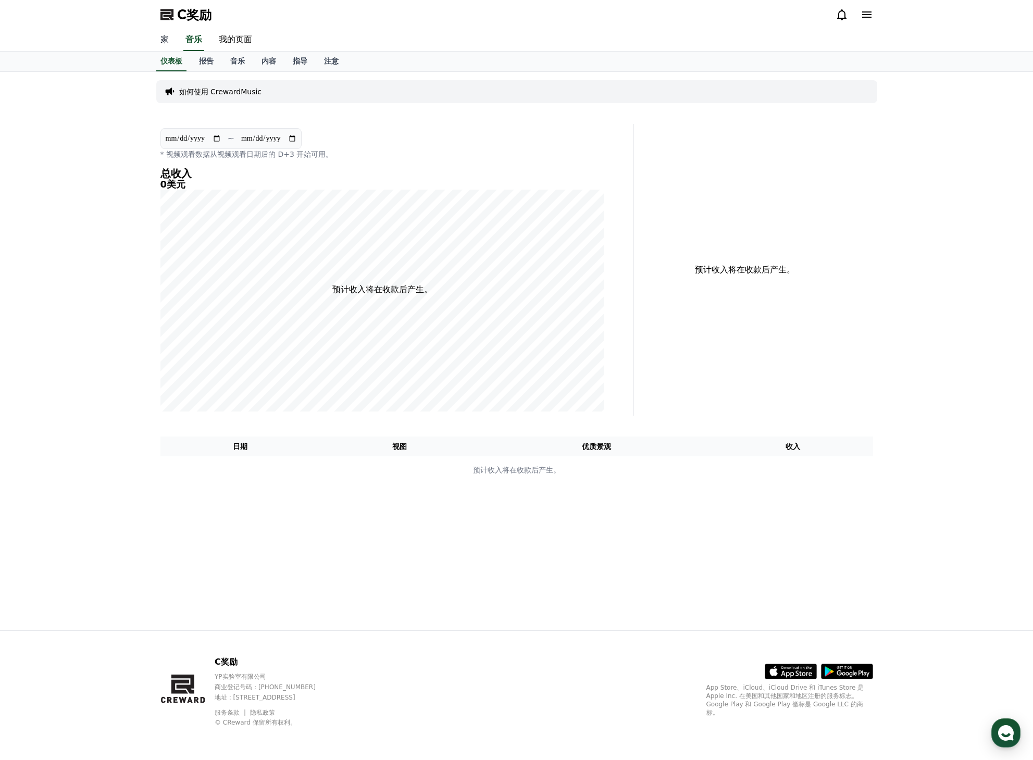
click at [165, 38] on font "家" at bounding box center [164, 39] width 8 height 10
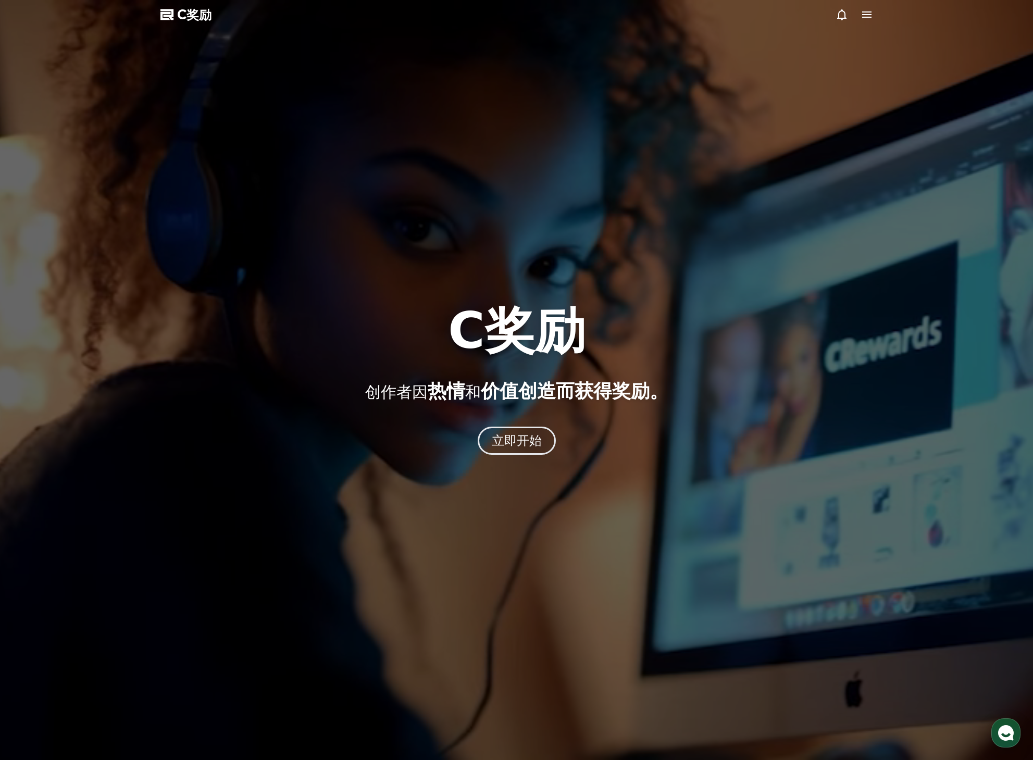
click at [866, 14] on icon at bounding box center [866, 14] width 13 height 13
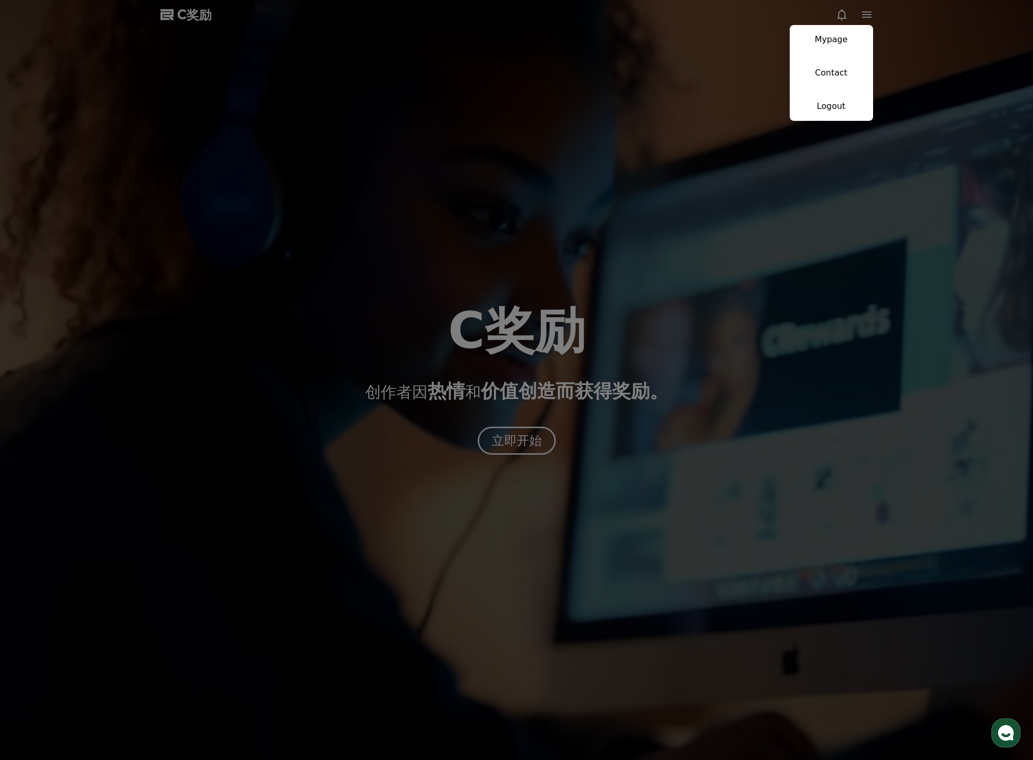
click at [866, 14] on button "close" at bounding box center [516, 380] width 1033 height 760
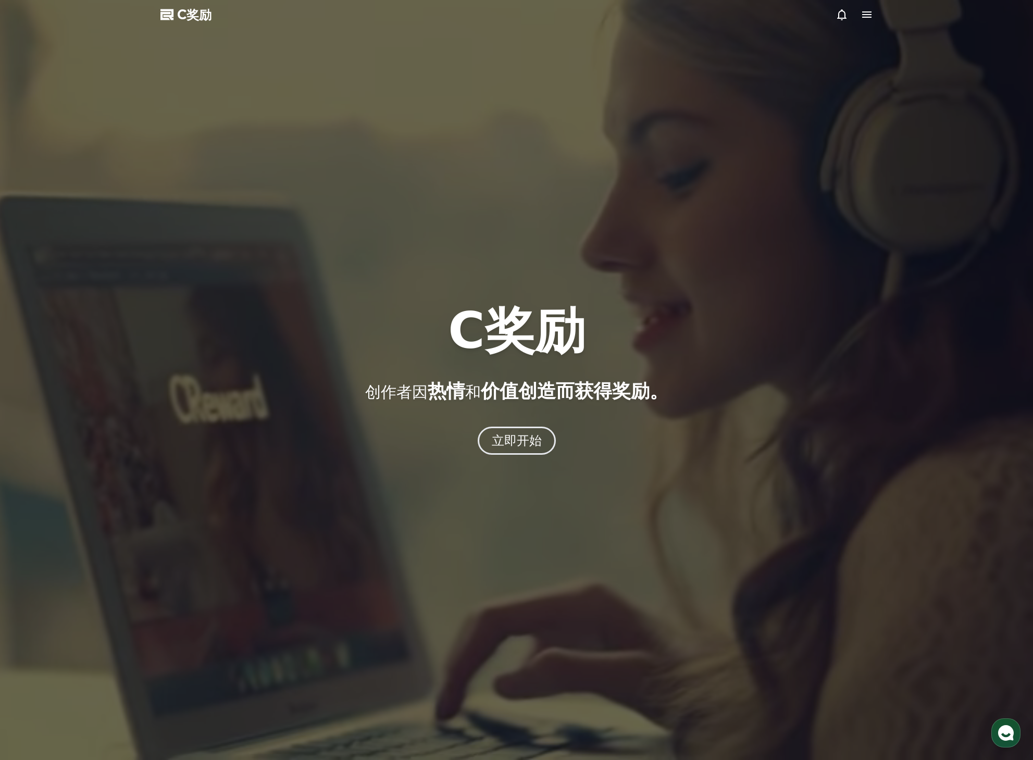
click at [867, 13] on icon at bounding box center [866, 14] width 13 height 13
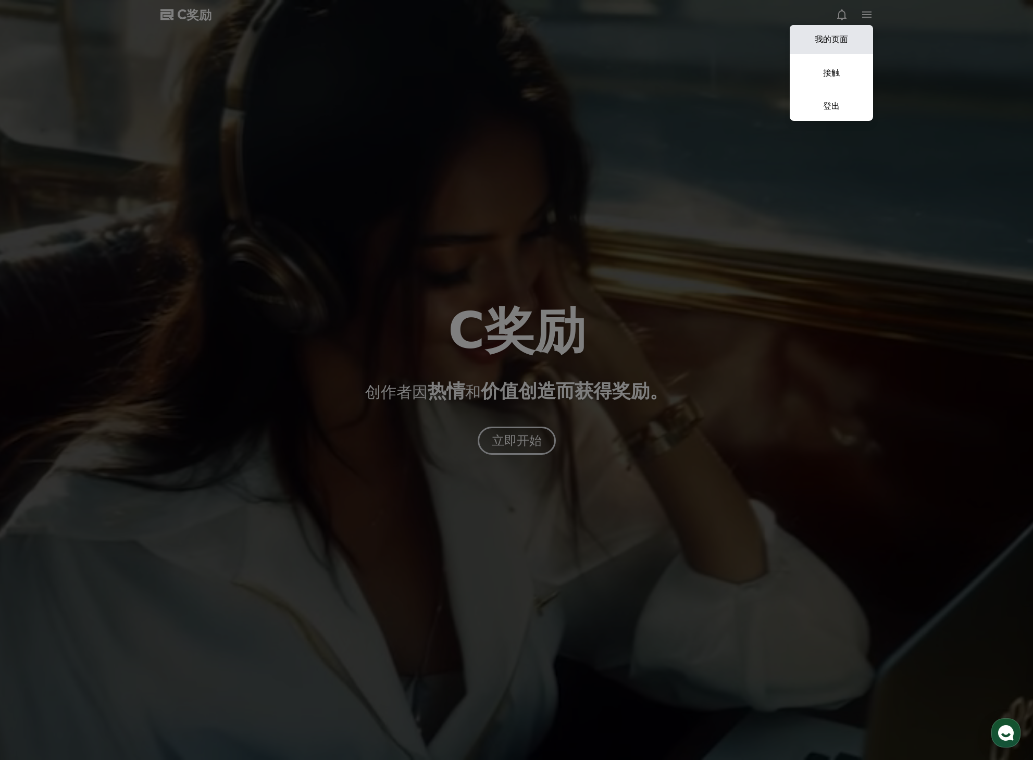
click at [845, 48] on link "我的页面" at bounding box center [831, 39] width 83 height 29
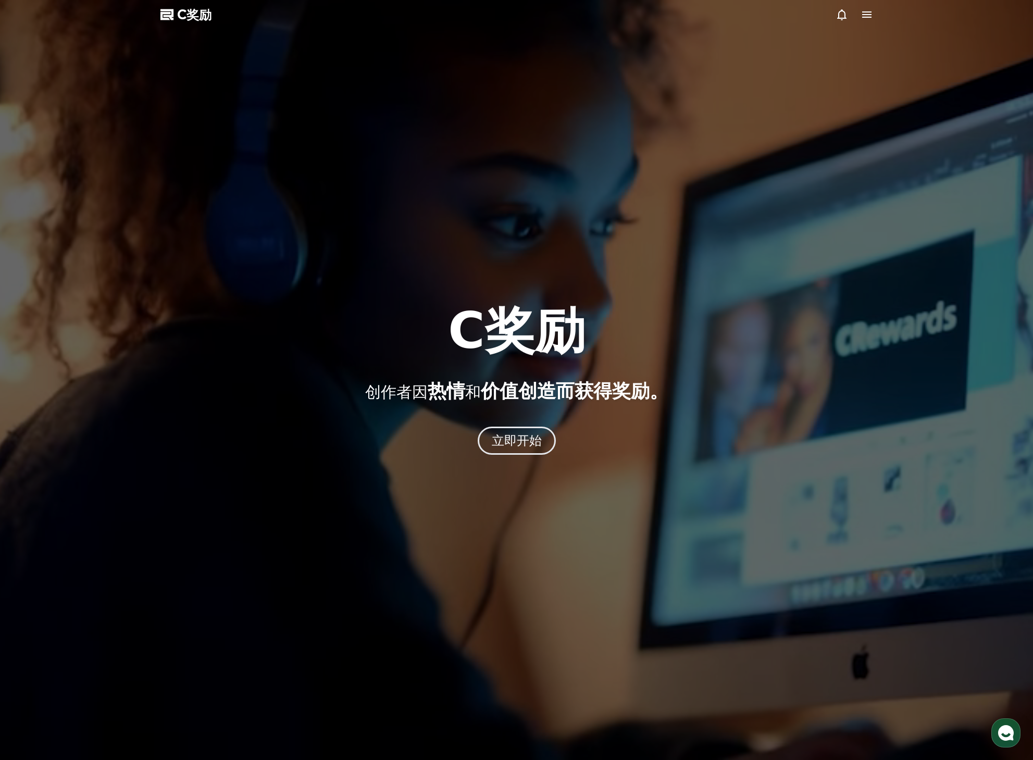
select select "**********"
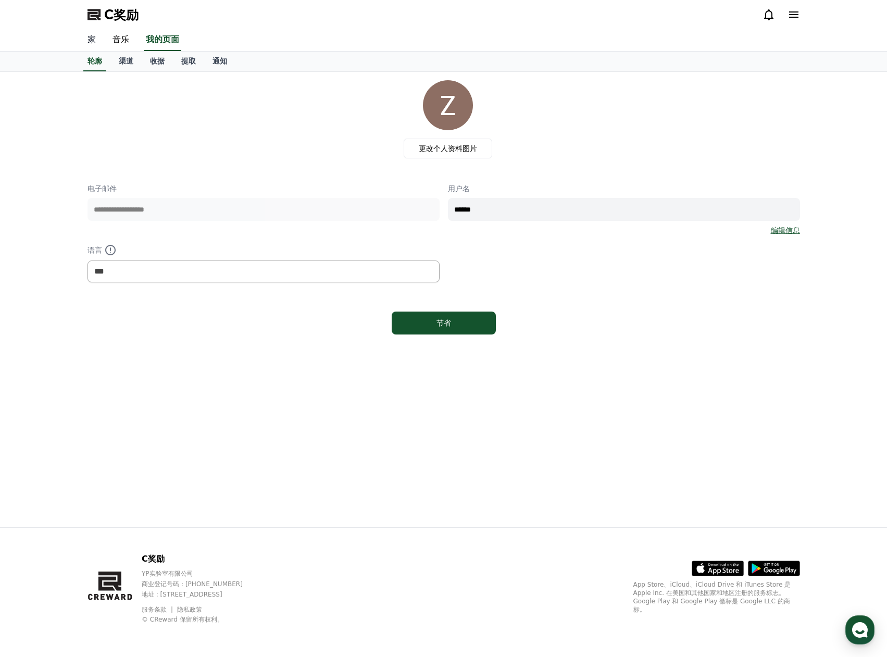
click at [95, 34] on font "家" at bounding box center [92, 39] width 8 height 10
